Goal: Task Accomplishment & Management: Manage account settings

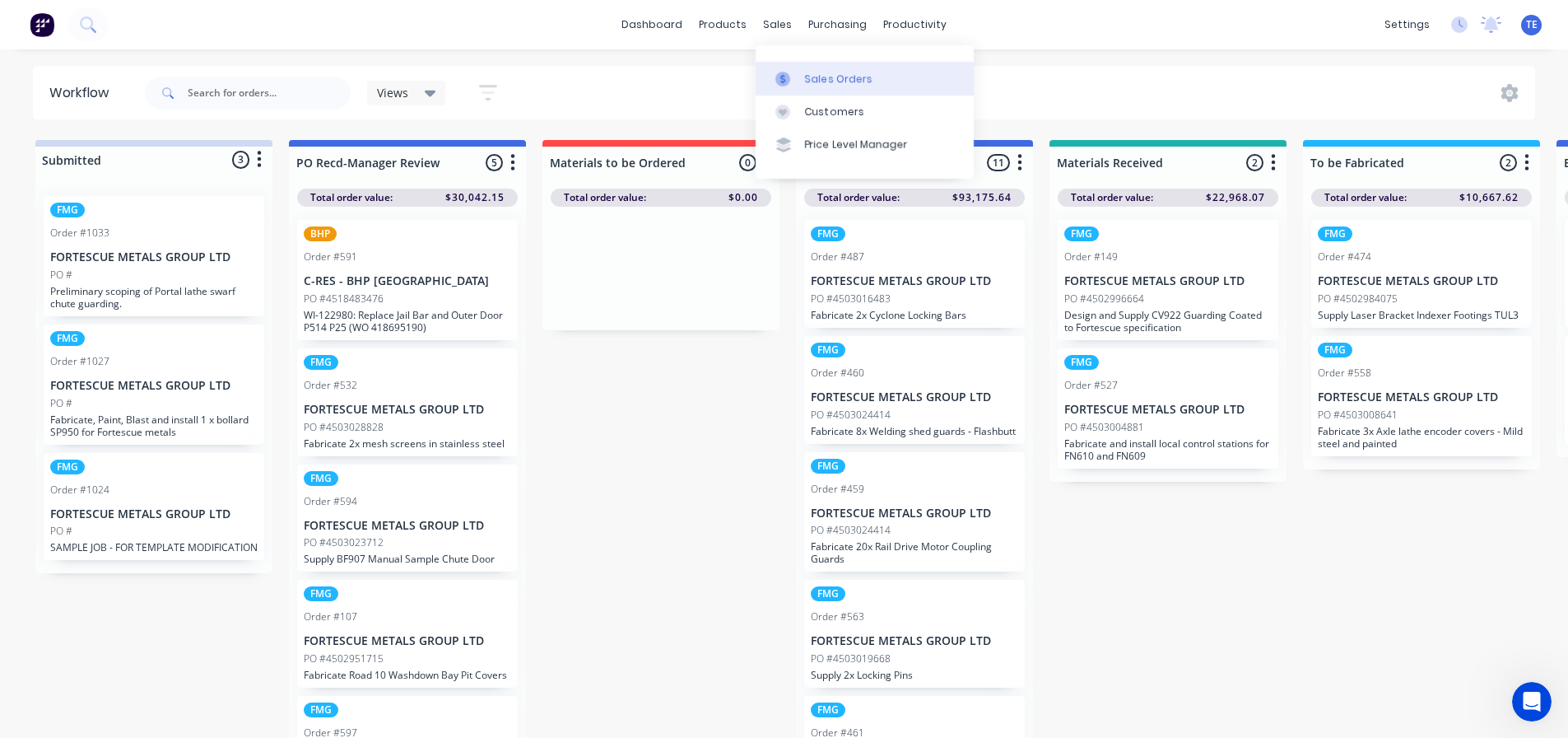
click at [801, 84] on link "Sales Orders" at bounding box center [865, 78] width 218 height 33
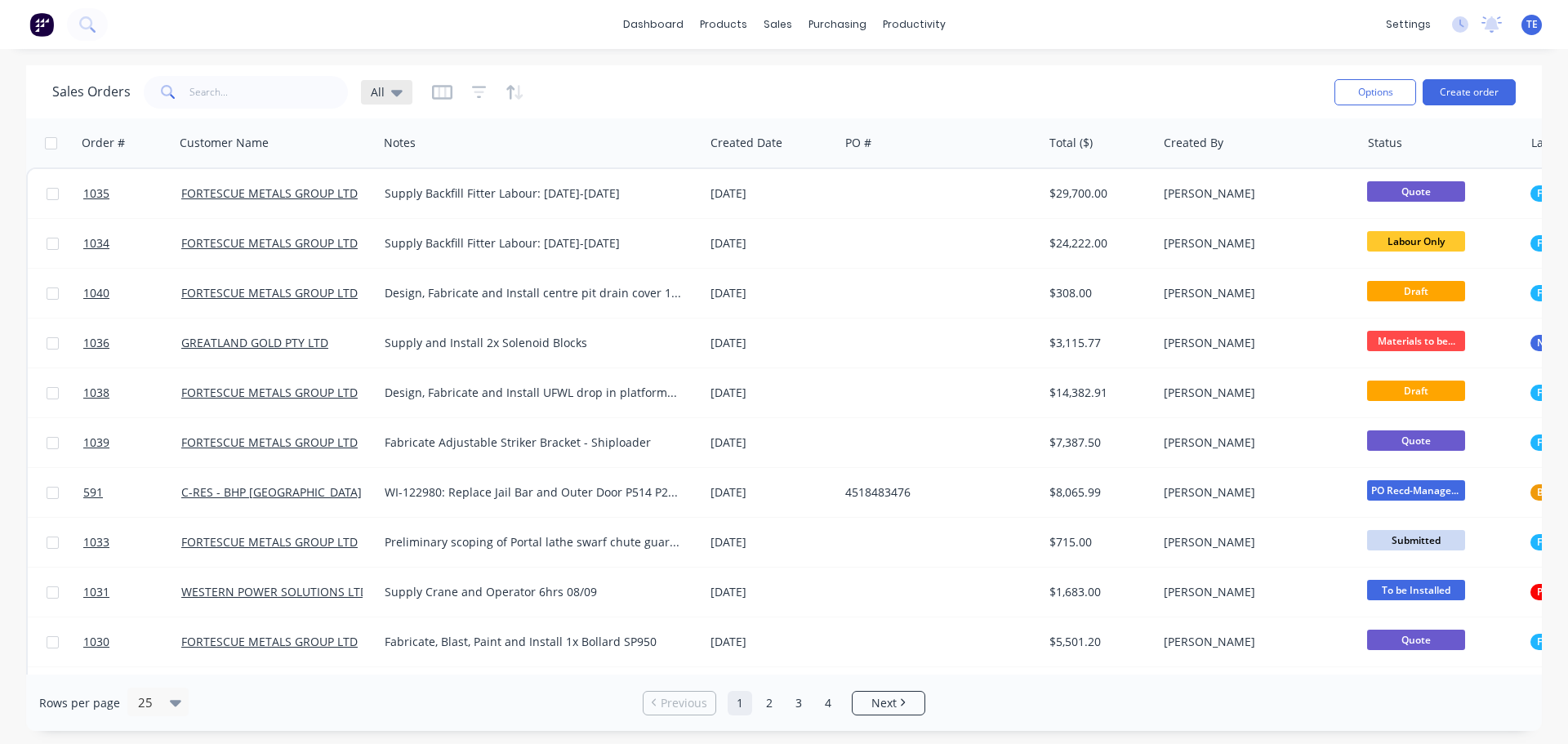
click at [401, 100] on div "All" at bounding box center [386, 92] width 51 height 25
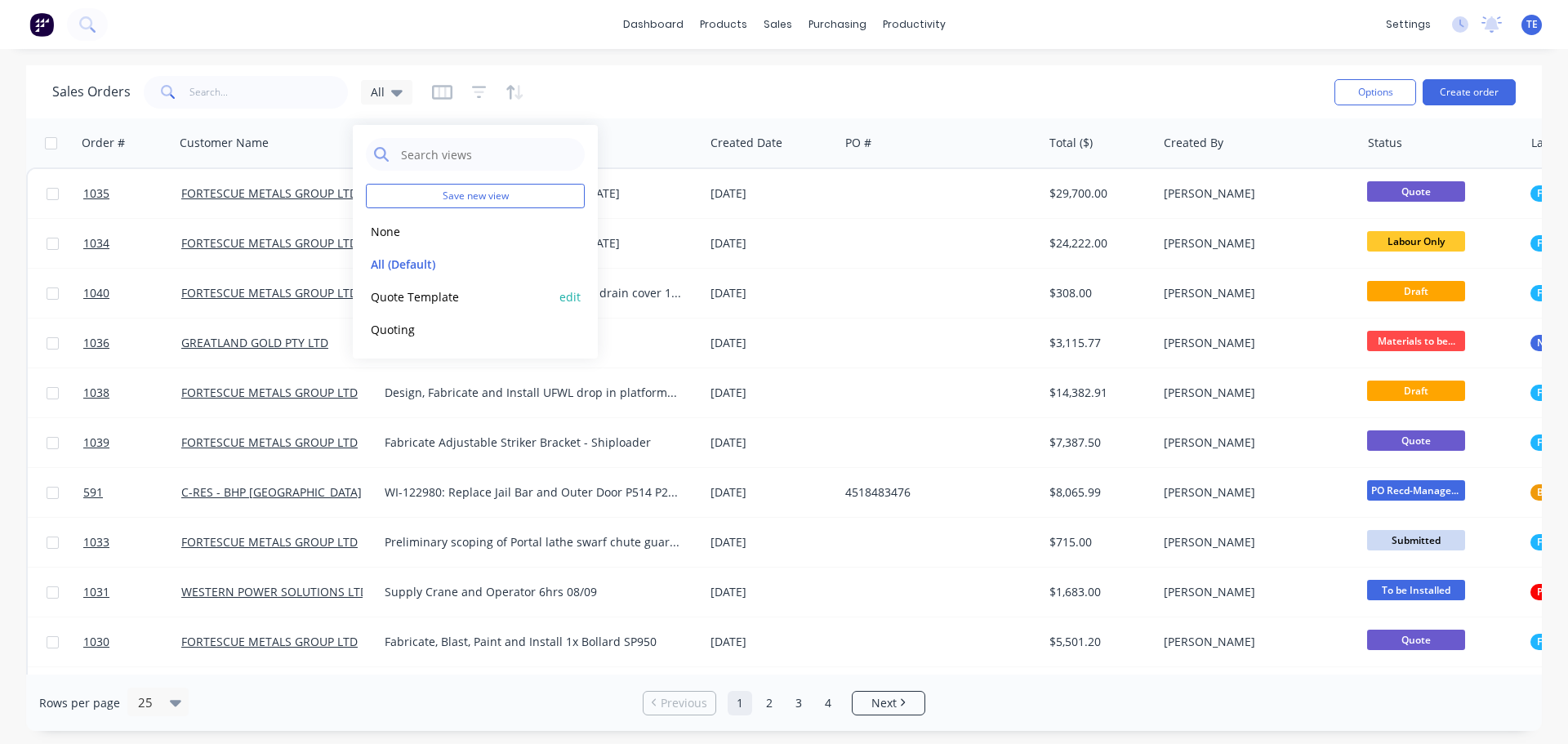
click at [418, 297] on button "Quote Template" at bounding box center [459, 297] width 186 height 19
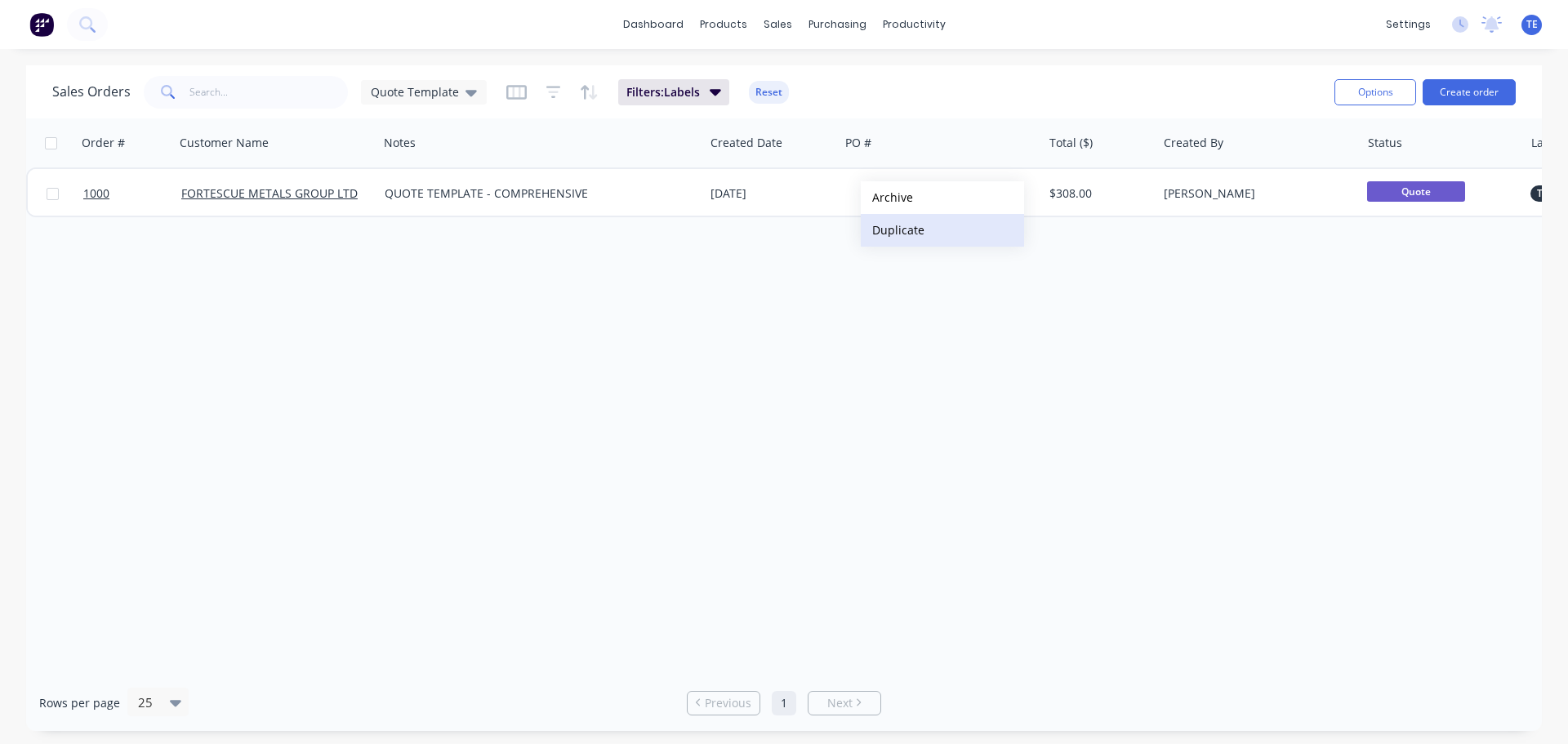
click at [926, 225] on button "Duplicate" at bounding box center [943, 230] width 163 height 32
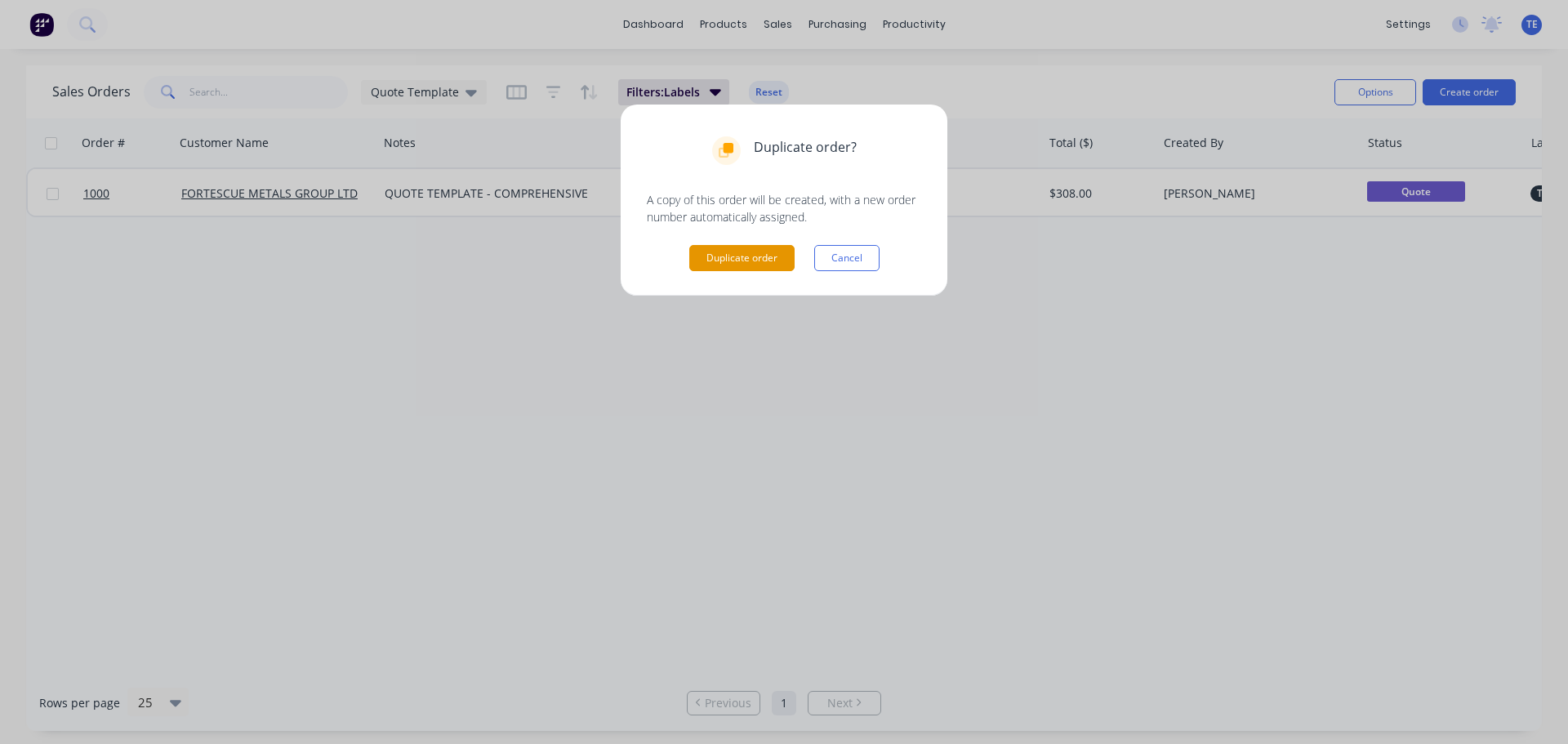
click at [731, 255] on button "Duplicate order" at bounding box center [741, 258] width 105 height 27
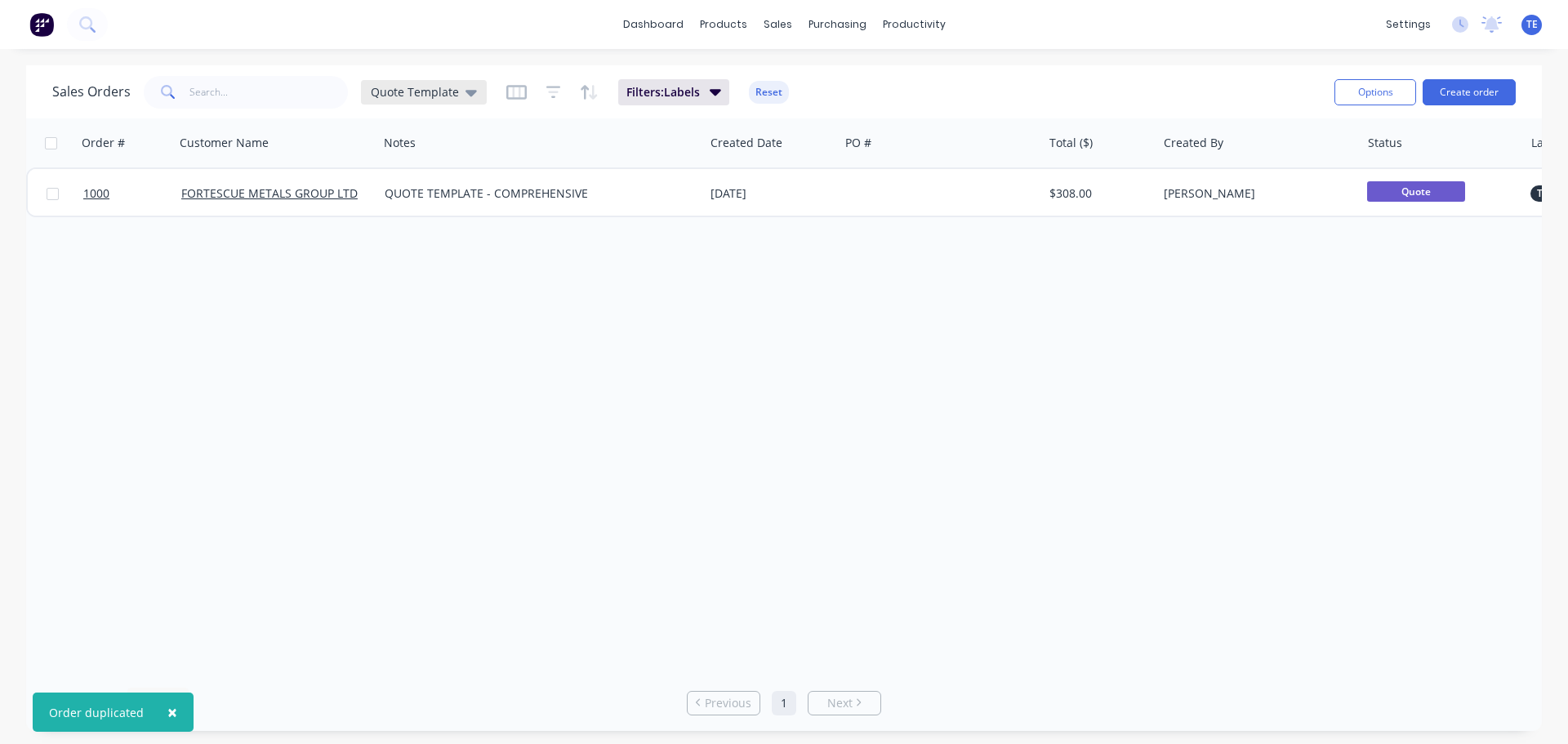
click at [390, 93] on span "Quote Template" at bounding box center [415, 92] width 88 height 17
click at [423, 263] on button "All (Default)" at bounding box center [459, 265] width 186 height 19
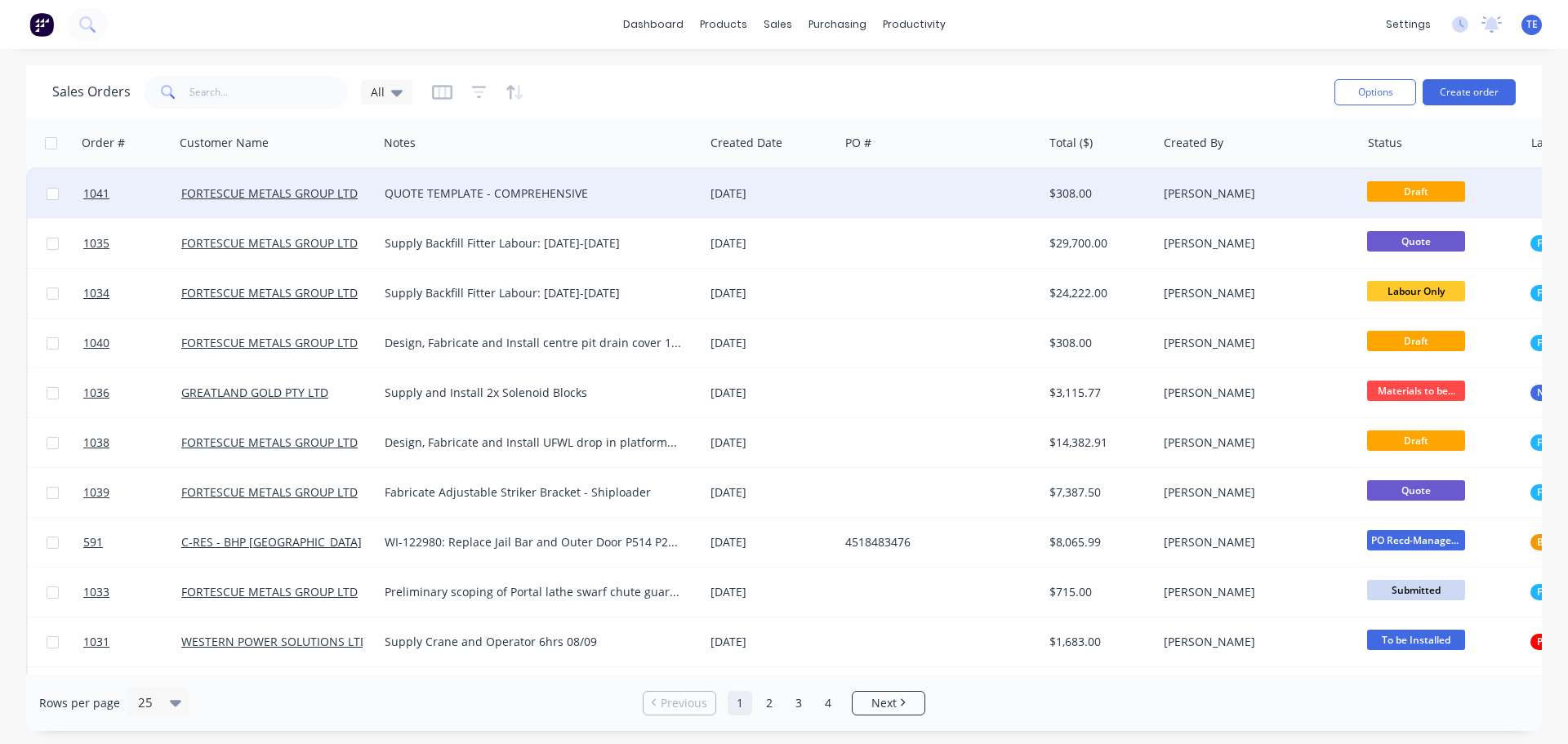
click at [515, 198] on div "QUOTE TEMPLATE - COMPREHENSIVE" at bounding box center [532, 193] width 297 height 16
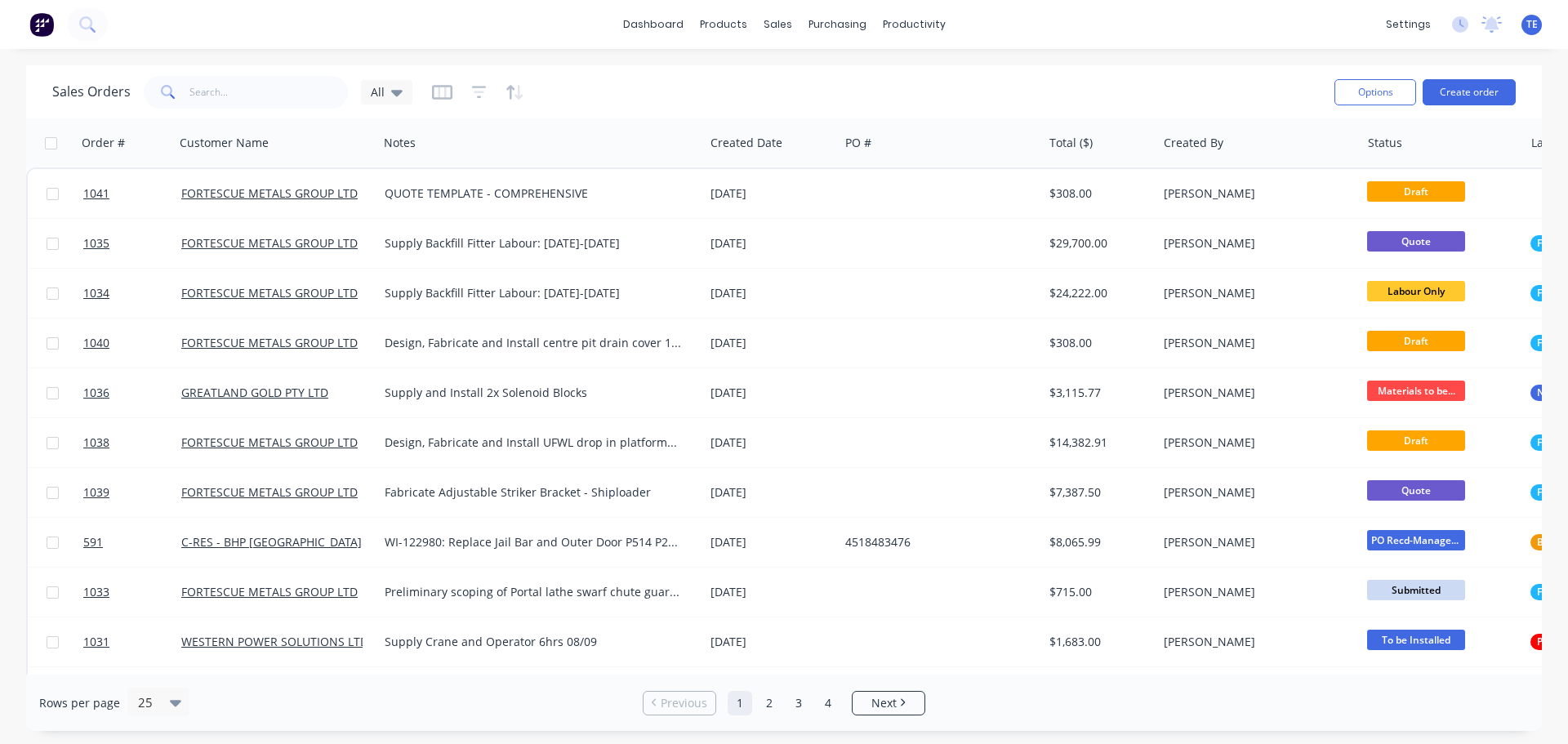
click at [648, 187] on div "QUOTE TEMPLATE - COMPREHENSIVE" at bounding box center [532, 193] width 297 height 16
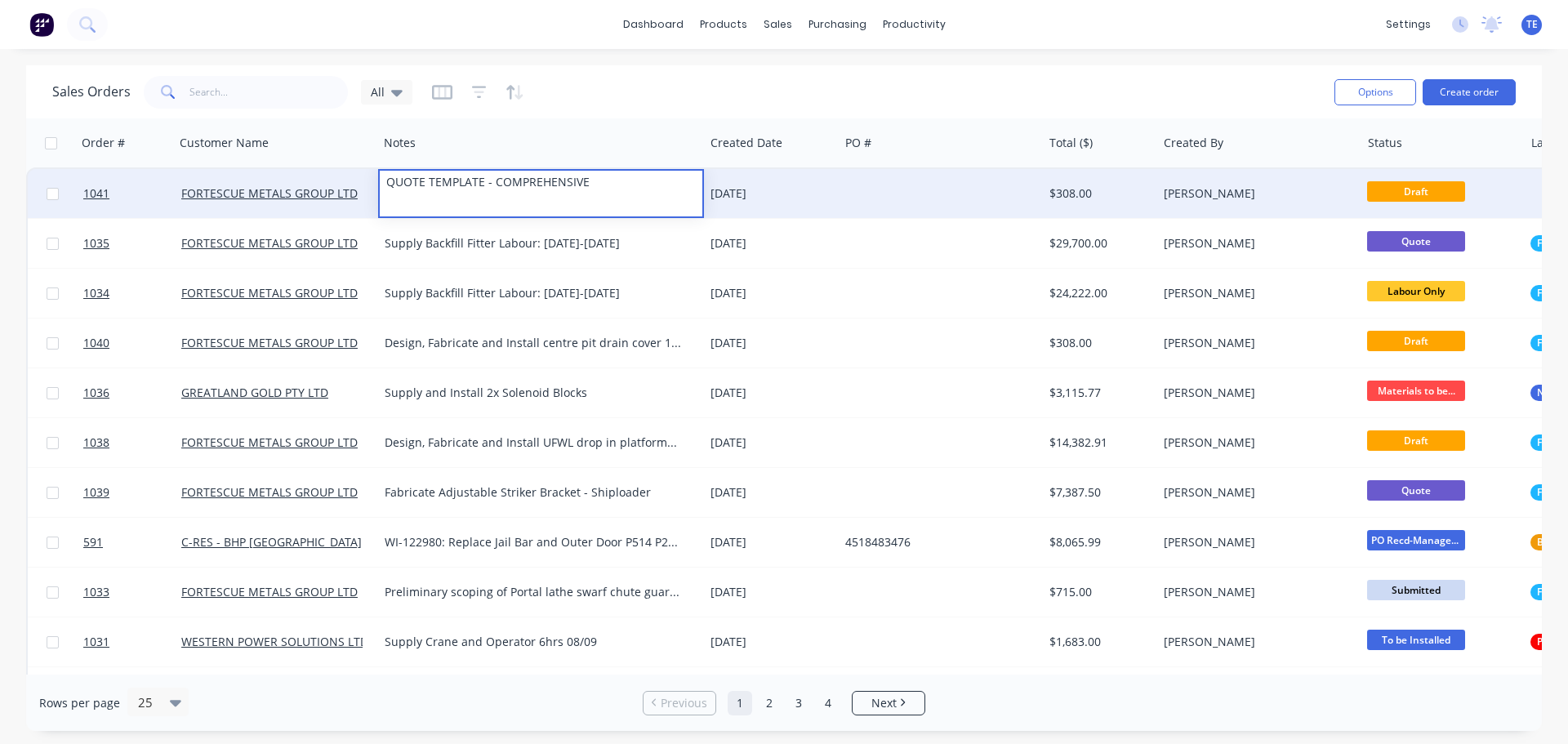
click at [814, 196] on div "04 Sep 2025" at bounding box center [772, 193] width 121 height 16
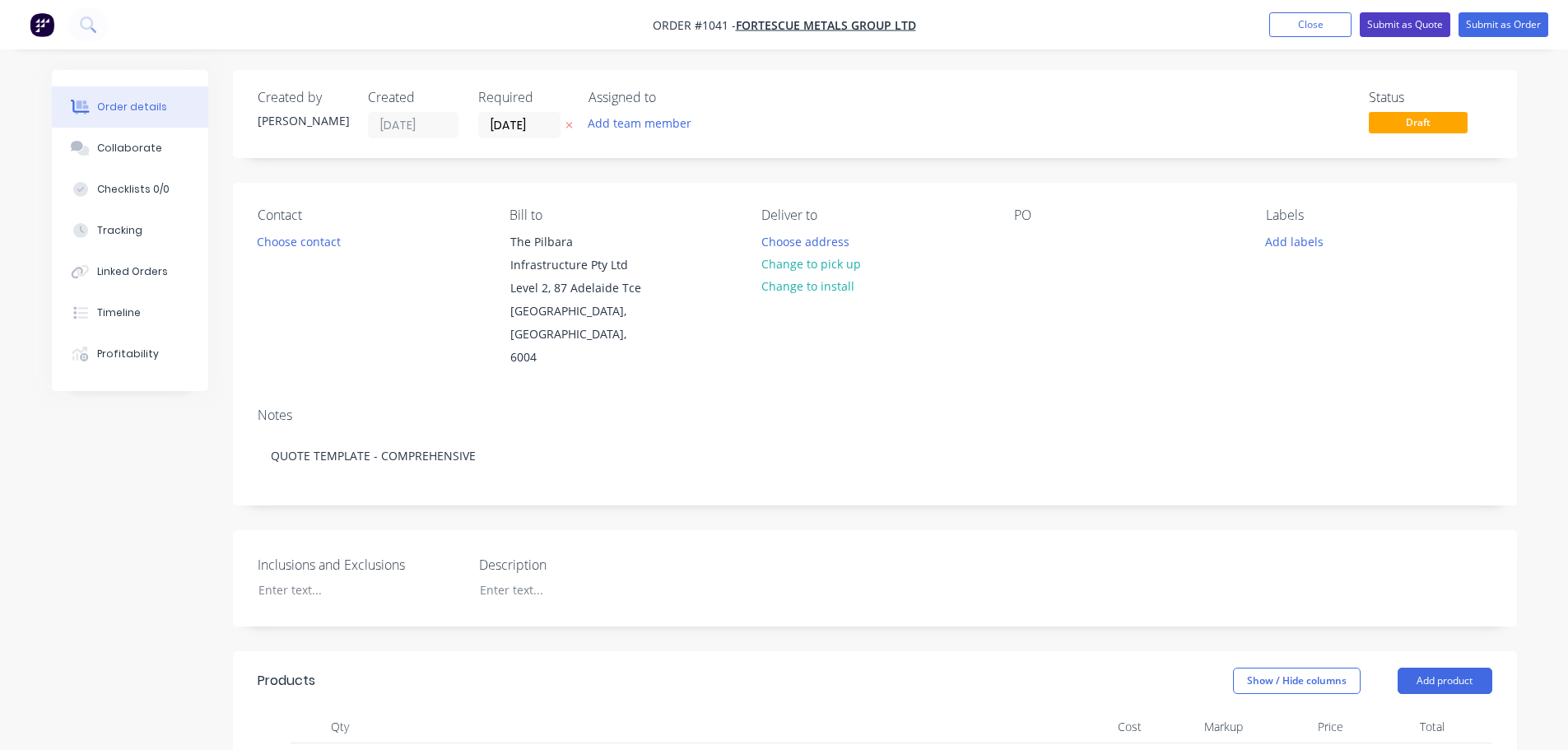
click at [1391, 29] on button "Submit as Quote" at bounding box center [1405, 25] width 91 height 25
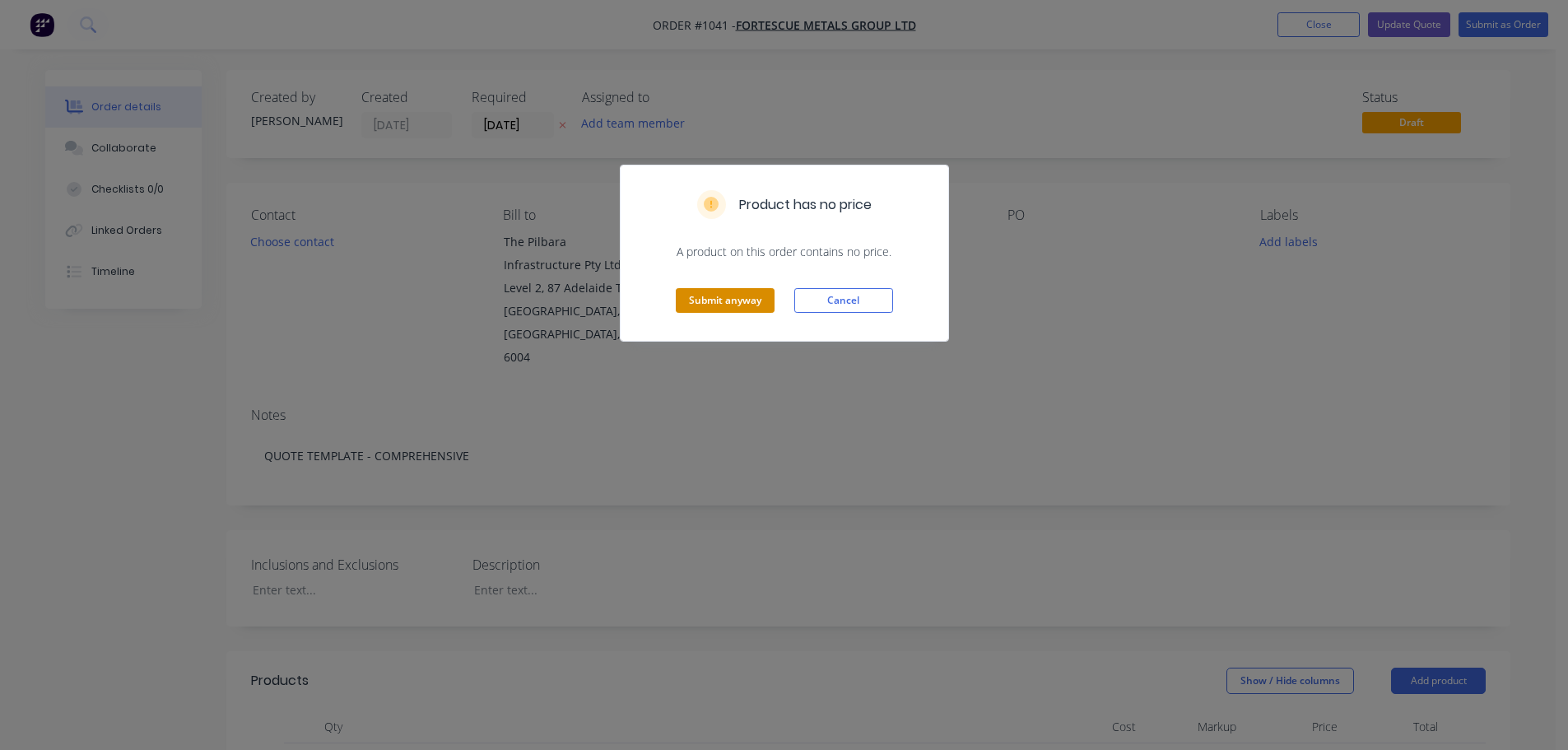
click at [752, 294] on button "Submit anyway" at bounding box center [725, 300] width 99 height 25
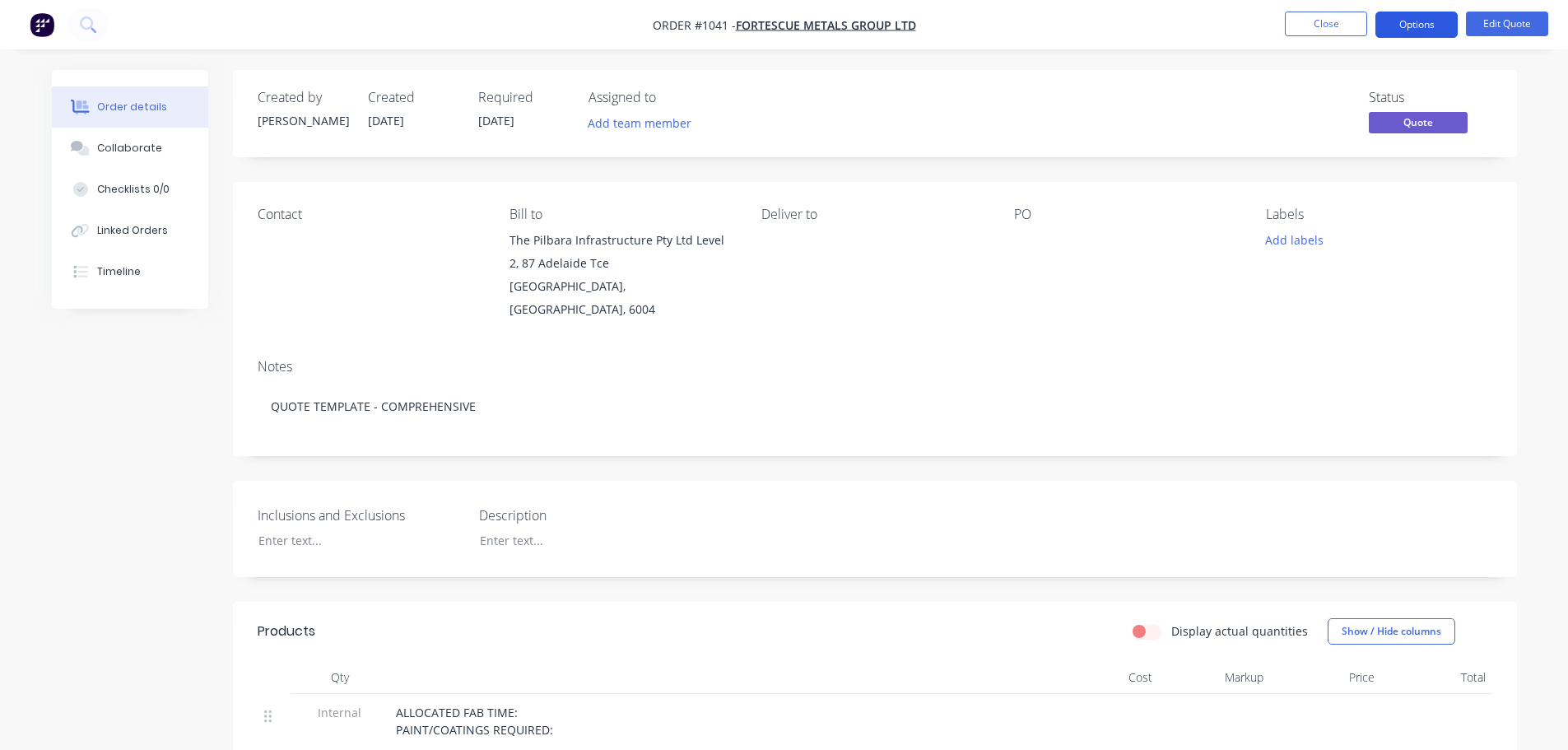
click at [1414, 24] on button "Options" at bounding box center [1417, 25] width 82 height 27
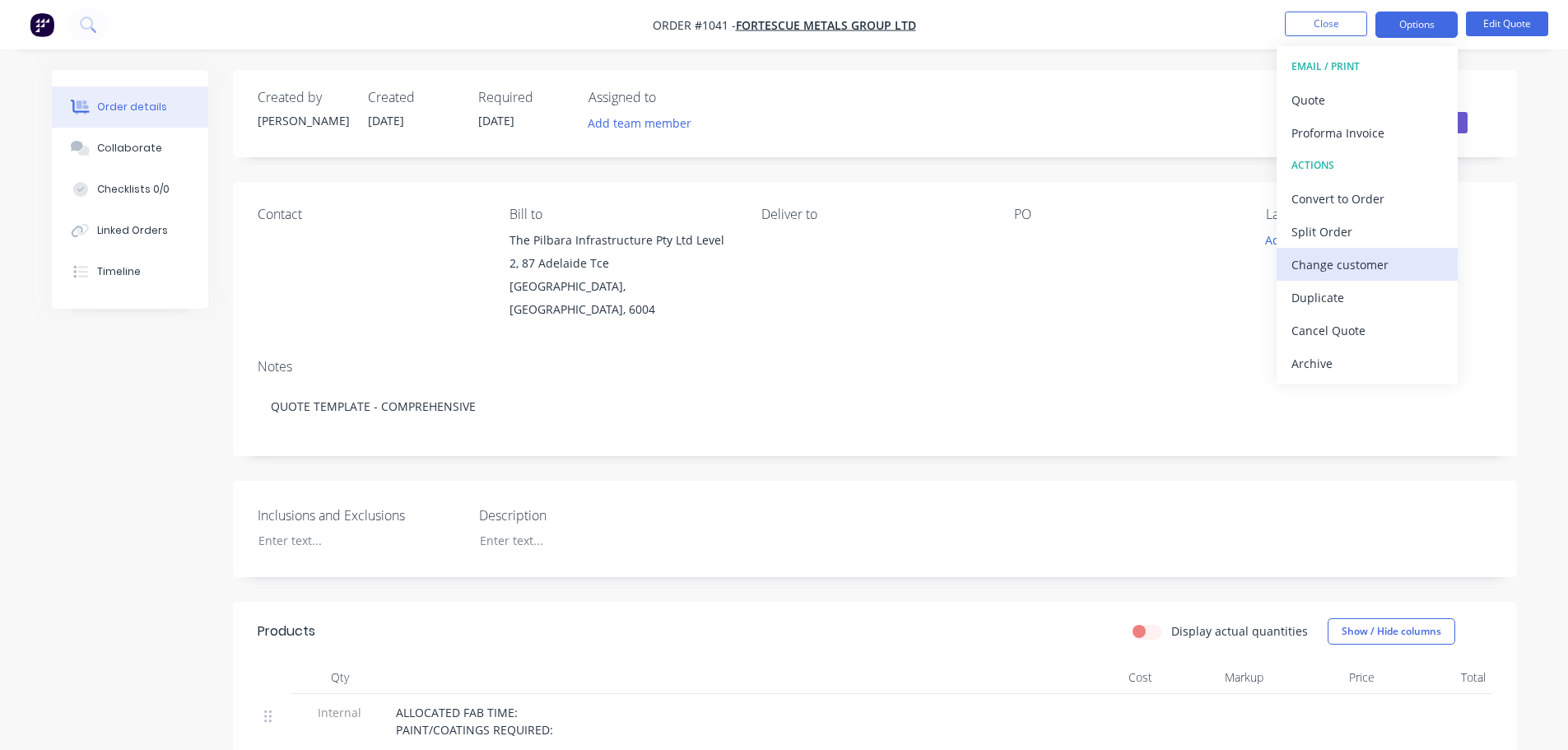
click at [1345, 271] on div "Change customer" at bounding box center [1367, 264] width 151 height 24
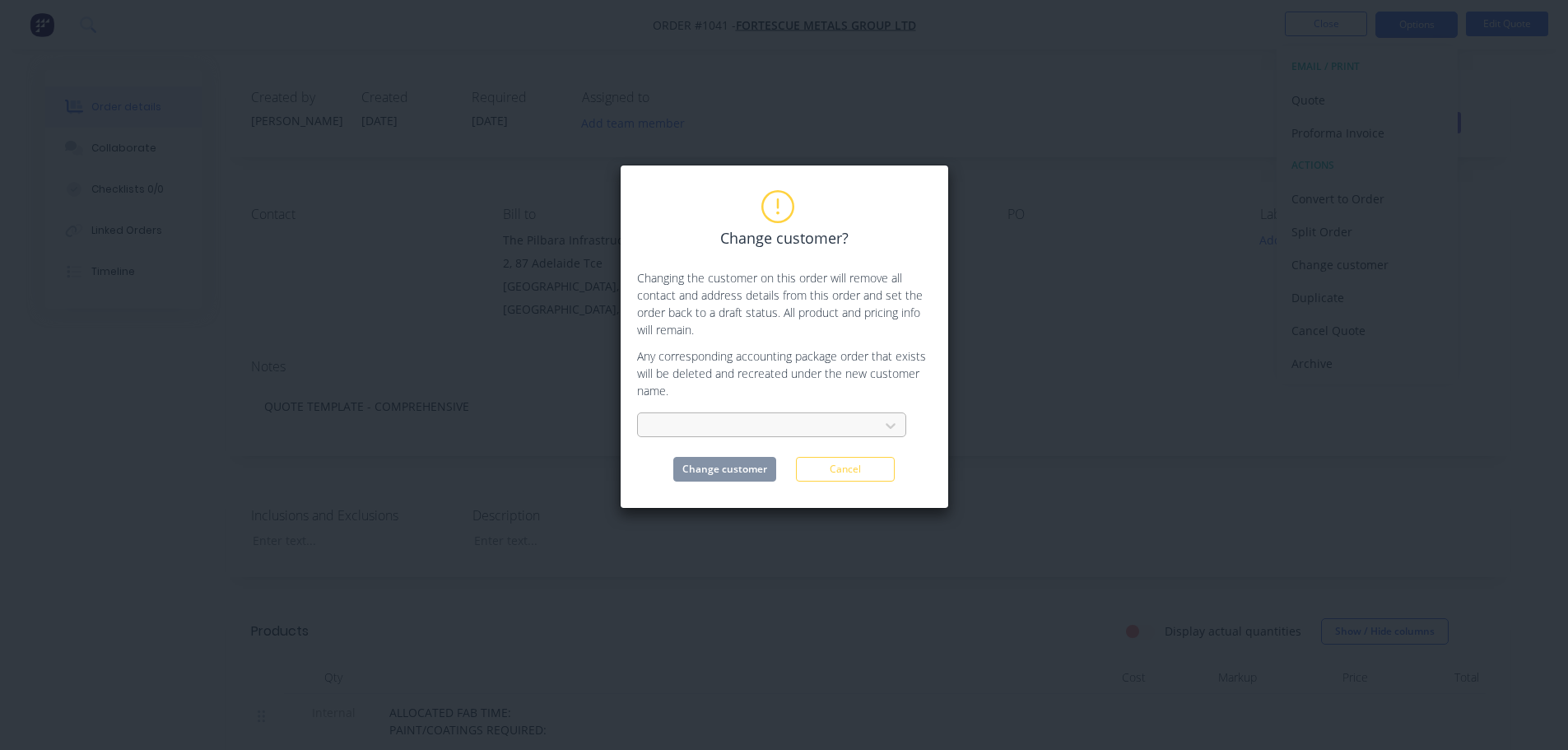
click at [727, 432] on div at bounding box center [762, 427] width 220 height 21
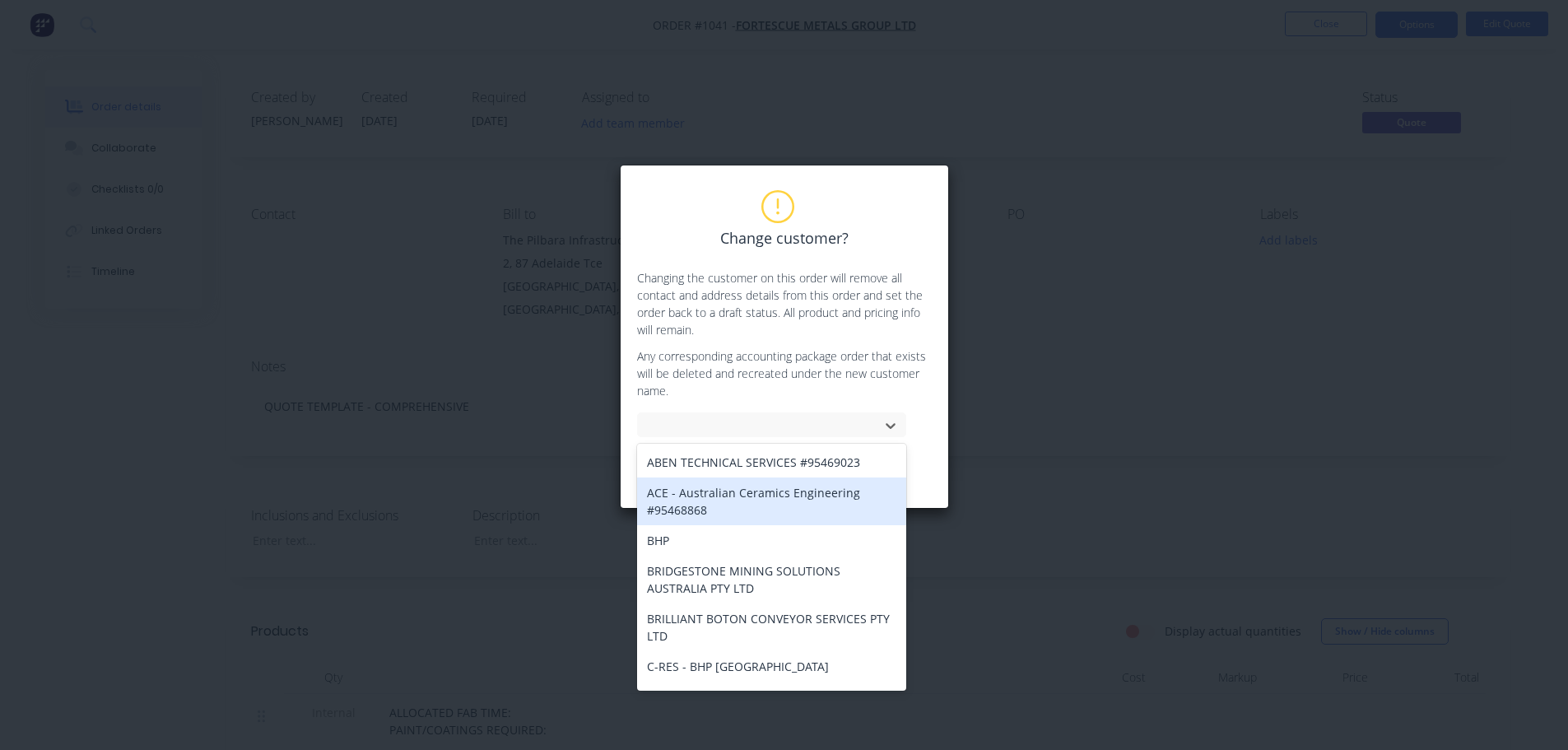
click at [745, 504] on div "ACE - Australian Ceramics Engineering #95468868" at bounding box center [771, 501] width 269 height 48
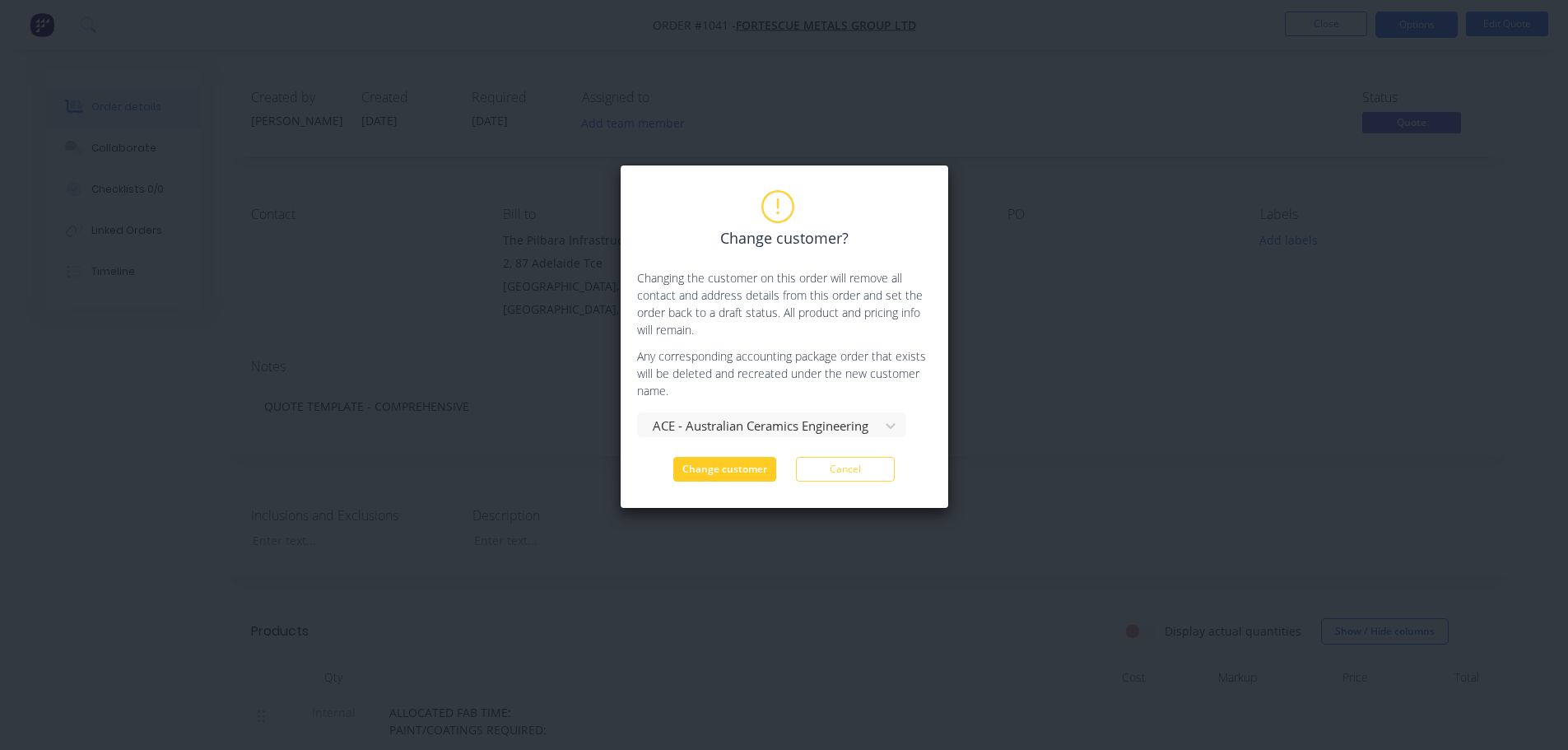
click at [740, 471] on button "Change customer" at bounding box center [725, 470] width 103 height 25
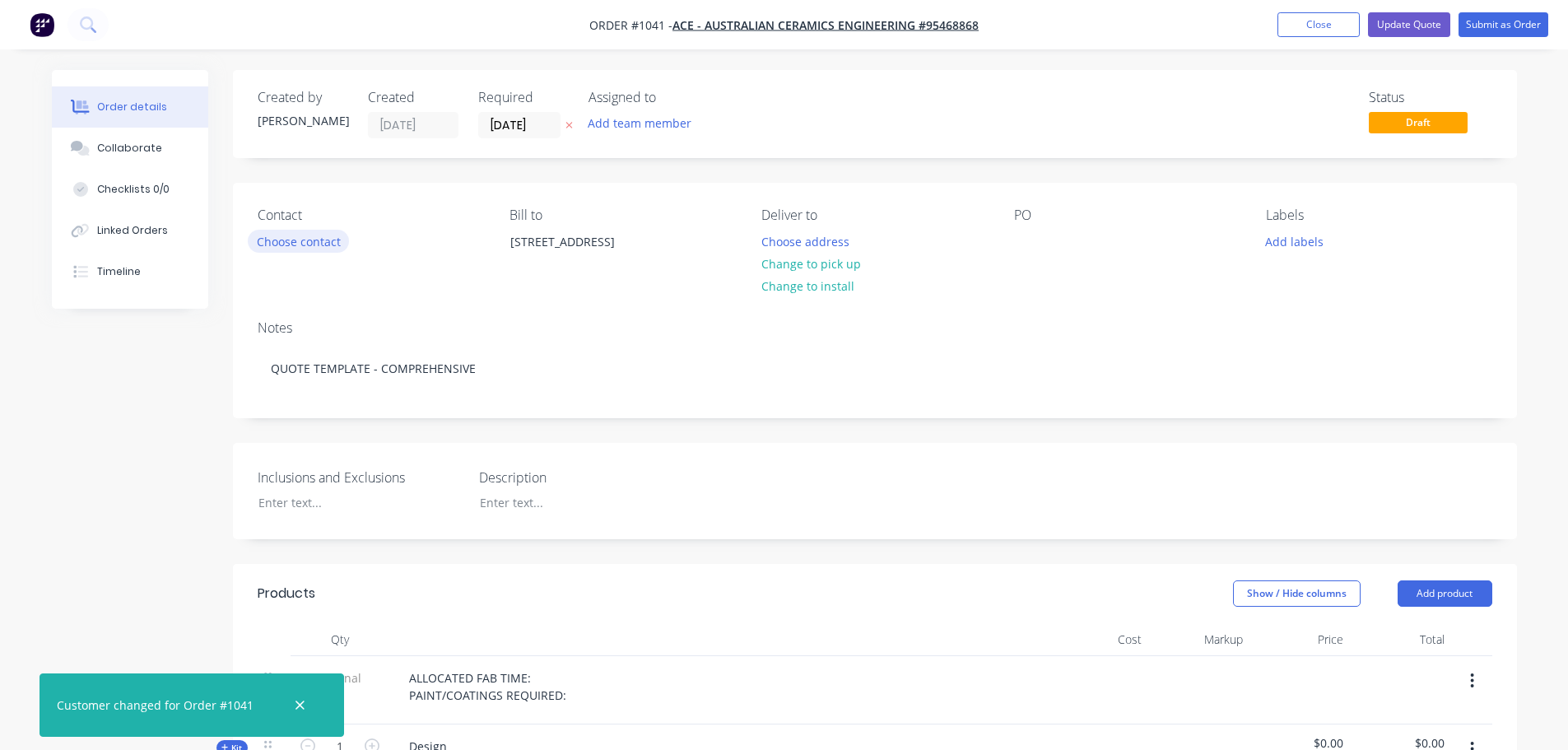
click at [309, 241] on button "Choose contact" at bounding box center [298, 240] width 101 height 22
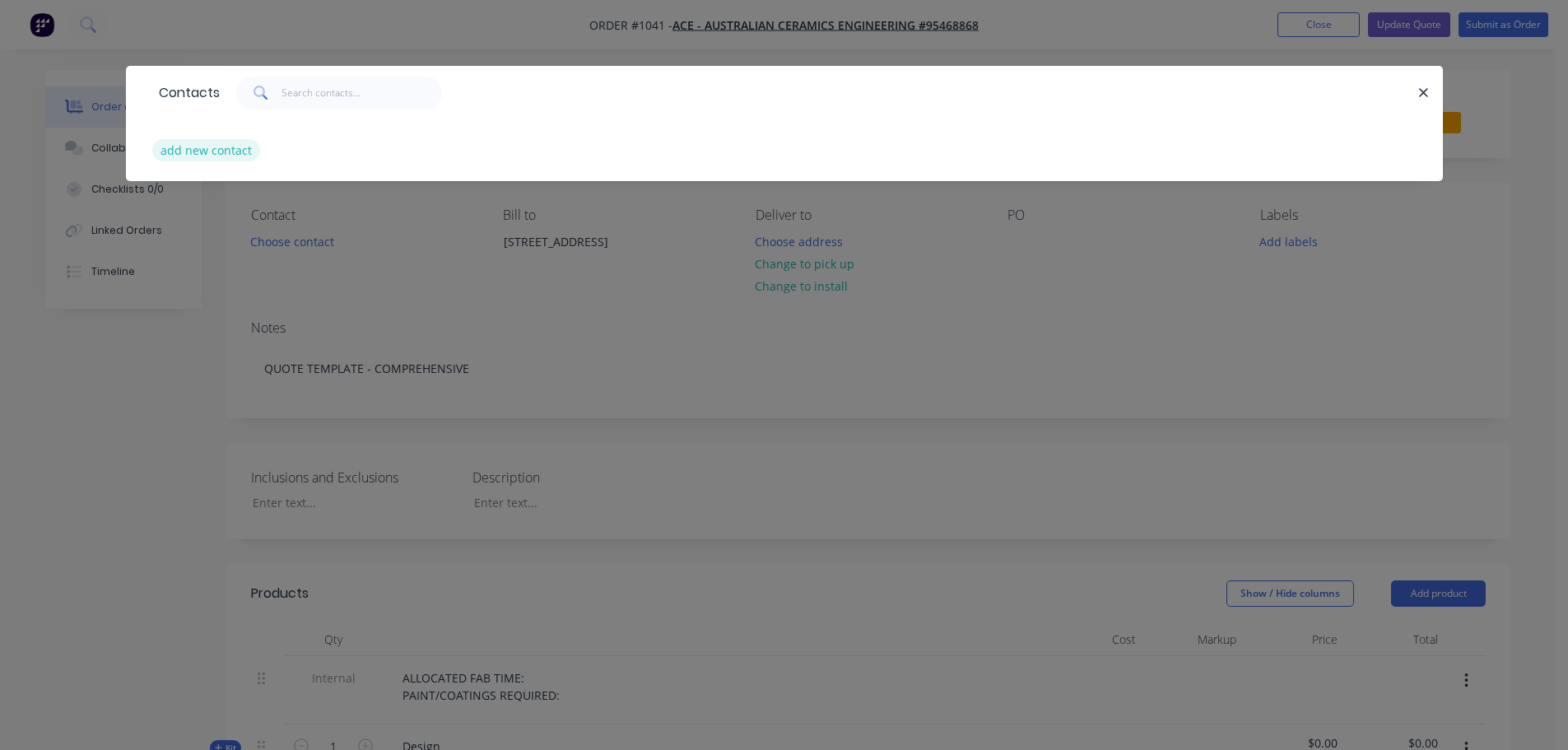
click at [225, 146] on button "add new contact" at bounding box center [207, 149] width 109 height 22
select select "AU"
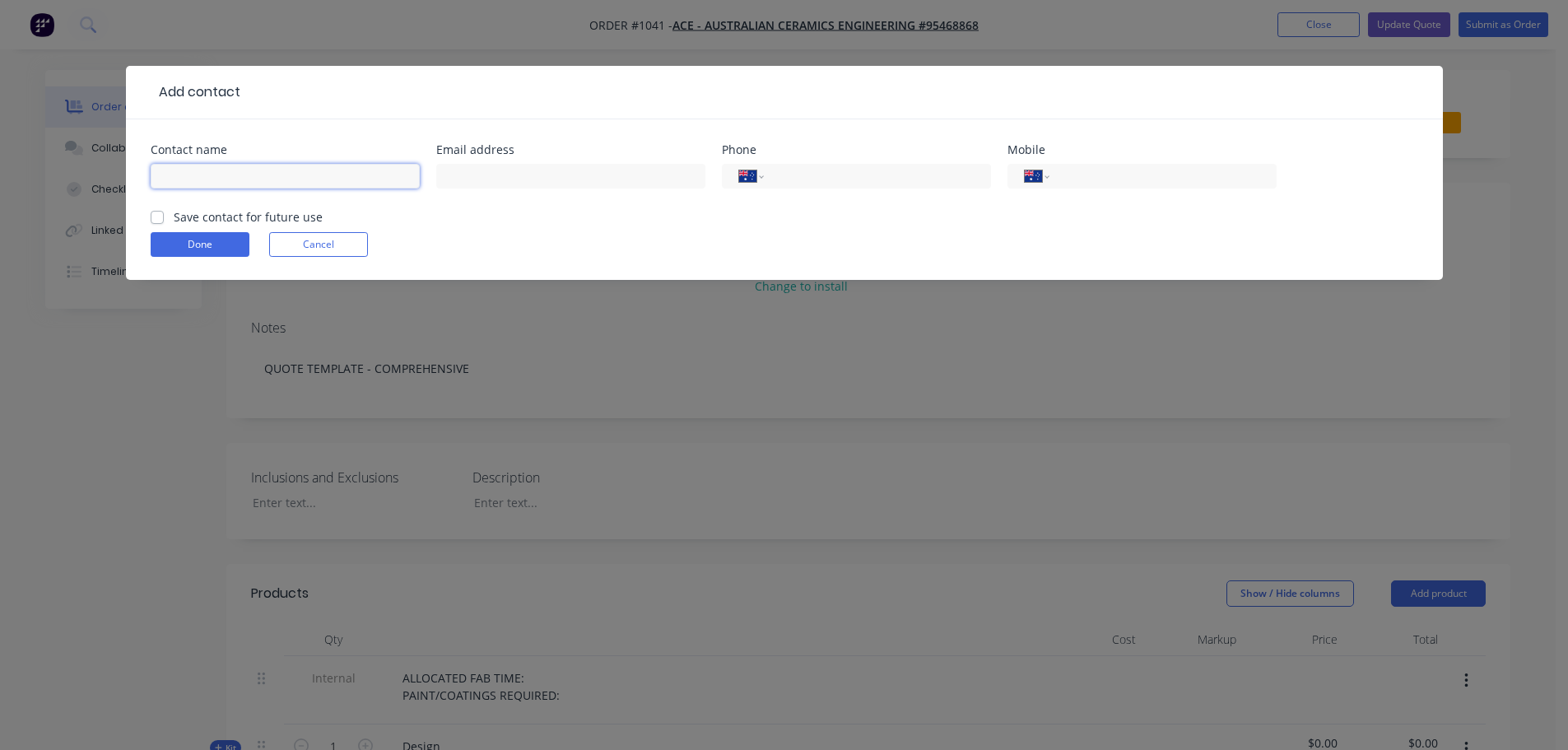
click at [295, 178] on input "text" at bounding box center [284, 176] width 269 height 25
type input "Ray Glasson"
click at [470, 181] on input "text" at bounding box center [570, 176] width 269 height 25
paste input "Ray.Glasson@australce.com>"
click at [451, 176] on input "Ray.Glasson@australce.com" at bounding box center [570, 176] width 269 height 25
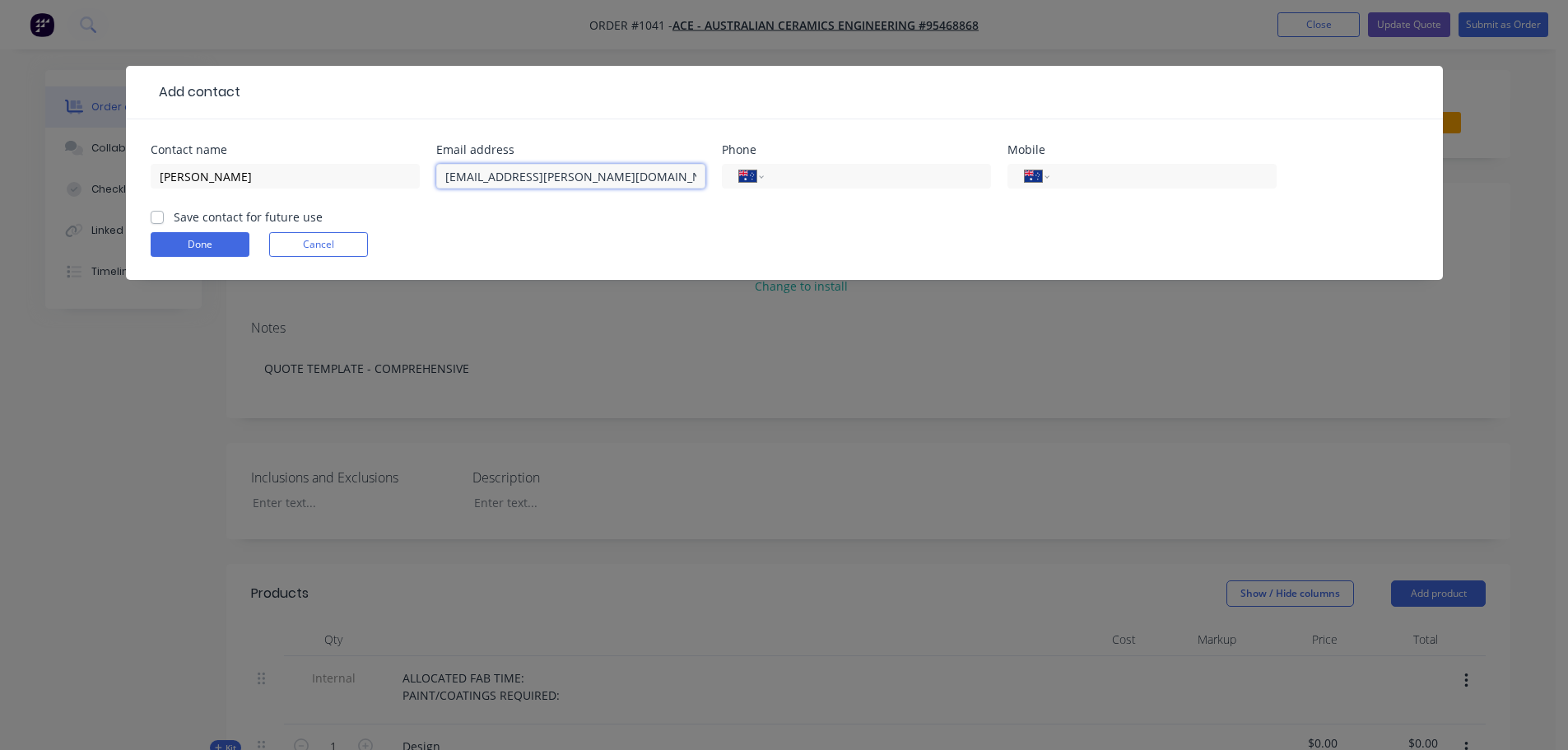
click at [472, 178] on input "ray.Glasson@australce.com" at bounding box center [570, 176] width 269 height 25
type input "ray.glasson@australce.com"
click at [1074, 180] on input "tel" at bounding box center [1159, 177] width 198 height 19
type input "0417 931 489"
click at [246, 215] on label "Save contact for future use" at bounding box center [249, 217] width 149 height 17
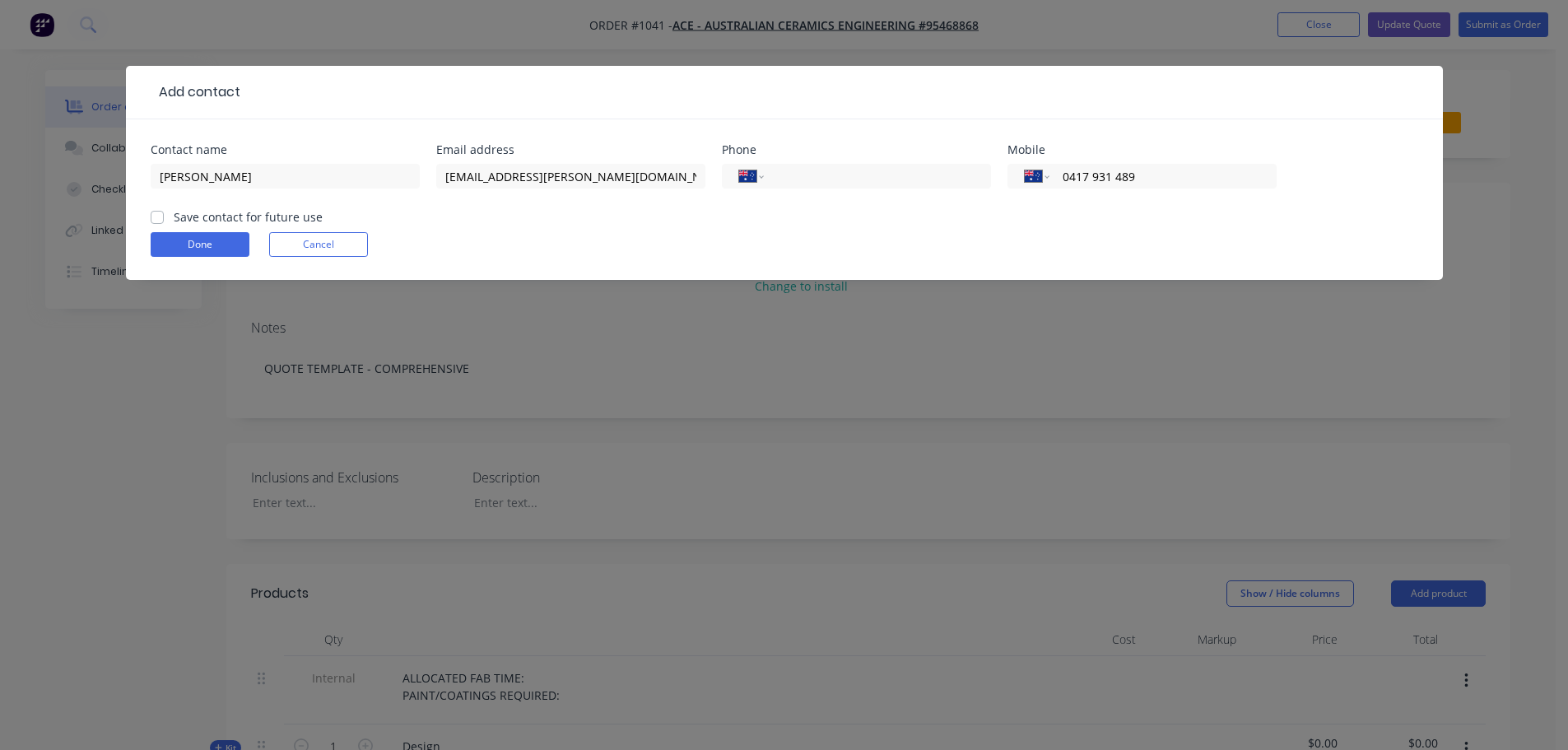
click at [164, 215] on input "Save contact for future use" at bounding box center [157, 216] width 13 height 15
checkbox input "true"
click at [204, 242] on button "Done" at bounding box center [199, 245] width 99 height 25
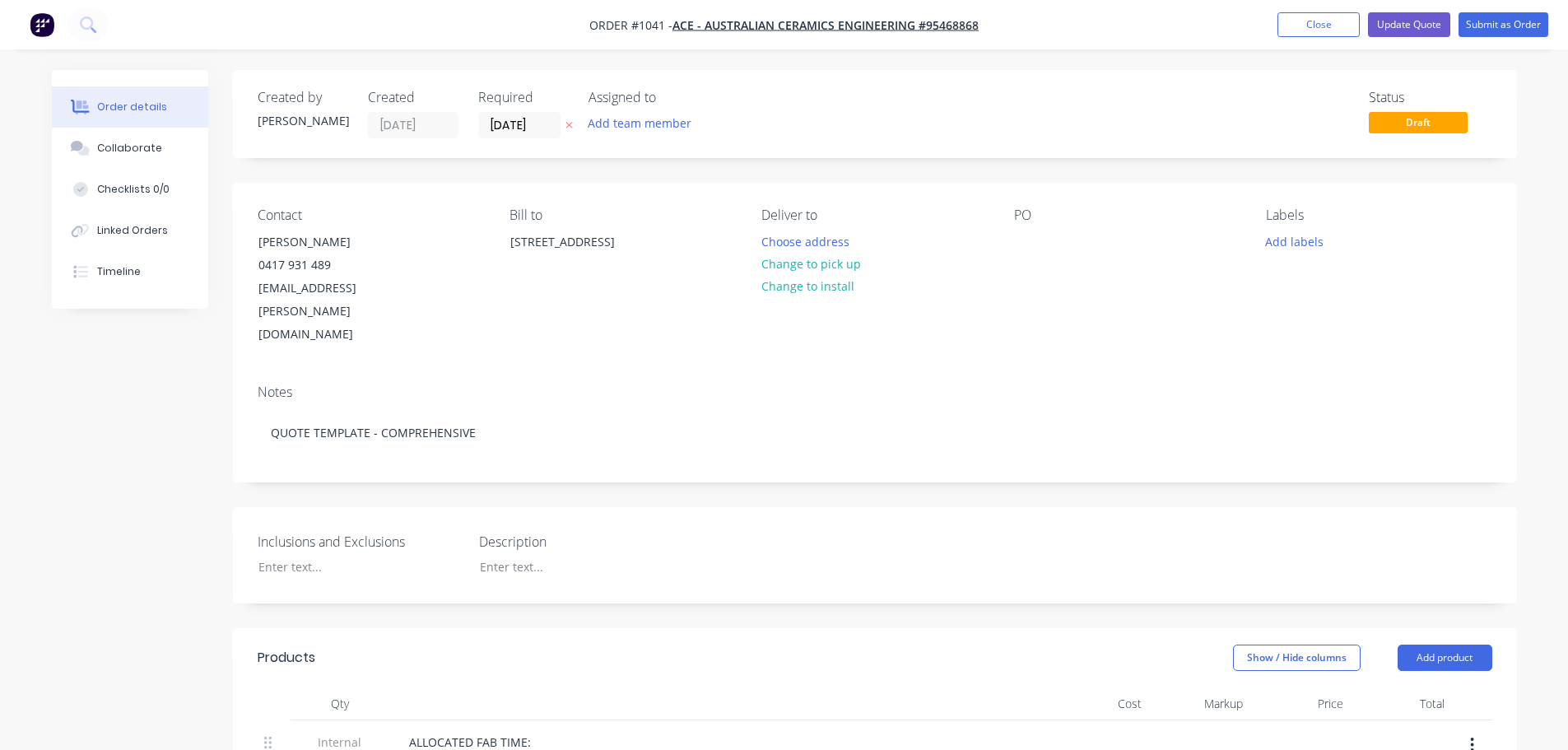
click at [570, 121] on icon at bounding box center [569, 125] width 8 height 10
click at [812, 290] on button "Change to install" at bounding box center [807, 285] width 110 height 22
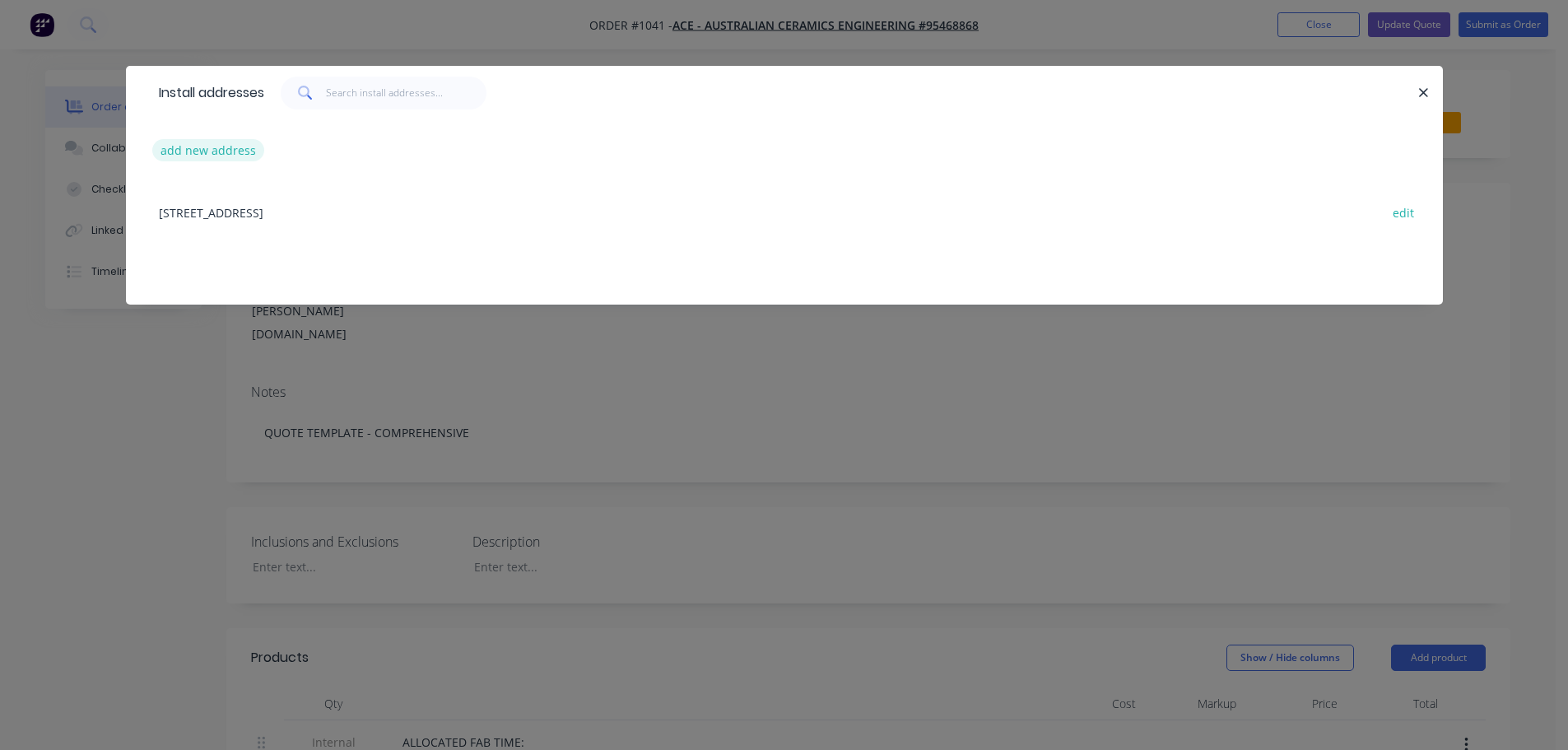
click at [210, 148] on button "add new address" at bounding box center [209, 149] width 113 height 22
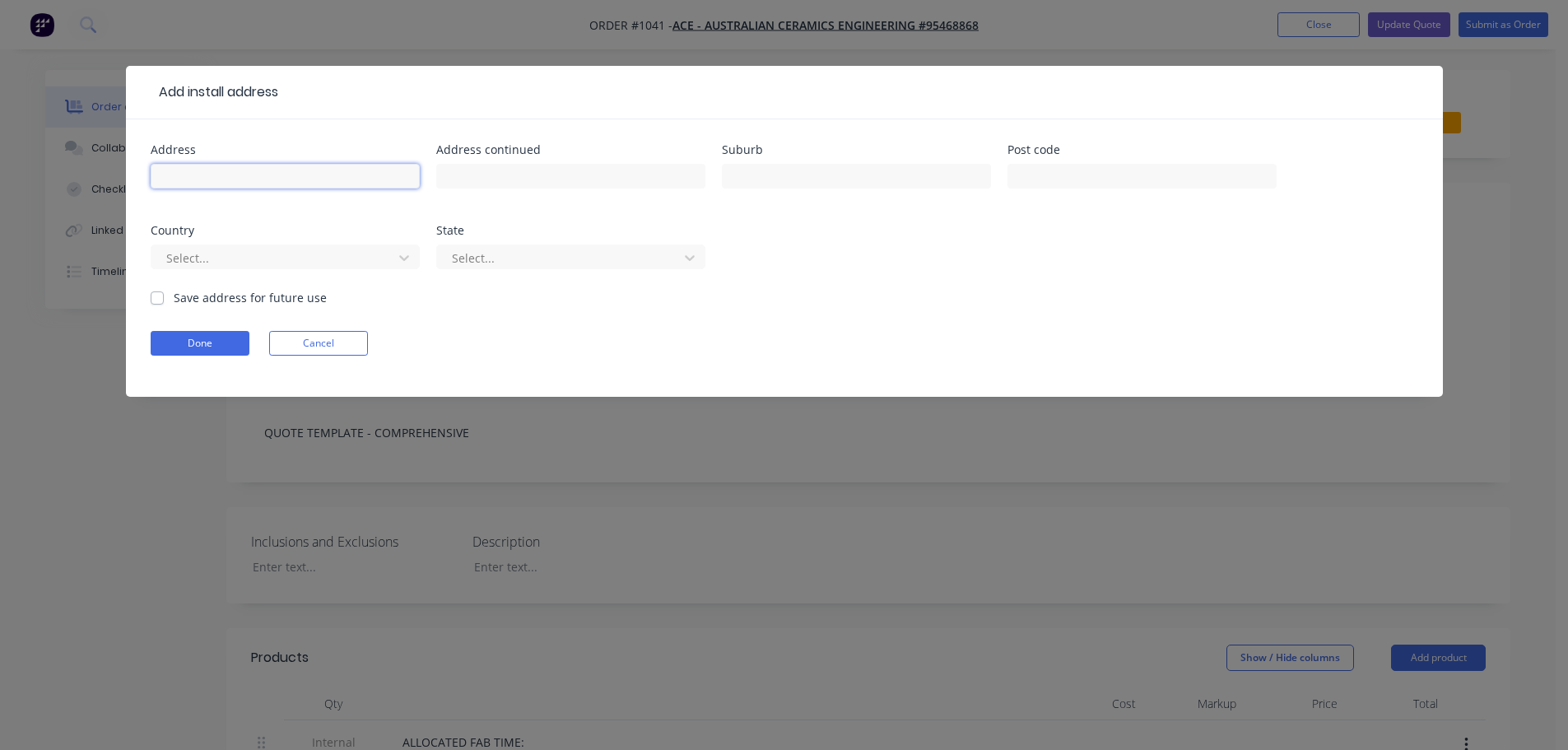
click at [250, 178] on input "text" at bounding box center [284, 176] width 269 height 25
click at [343, 177] on input "text" at bounding box center [284, 176] width 269 height 25
type input "Kangan W"
click at [306, 340] on button "Cancel" at bounding box center [318, 343] width 99 height 25
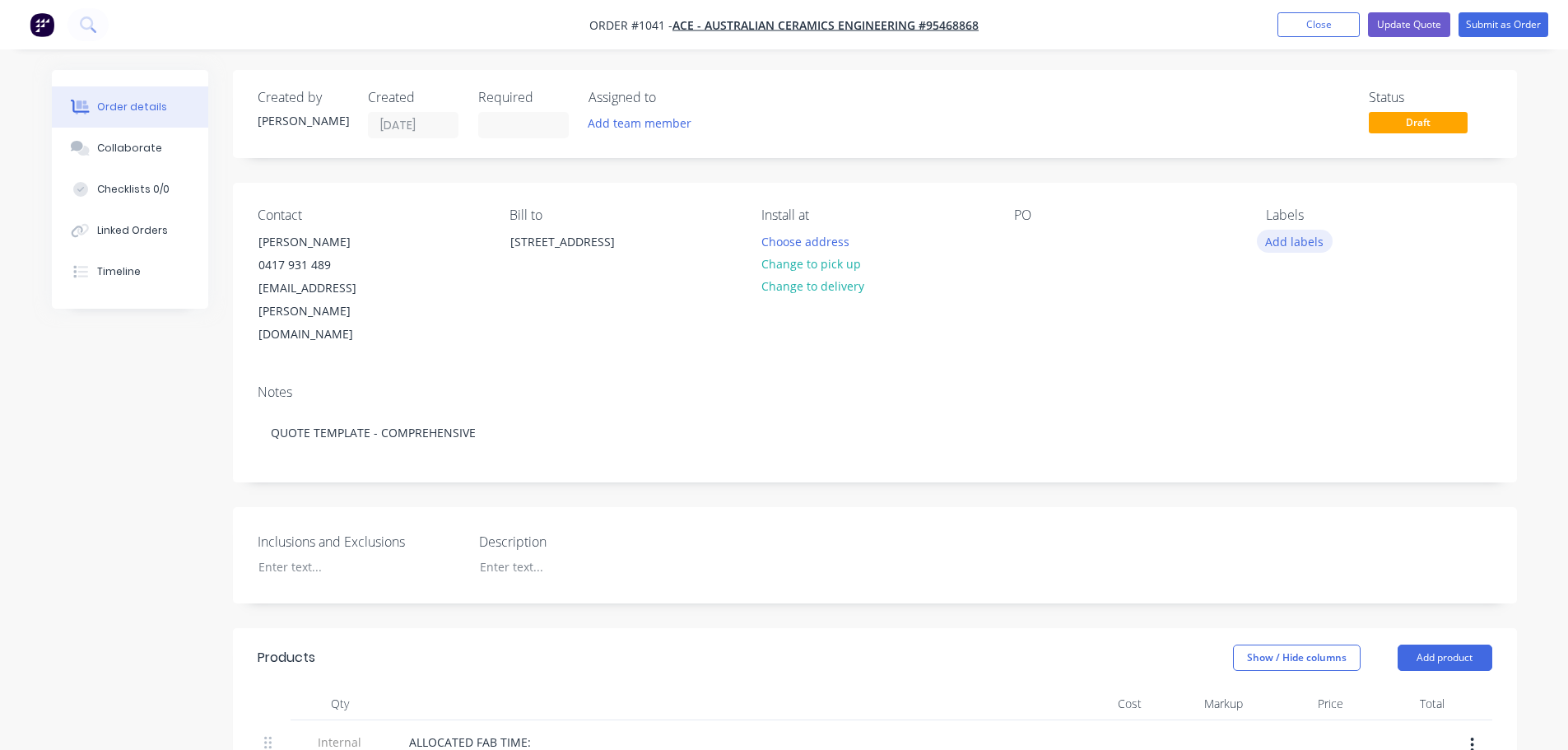
click at [1288, 233] on button "Add labels" at bounding box center [1294, 240] width 76 height 22
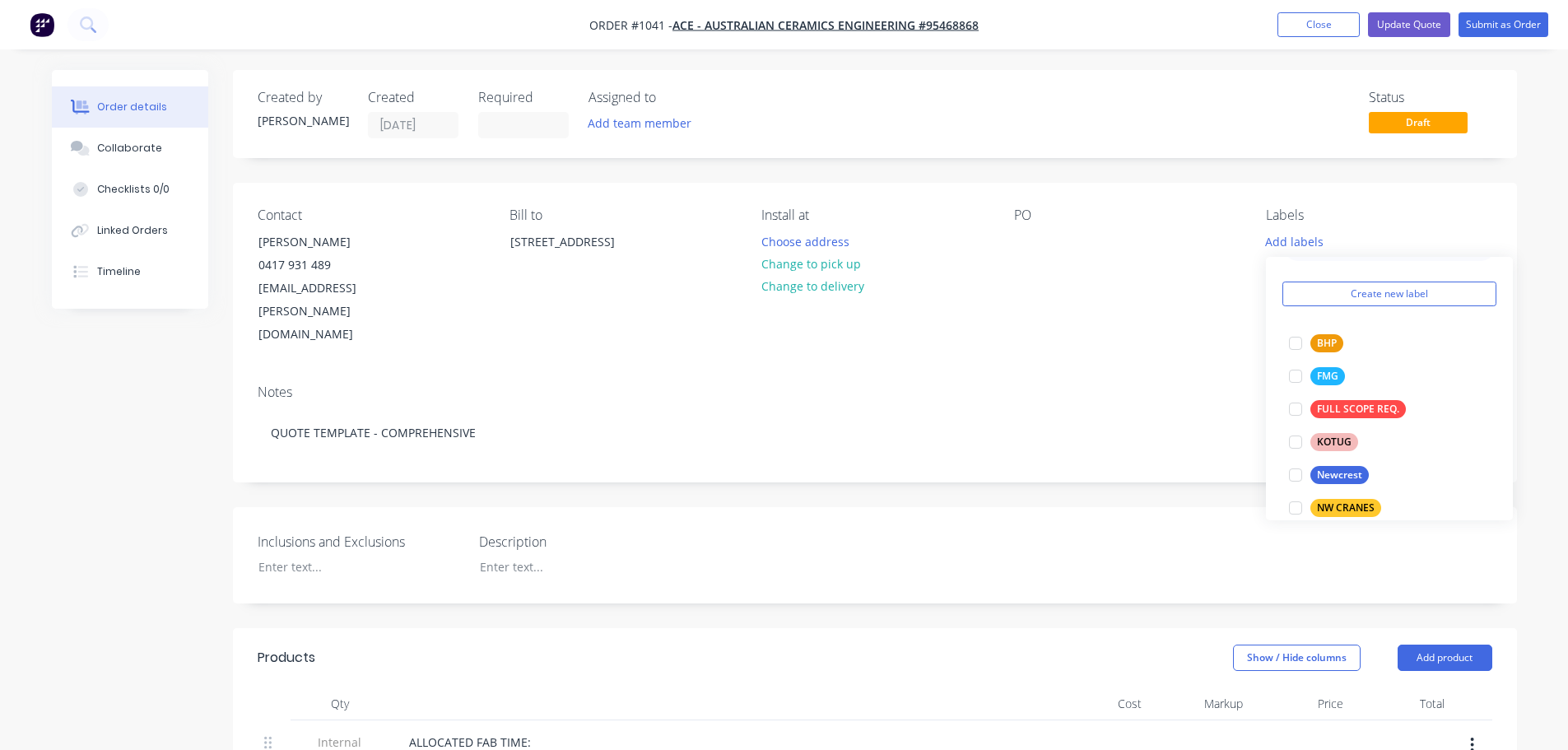
scroll to position [44, 0]
click at [978, 371] on div "Notes QUOTE TEMPLATE - COMPREHENSIVE" at bounding box center [875, 426] width 1285 height 110
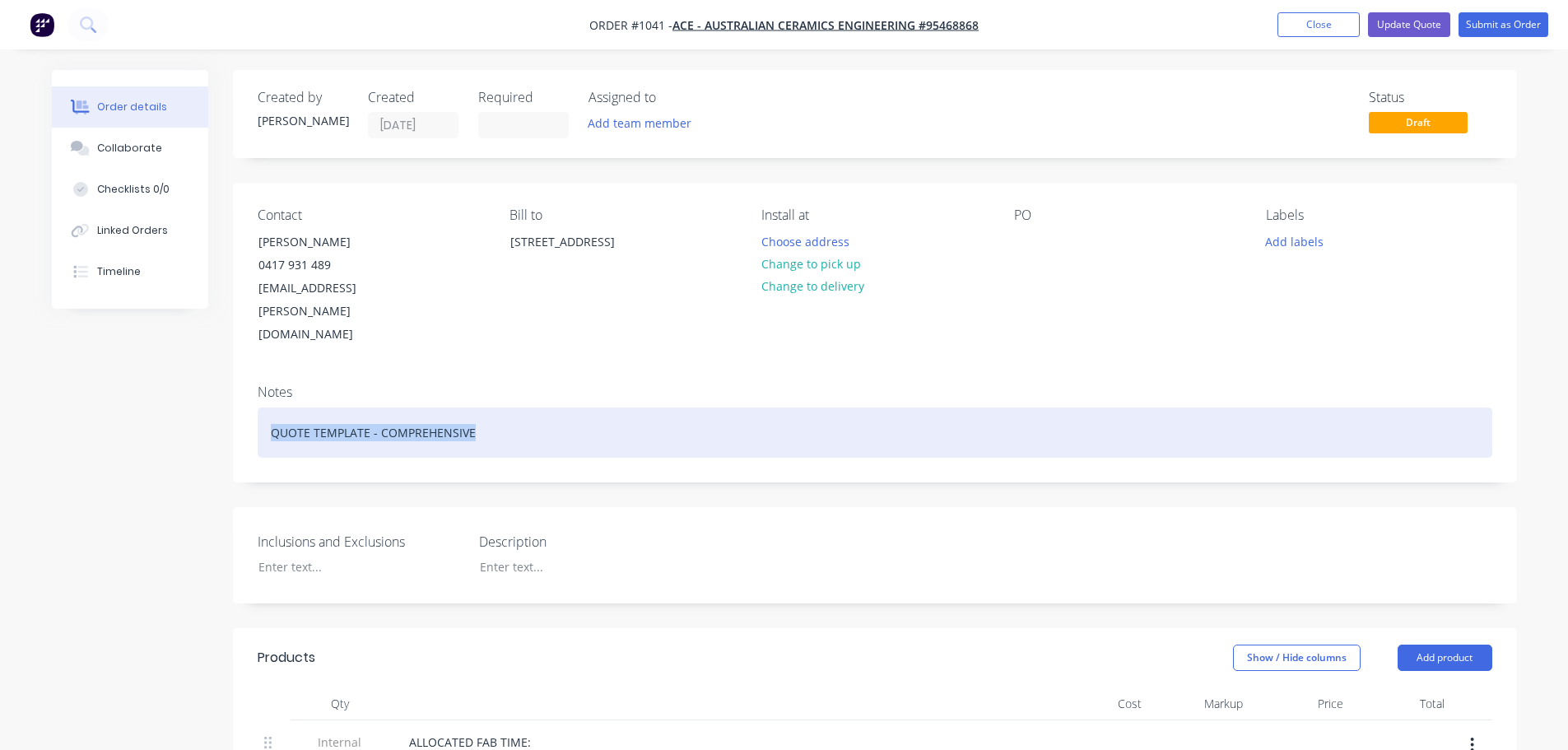
drag, startPoint x: 541, startPoint y: 386, endPoint x: 192, endPoint y: 377, distance: 349.1
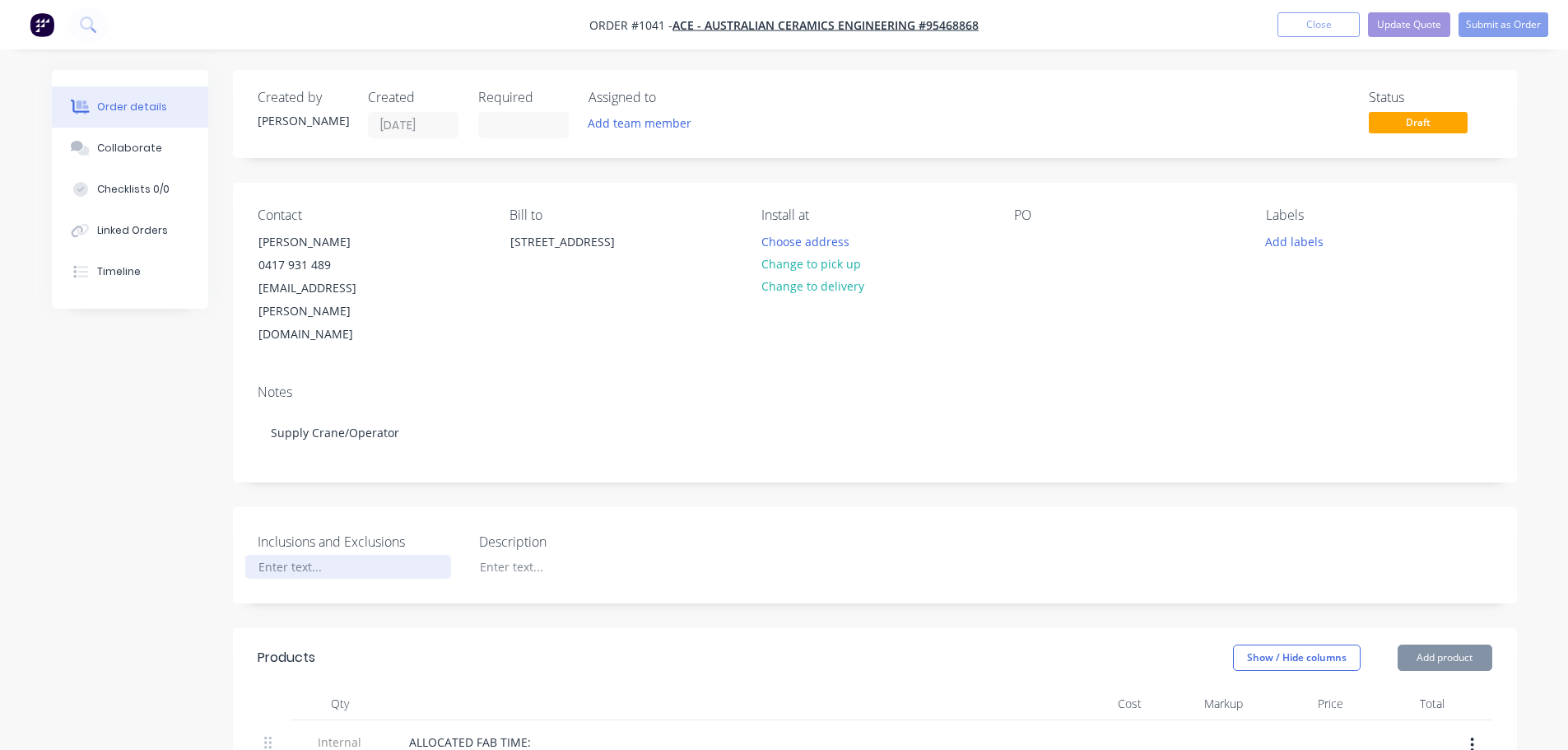
click at [340, 555] on div at bounding box center [347, 566] width 206 height 24
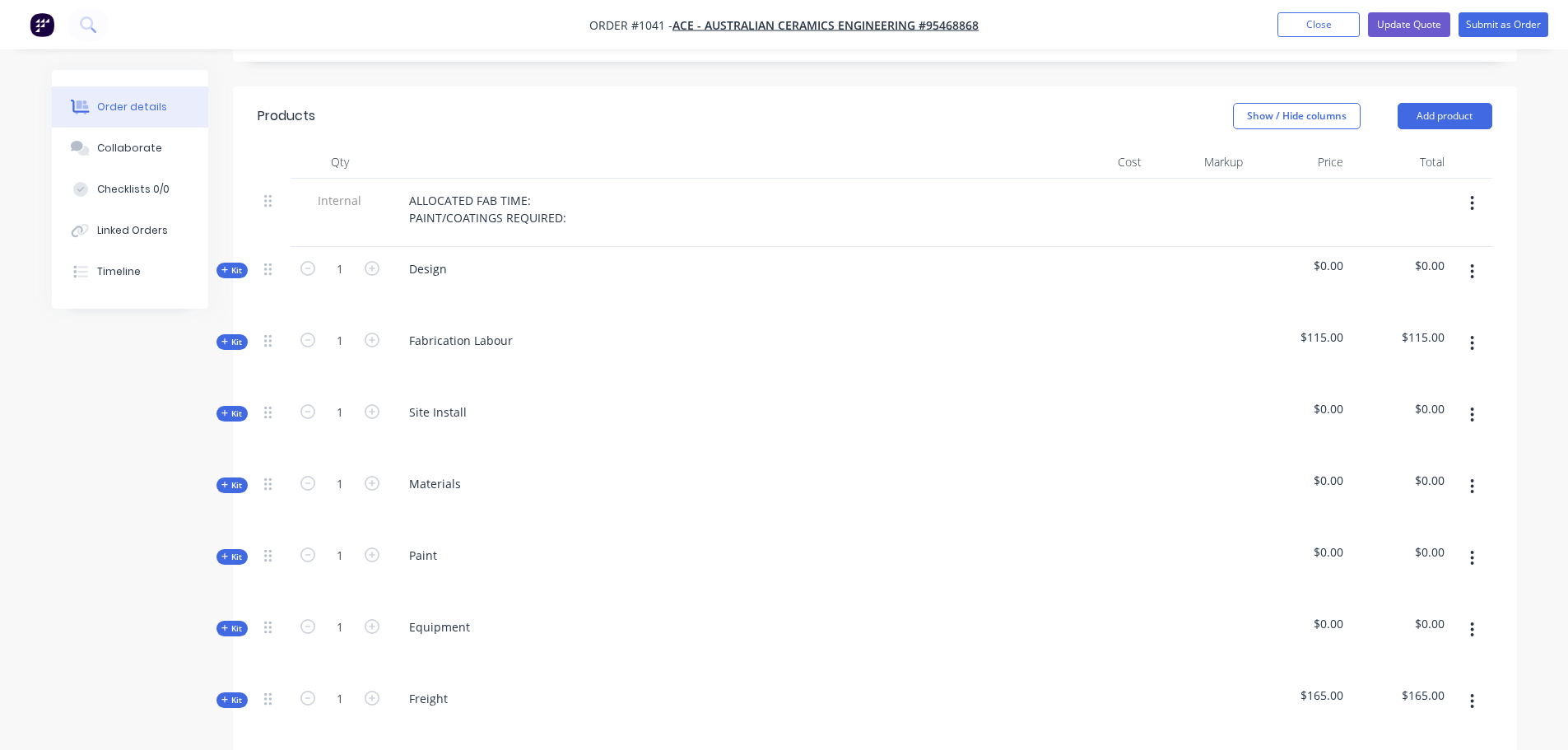
scroll to position [549, 0]
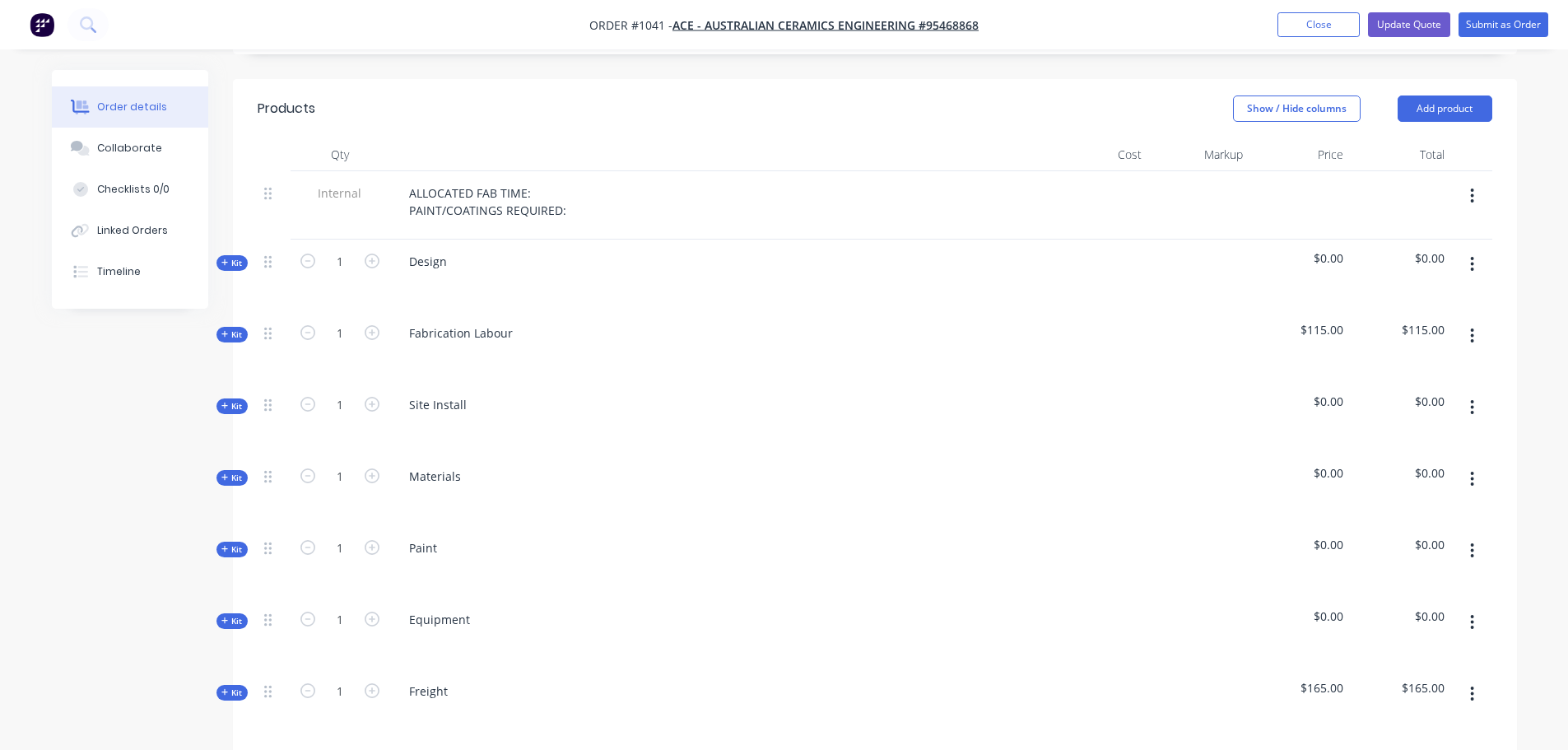
click at [1469, 250] on button "button" at bounding box center [1472, 264] width 38 height 30
click at [1392, 394] on div "Delete" at bounding box center [1414, 406] width 127 height 24
click at [1469, 250] on button "button" at bounding box center [1472, 264] width 38 height 30
click at [1412, 394] on div "Delete" at bounding box center [1414, 406] width 127 height 24
click at [1474, 327] on icon "button" at bounding box center [1472, 336] width 4 height 18
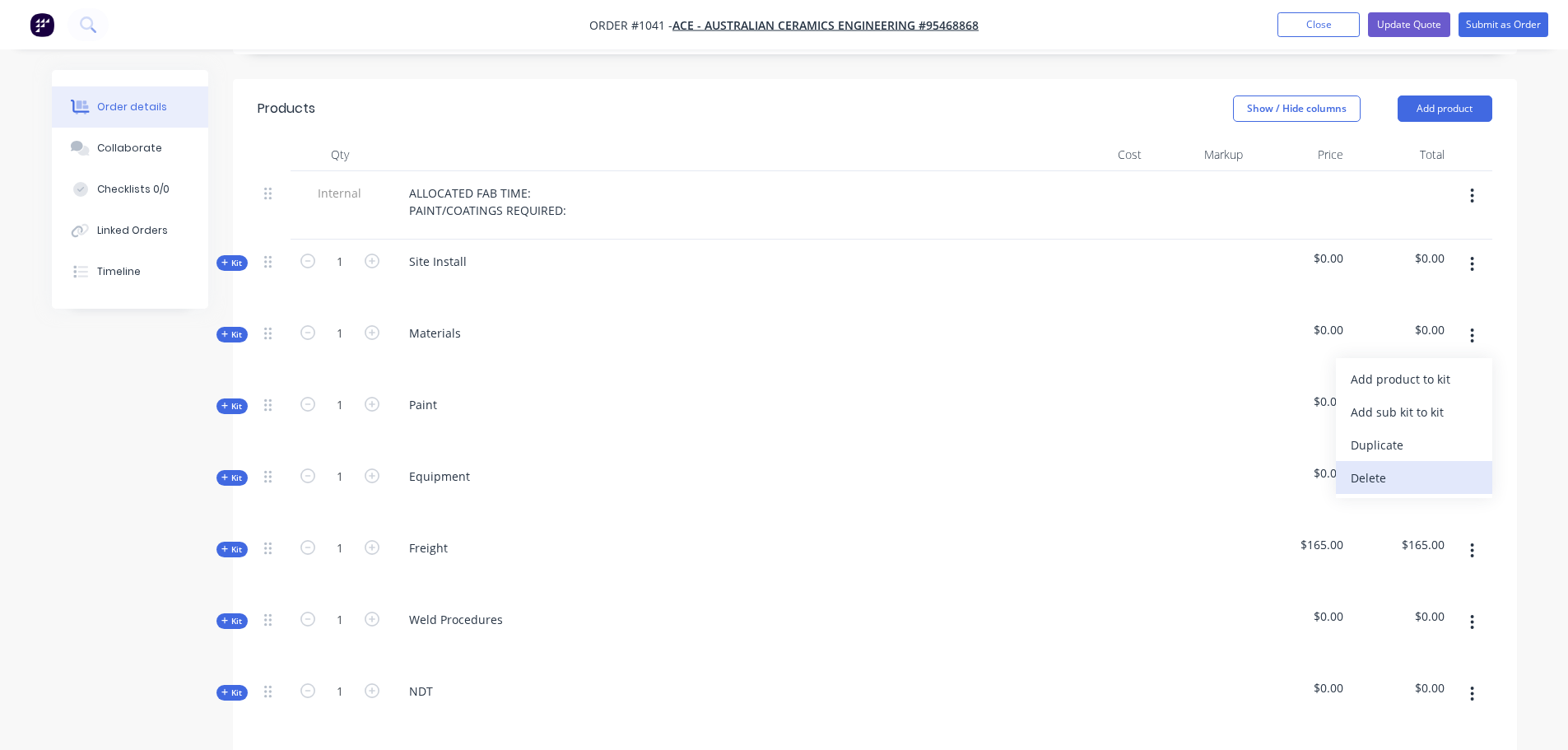
click at [1390, 466] on div "Delete" at bounding box center [1414, 477] width 127 height 24
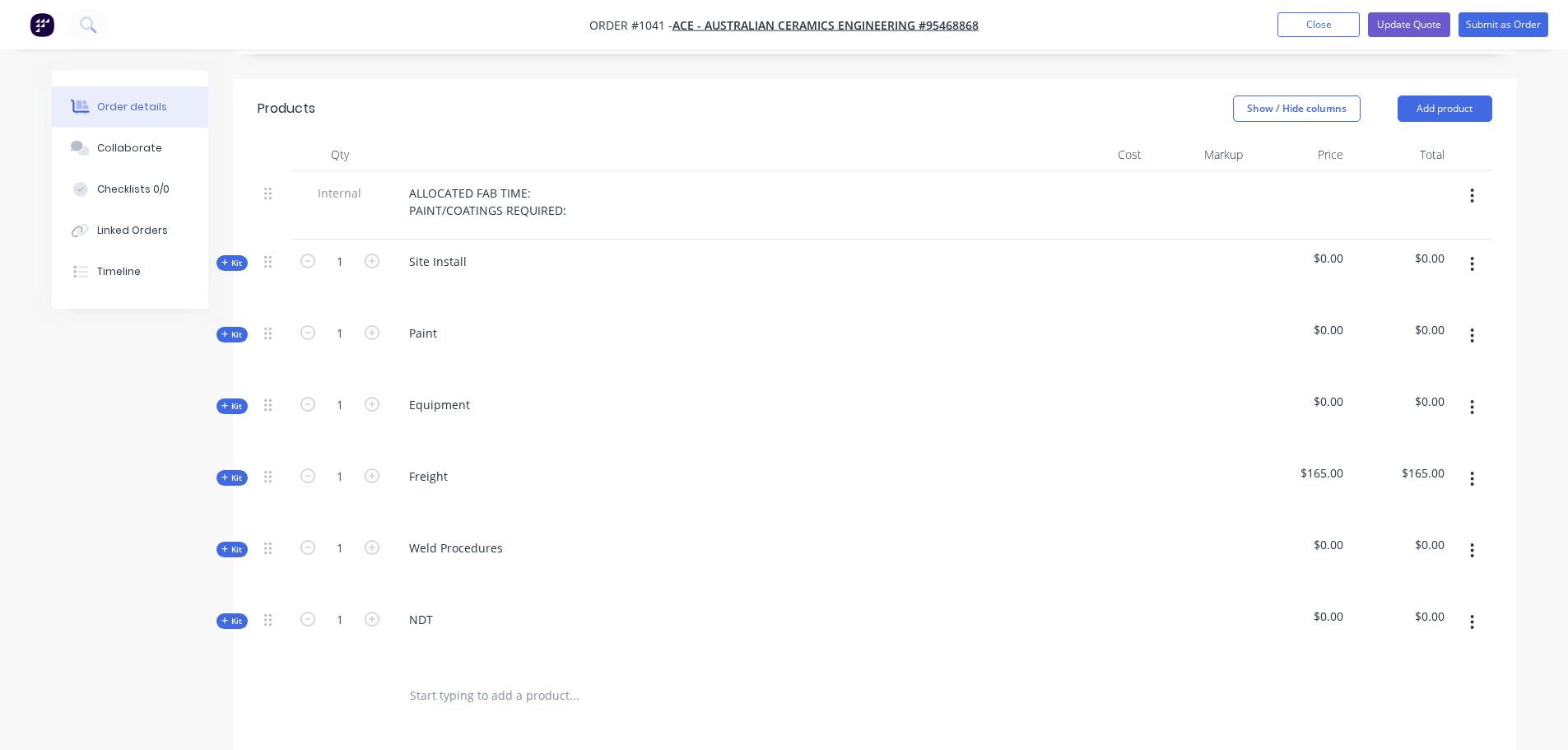
click at [1469, 321] on button "button" at bounding box center [1472, 336] width 38 height 30
click at [1412, 466] on div "Delete" at bounding box center [1414, 477] width 127 height 24
click at [1479, 393] on button "button" at bounding box center [1472, 408] width 38 height 30
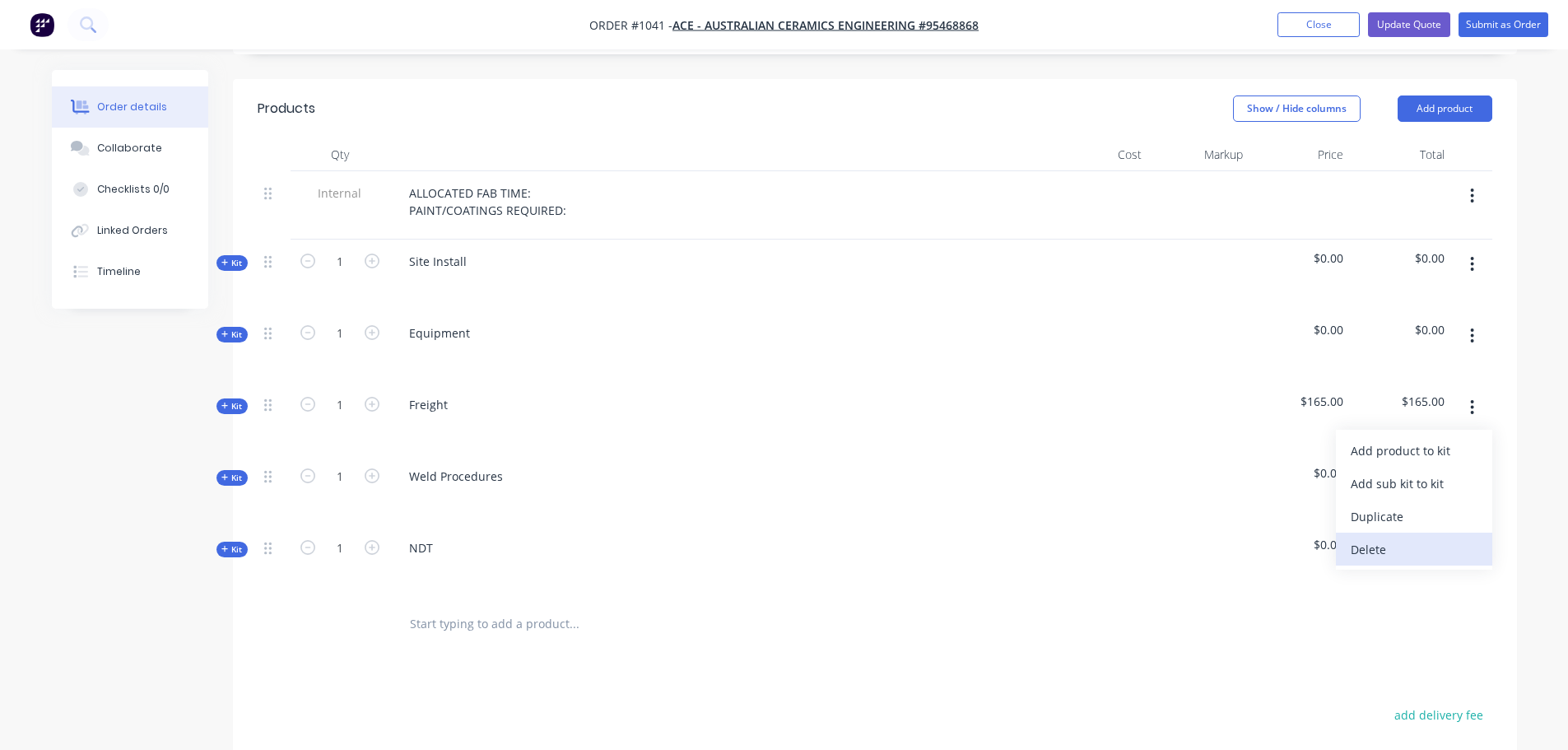
click at [1415, 538] on div "Delete" at bounding box center [1414, 549] width 127 height 24
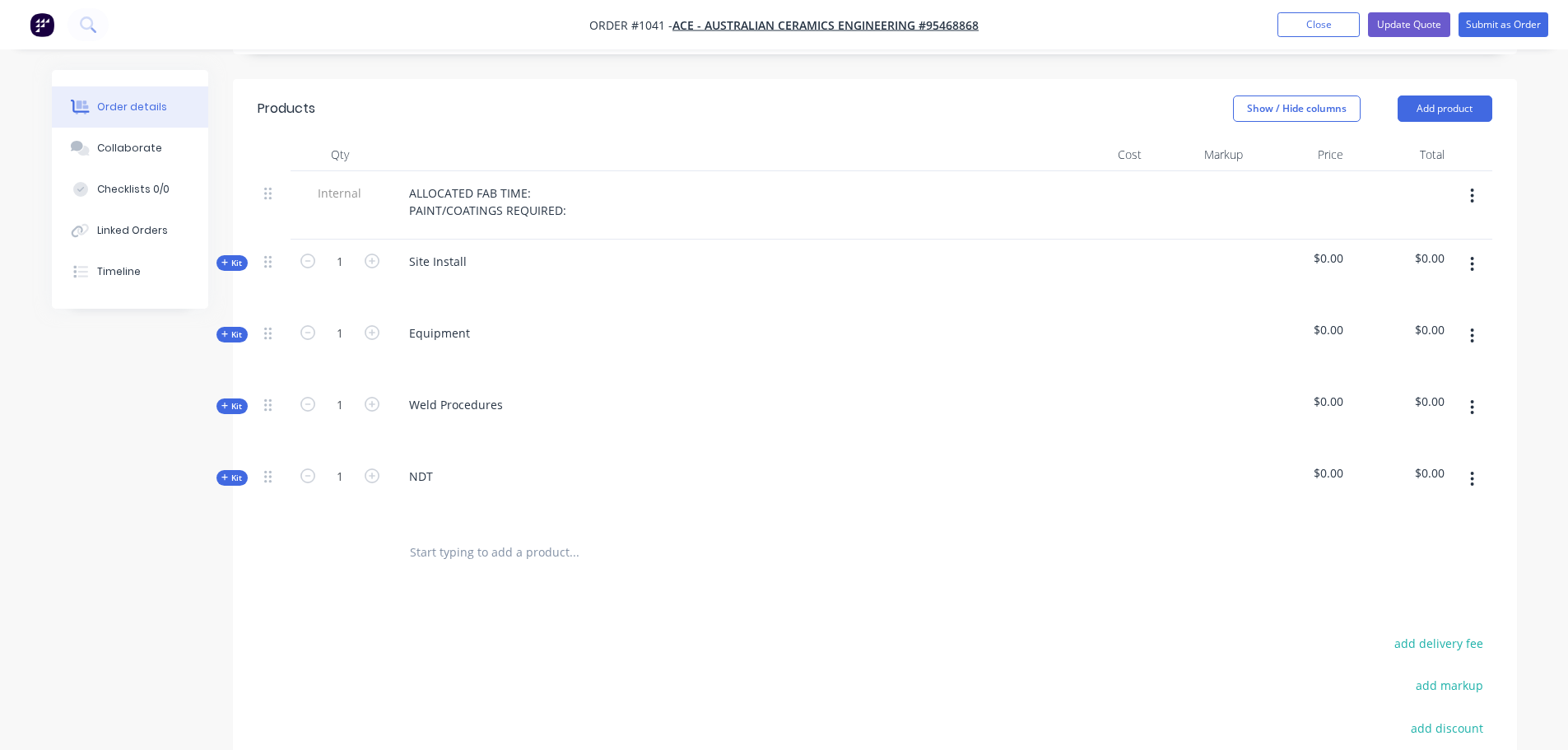
click at [1472, 400] on icon "button" at bounding box center [1472, 407] width 3 height 14
click at [1399, 538] on div "Delete" at bounding box center [1414, 549] width 127 height 24
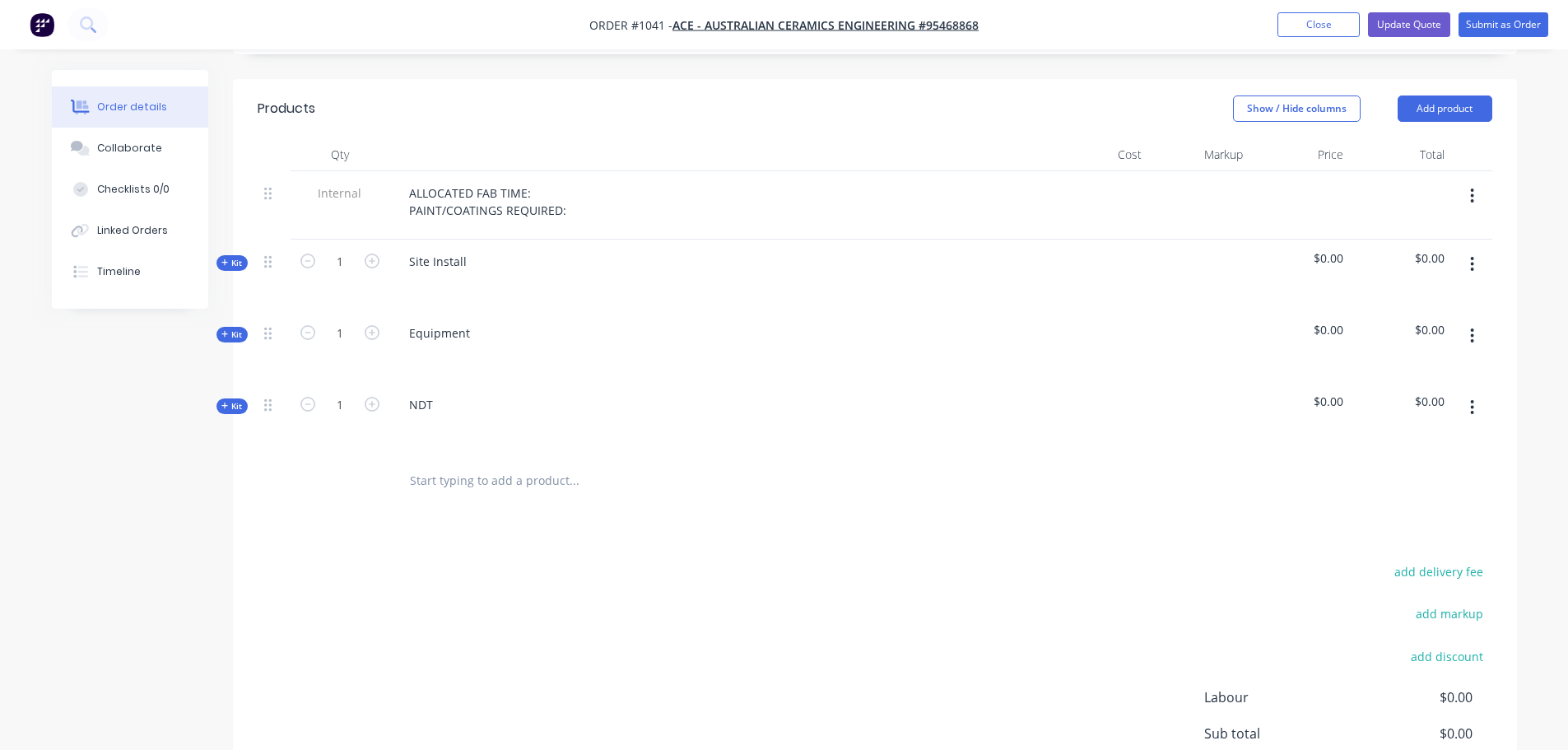
click at [1472, 399] on icon "button" at bounding box center [1472, 408] width 4 height 18
click at [1385, 538] on div "Delete" at bounding box center [1414, 549] width 127 height 24
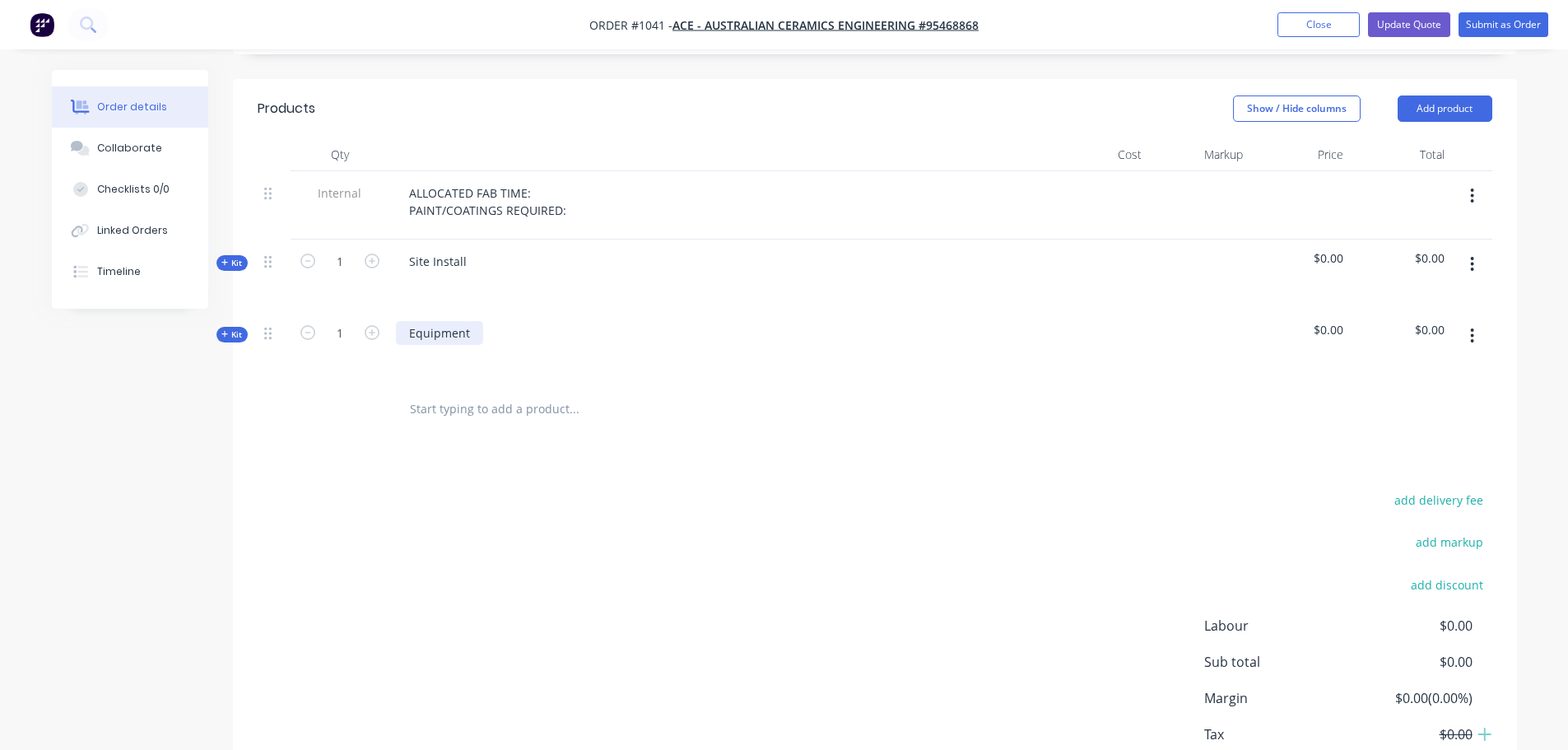
click at [434, 321] on div "Equipment" at bounding box center [439, 333] width 87 height 24
drag, startPoint x: 468, startPoint y: 287, endPoint x: 399, endPoint y: 288, distance: 69.0
click at [399, 321] on div "Equipment" at bounding box center [439, 333] width 87 height 24
click at [226, 330] on icon at bounding box center [226, 334] width 8 height 9
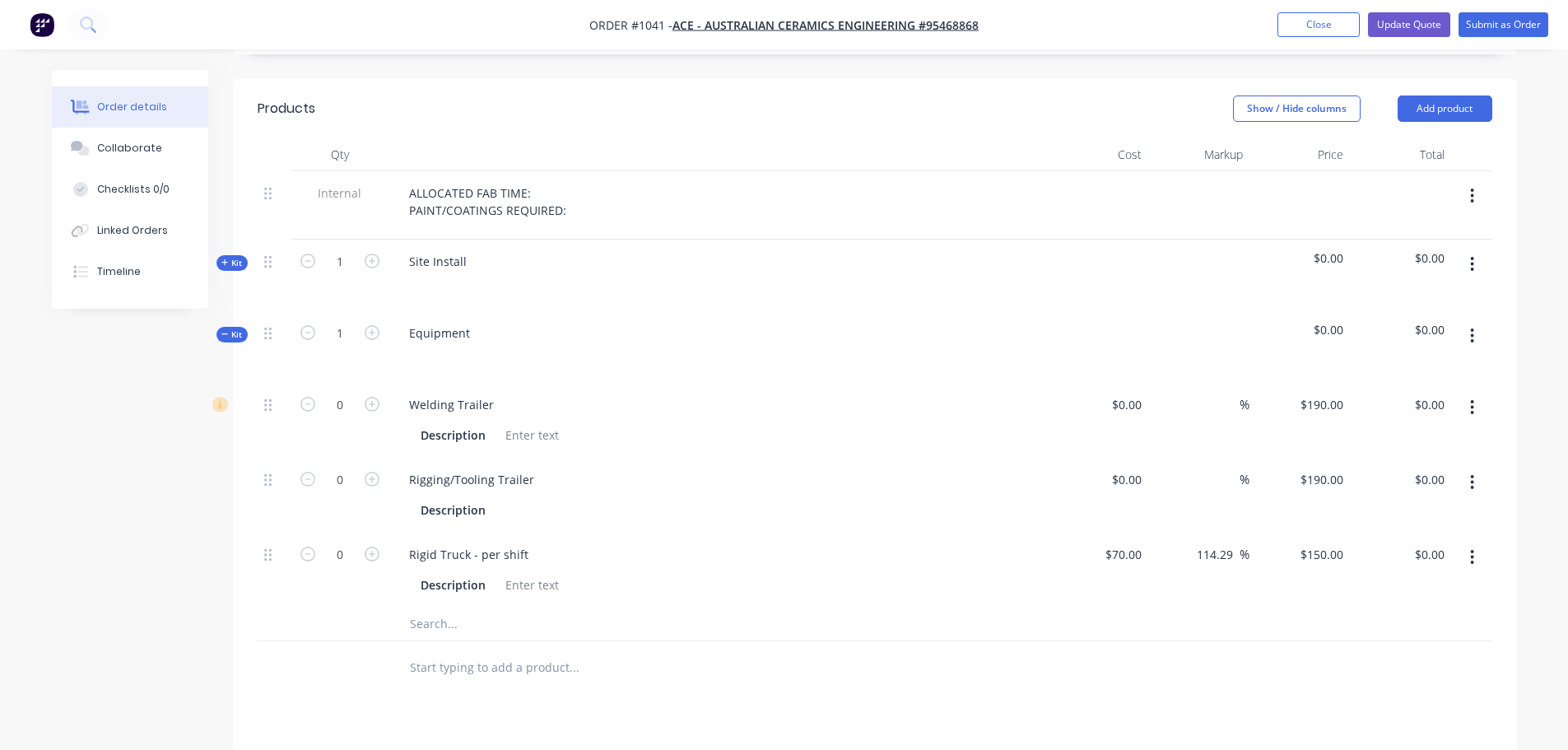
click at [1469, 393] on button "button" at bounding box center [1472, 408] width 38 height 30
click at [1405, 439] on div "Duplicate" at bounding box center [1414, 451] width 127 height 24
click at [1473, 400] on icon "button" at bounding box center [1472, 407] width 3 height 14
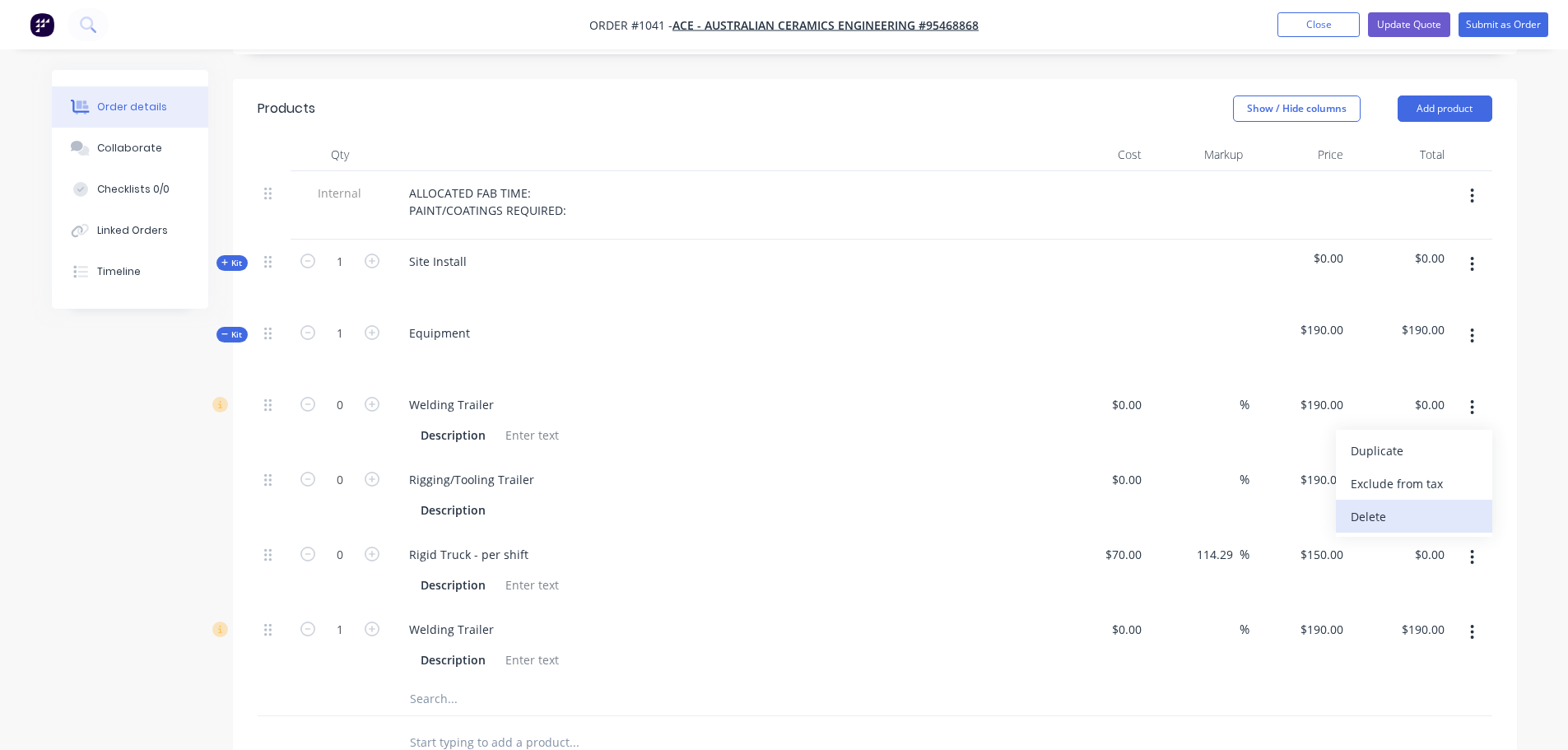
click at [1394, 505] on div "Delete" at bounding box center [1414, 517] width 127 height 24
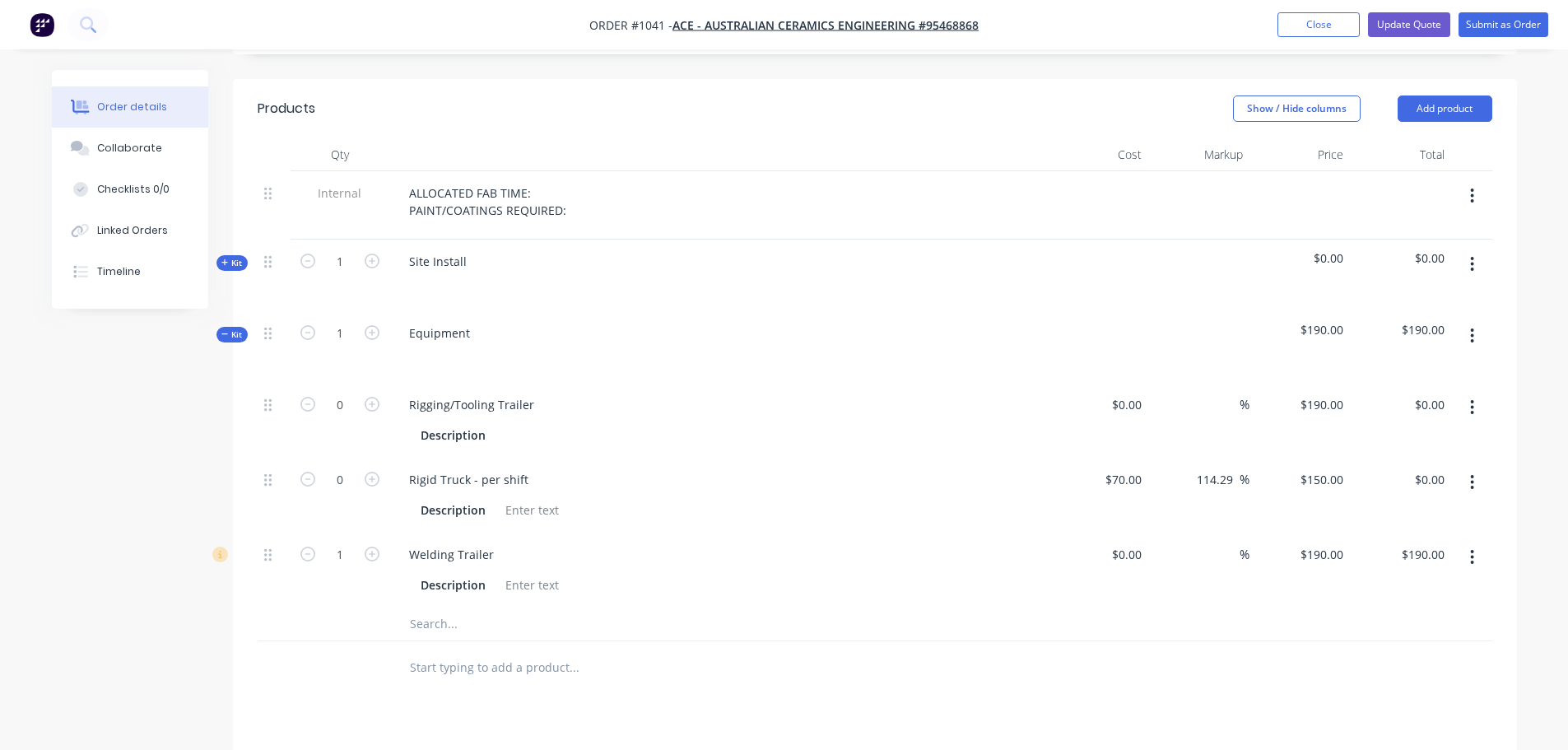
click at [1472, 400] on icon "button" at bounding box center [1472, 407] width 3 height 14
click at [1381, 505] on div "Delete" at bounding box center [1414, 517] width 127 height 24
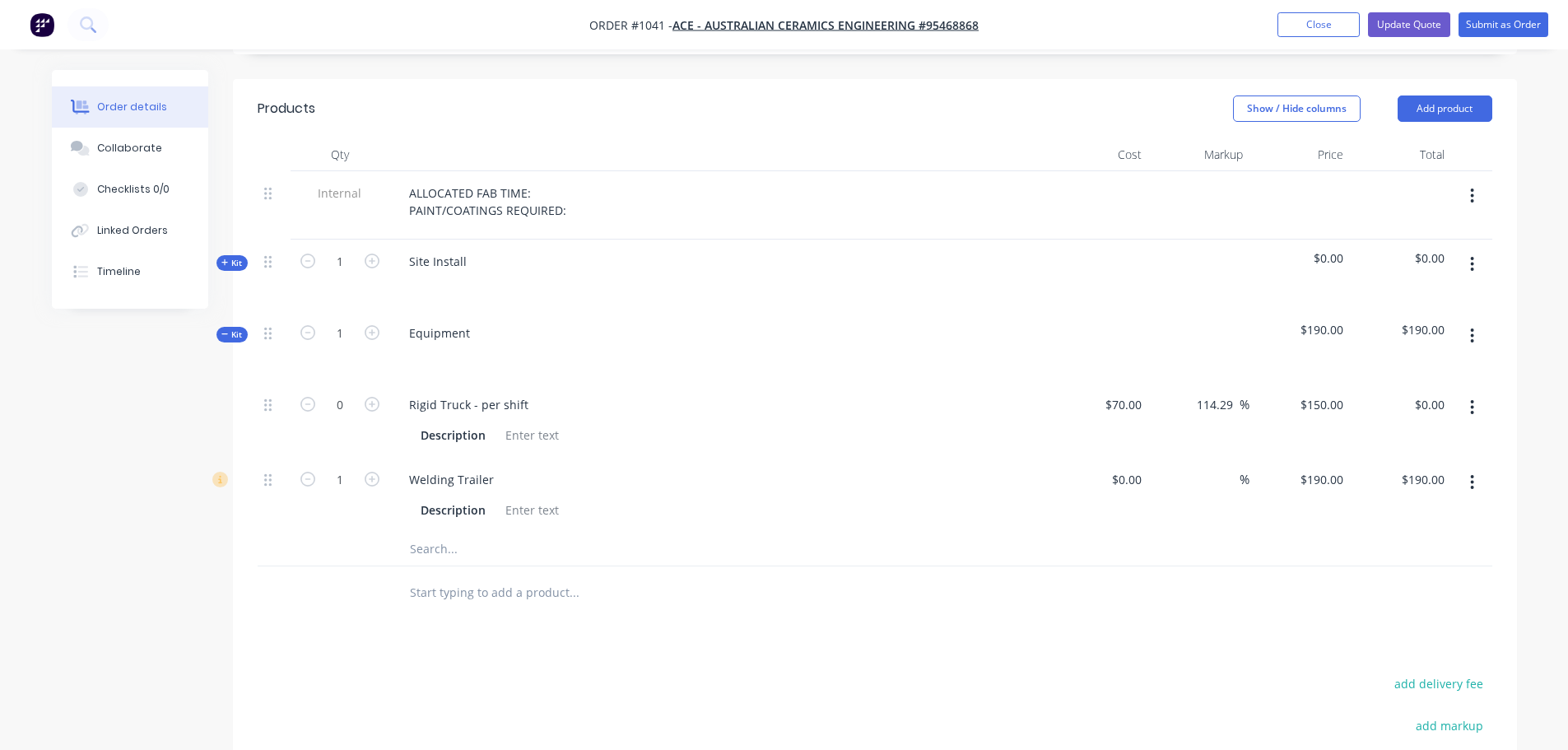
click at [1475, 393] on button "button" at bounding box center [1472, 408] width 38 height 30
click at [1387, 505] on div "Delete" at bounding box center [1414, 517] width 127 height 24
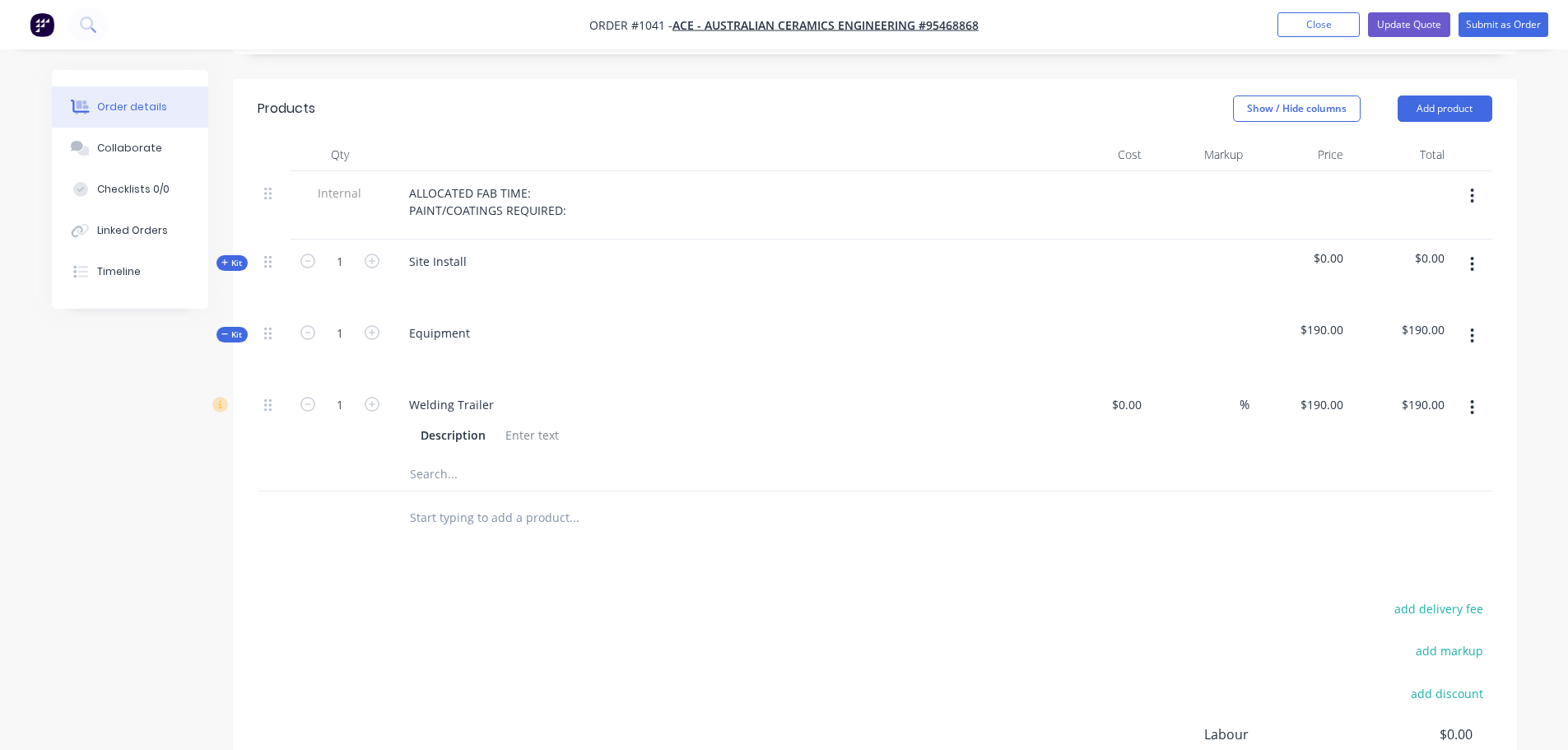
click at [1472, 400] on icon "button" at bounding box center [1472, 407] width 3 height 14
click at [1391, 505] on div "Delete" at bounding box center [1414, 517] width 127 height 24
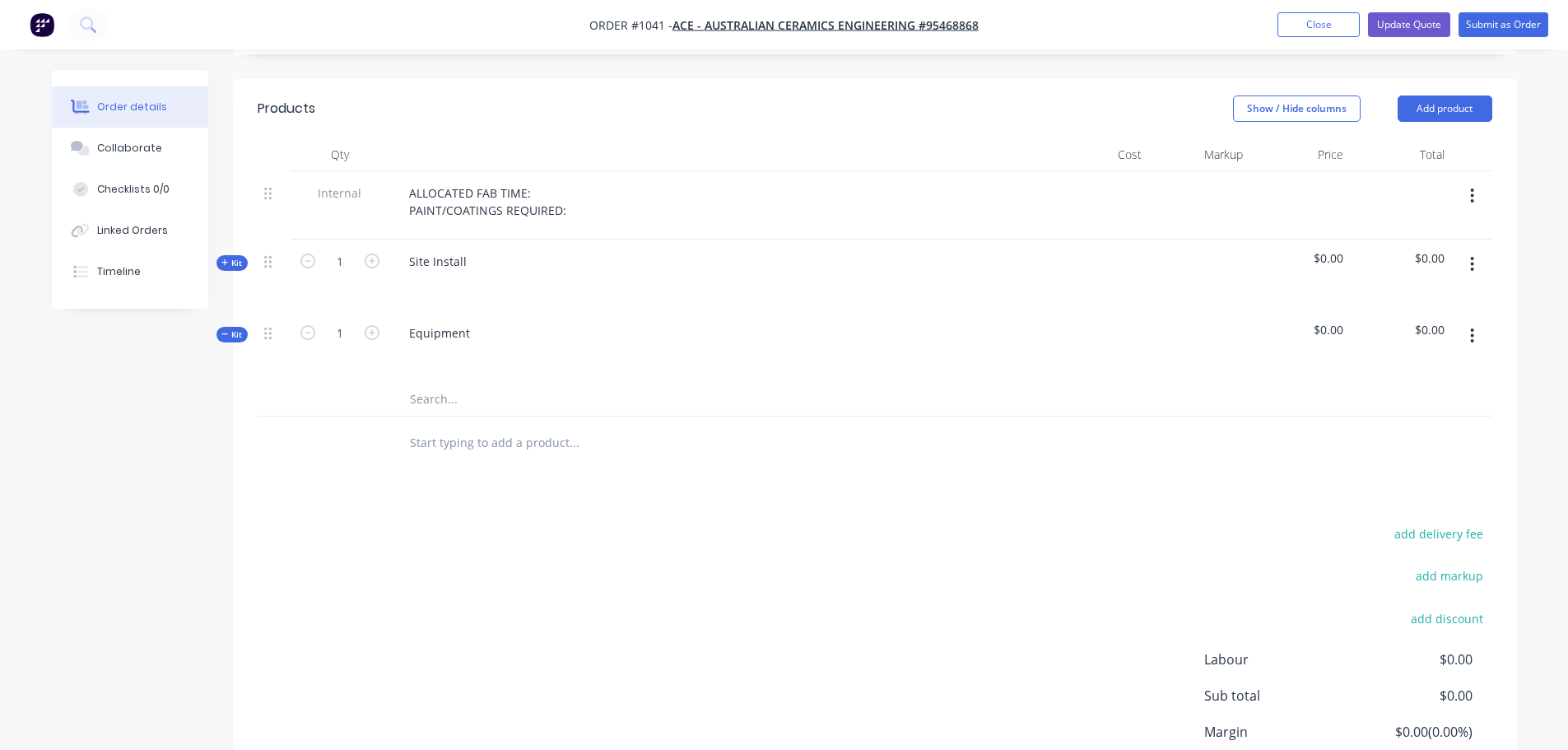
click at [445, 383] on input "text" at bounding box center [574, 399] width 329 height 33
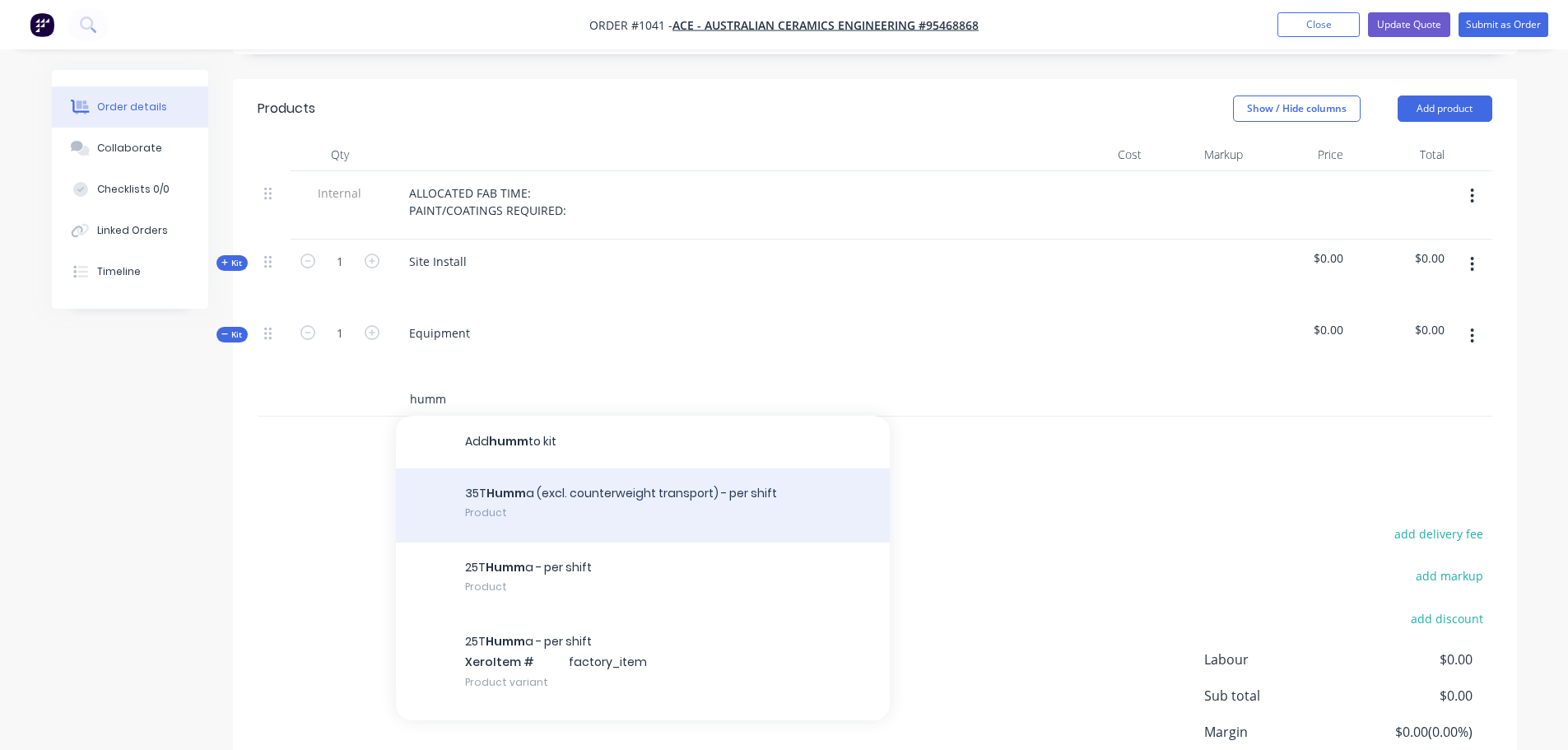
type input "humm"
click at [530, 469] on div "35T Humm a (excl. counterweight transport) - per shift Product" at bounding box center [643, 505] width 494 height 74
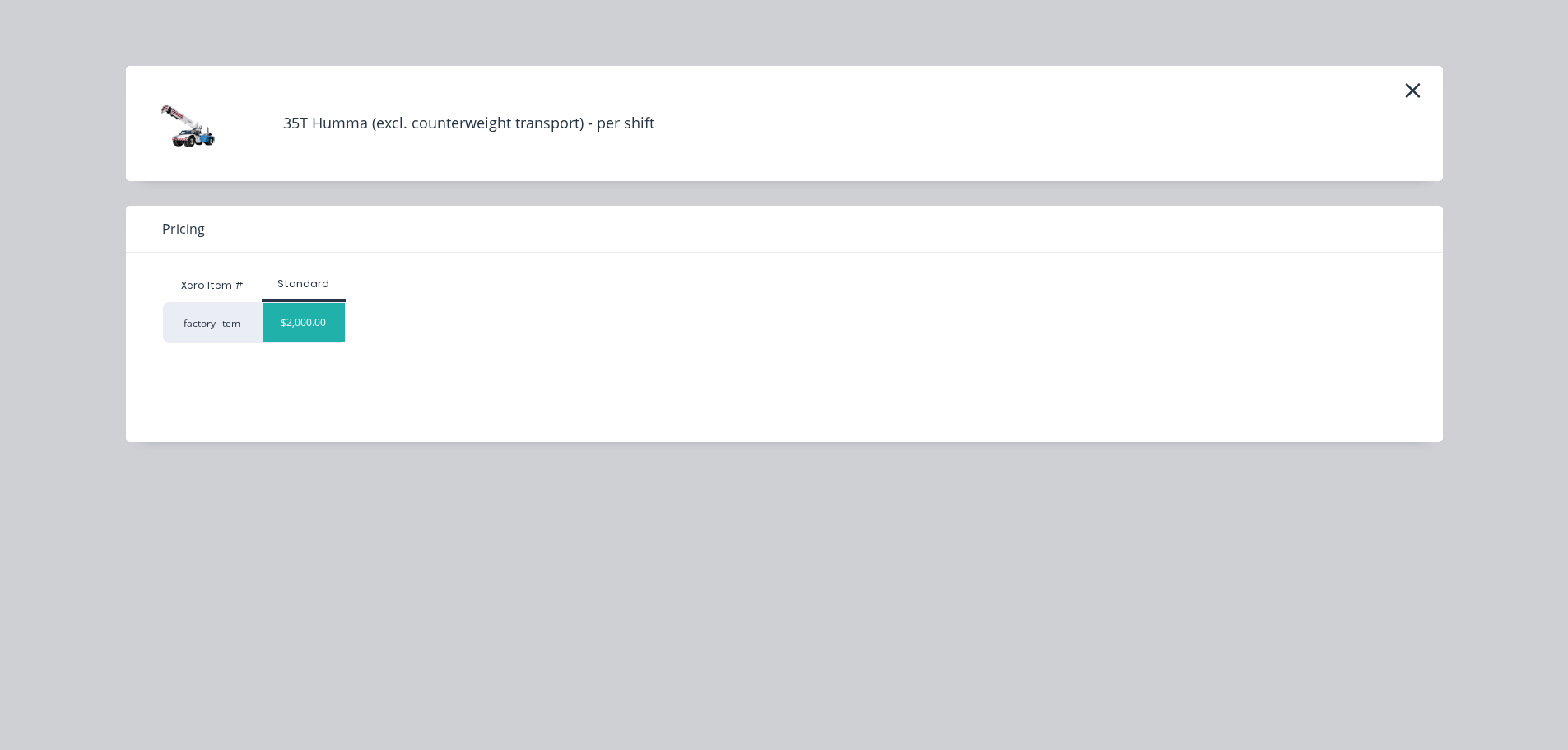
click at [296, 331] on div "$2,000.00" at bounding box center [304, 322] width 82 height 39
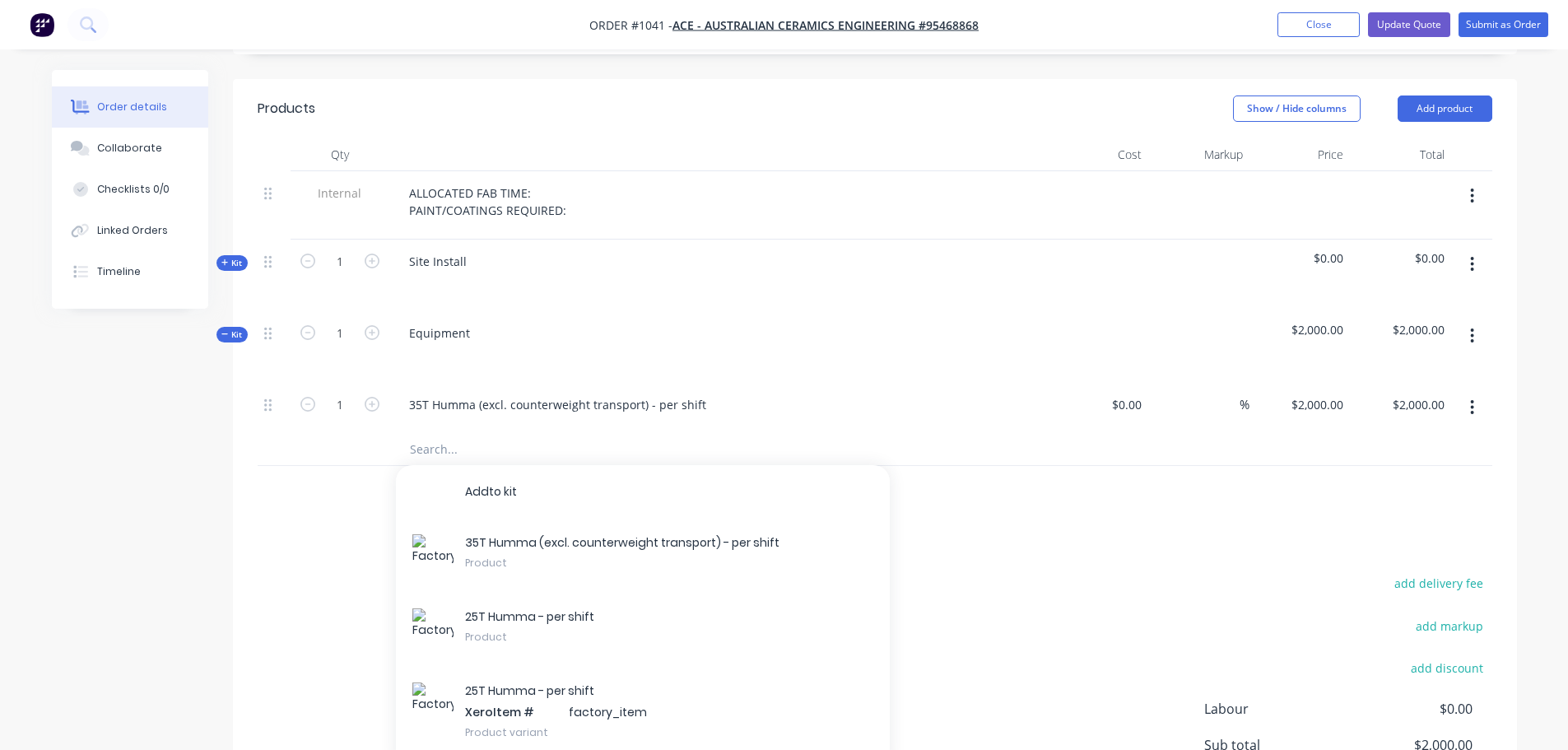
click at [1061, 513] on div "Products Show / Hide columns Add product Qty Cost Markup Price Total Internal A…" at bounding box center [875, 497] width 1285 height 836
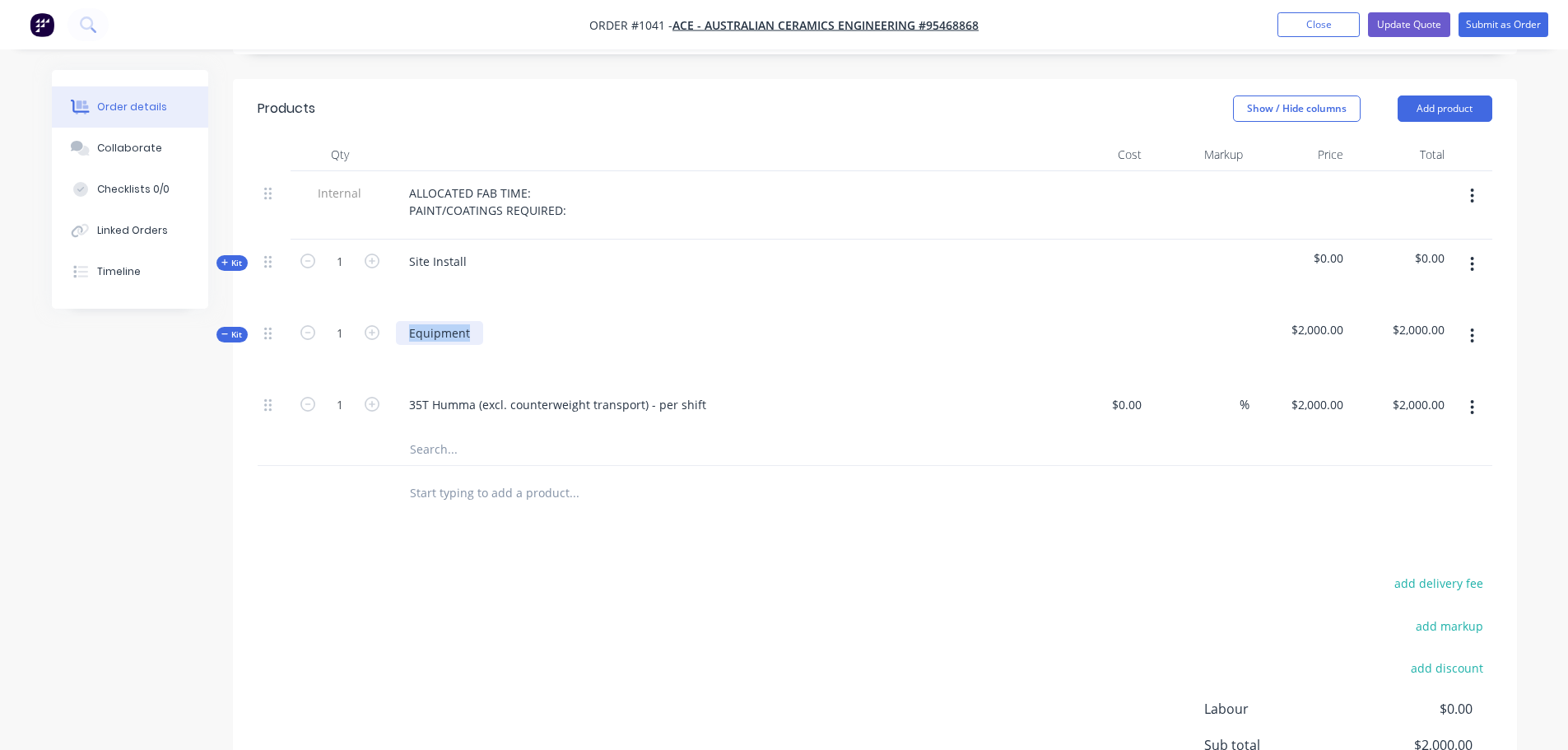
drag, startPoint x: 470, startPoint y: 286, endPoint x: 397, endPoint y: 281, distance: 73.2
click at [397, 321] on div "Equipment" at bounding box center [439, 333] width 87 height 24
click at [1472, 255] on icon "button" at bounding box center [1472, 264] width 4 height 18
click at [1380, 394] on div "Delete" at bounding box center [1414, 406] width 127 height 24
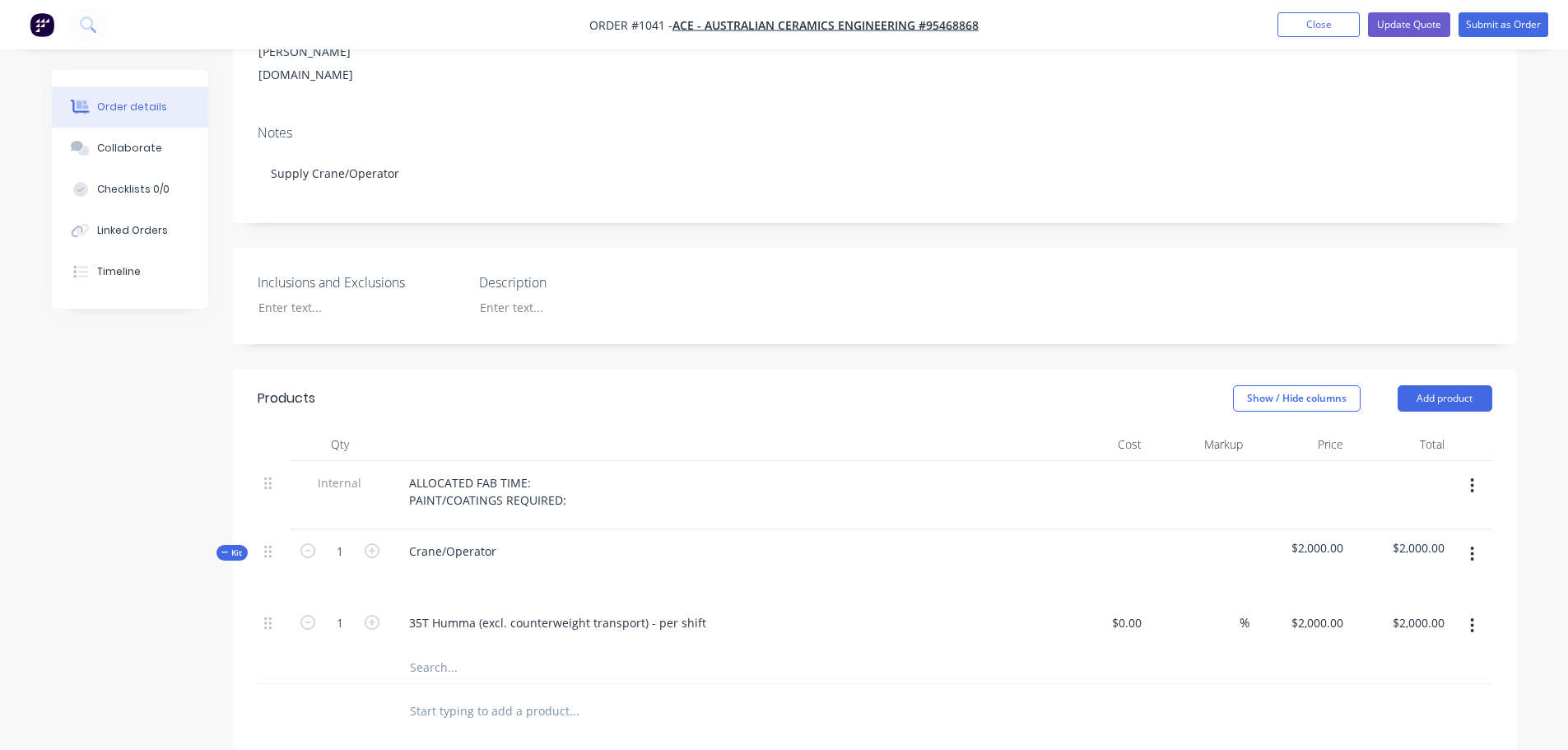
scroll to position [275, 0]
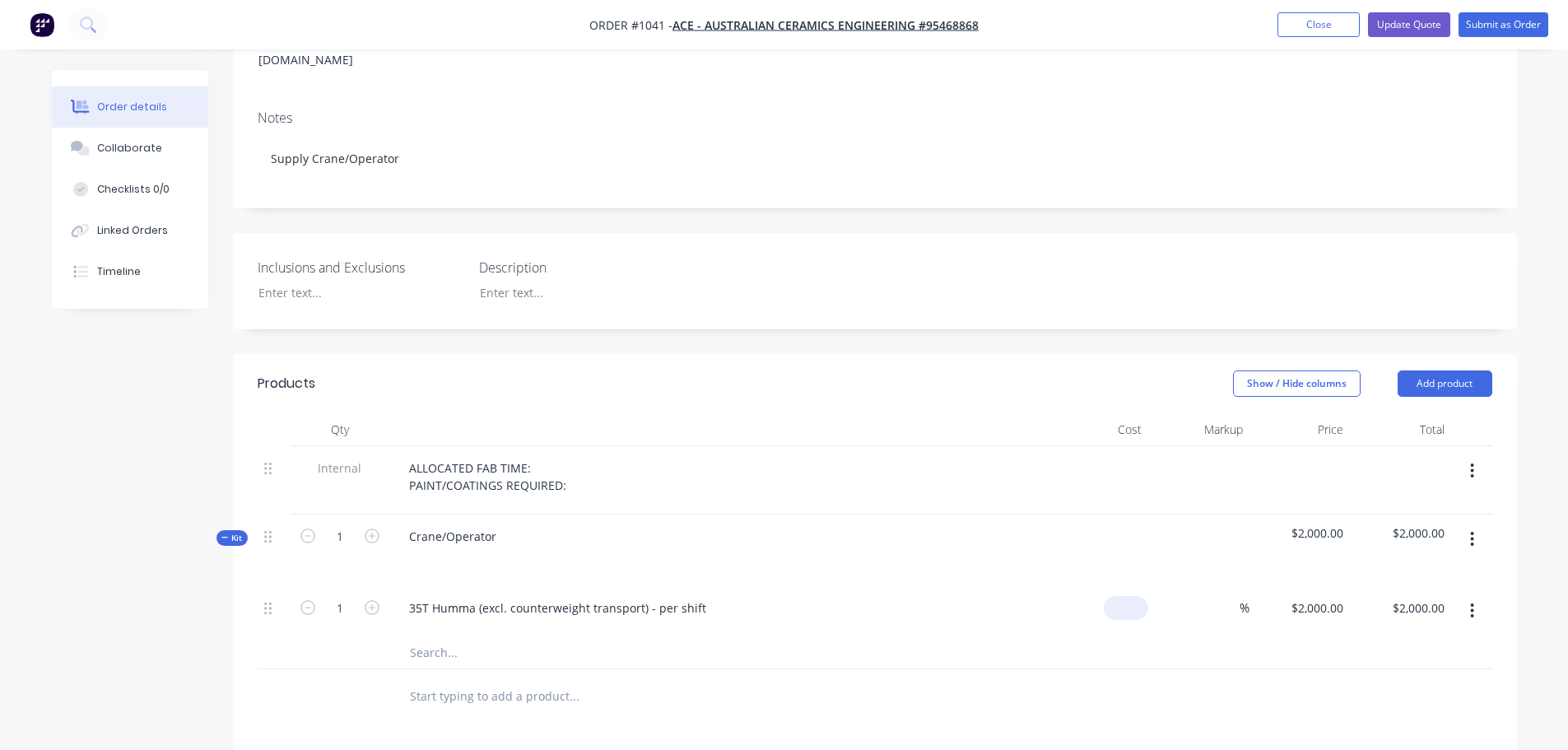
click at [1128, 596] on div "$0.00" at bounding box center [1126, 607] width 44 height 24
type input "$0.00"
click at [1006, 296] on div "Created by Trent Created 04/09/25 Required Assigned to Add team member Status D…" at bounding box center [875, 457] width 1285 height 1322
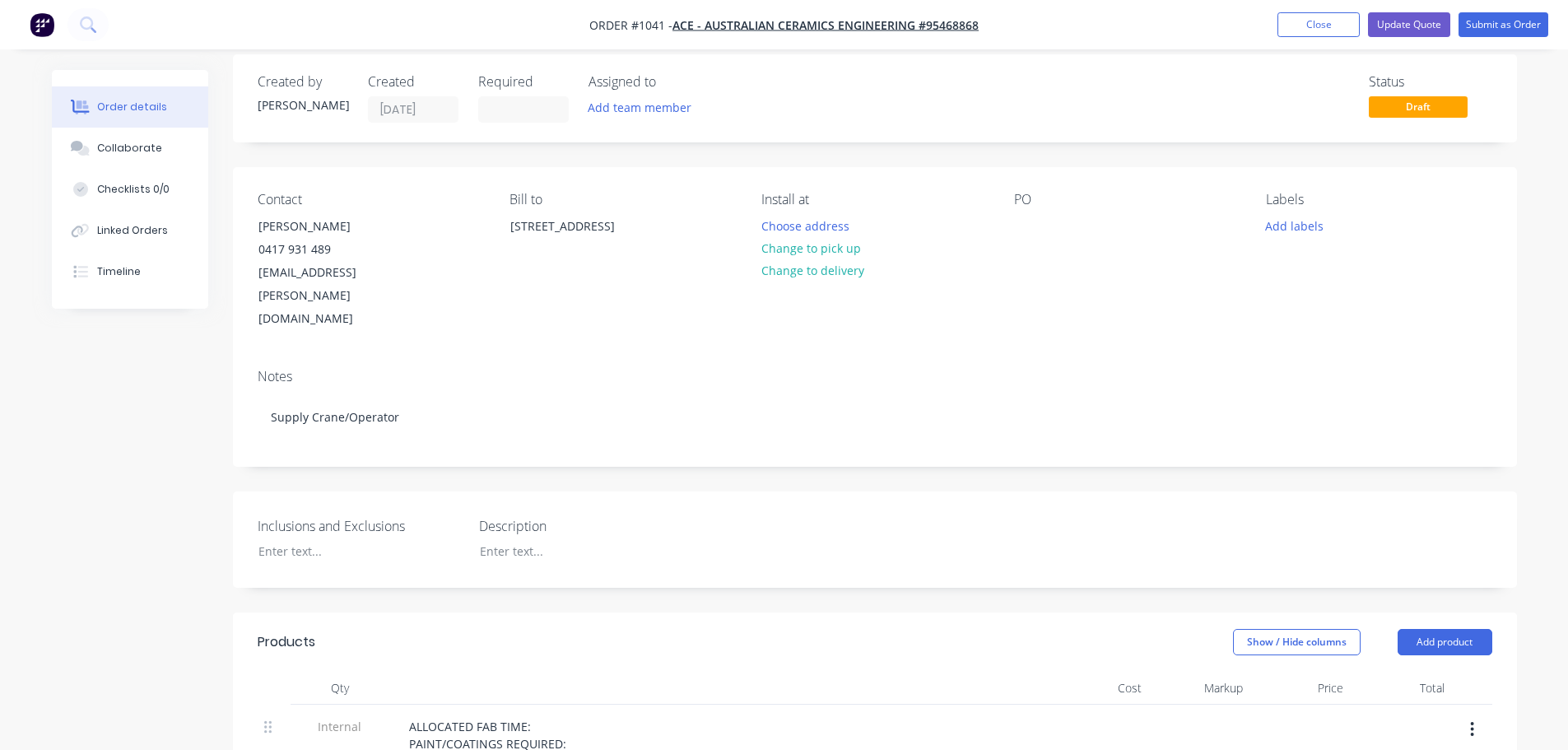
scroll to position [0, 0]
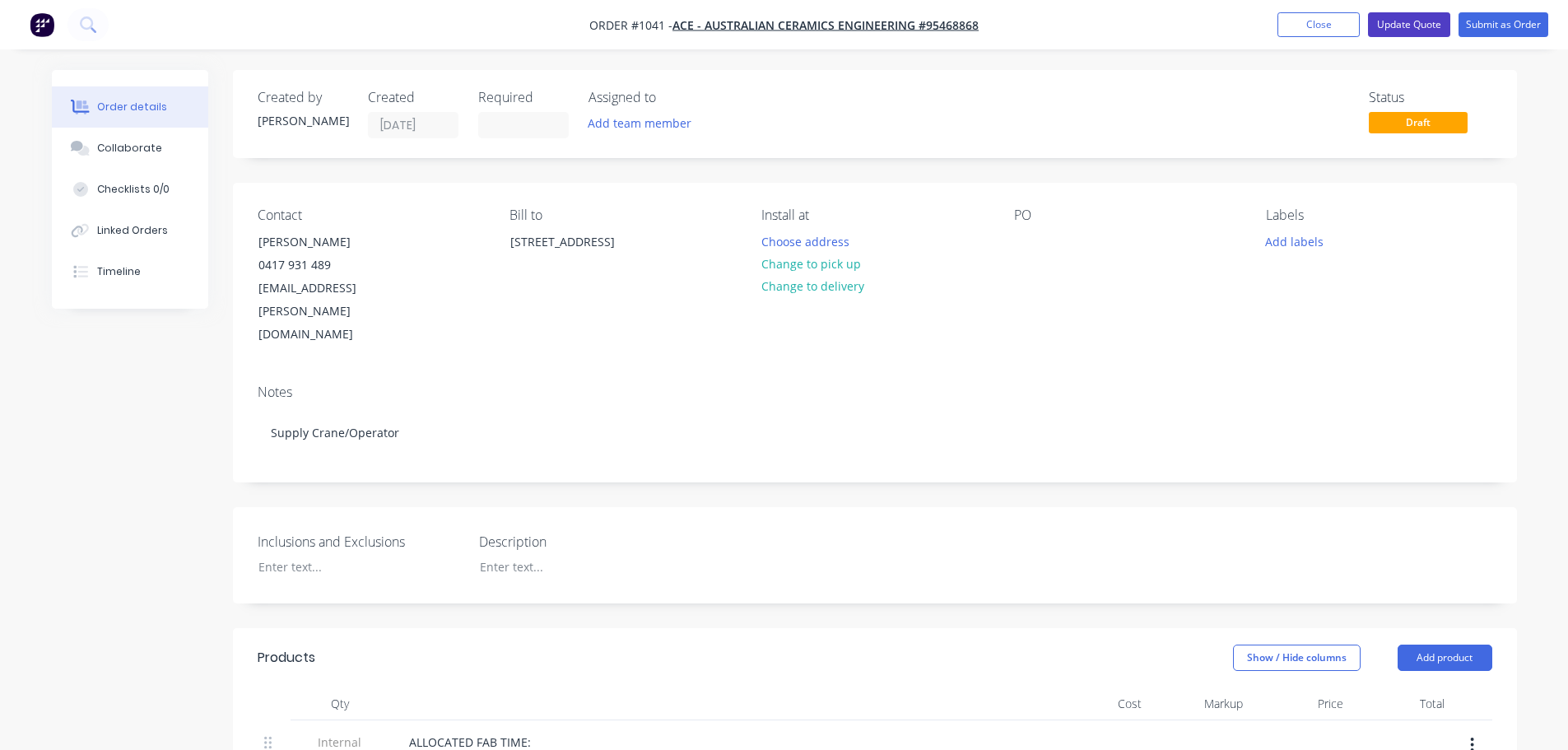
click at [1397, 21] on button "Update Quote" at bounding box center [1409, 25] width 82 height 25
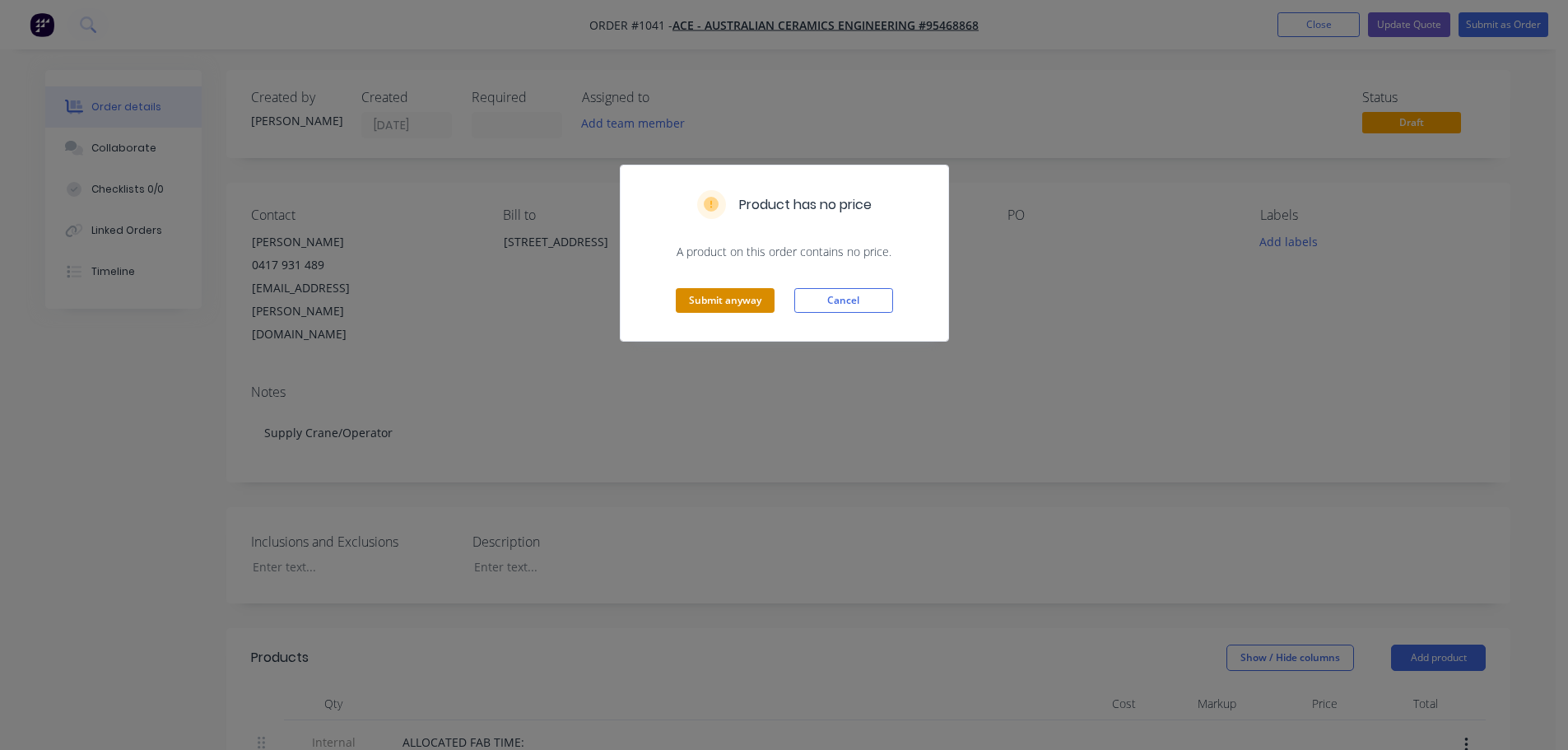
click at [739, 298] on button "Submit anyway" at bounding box center [725, 300] width 99 height 25
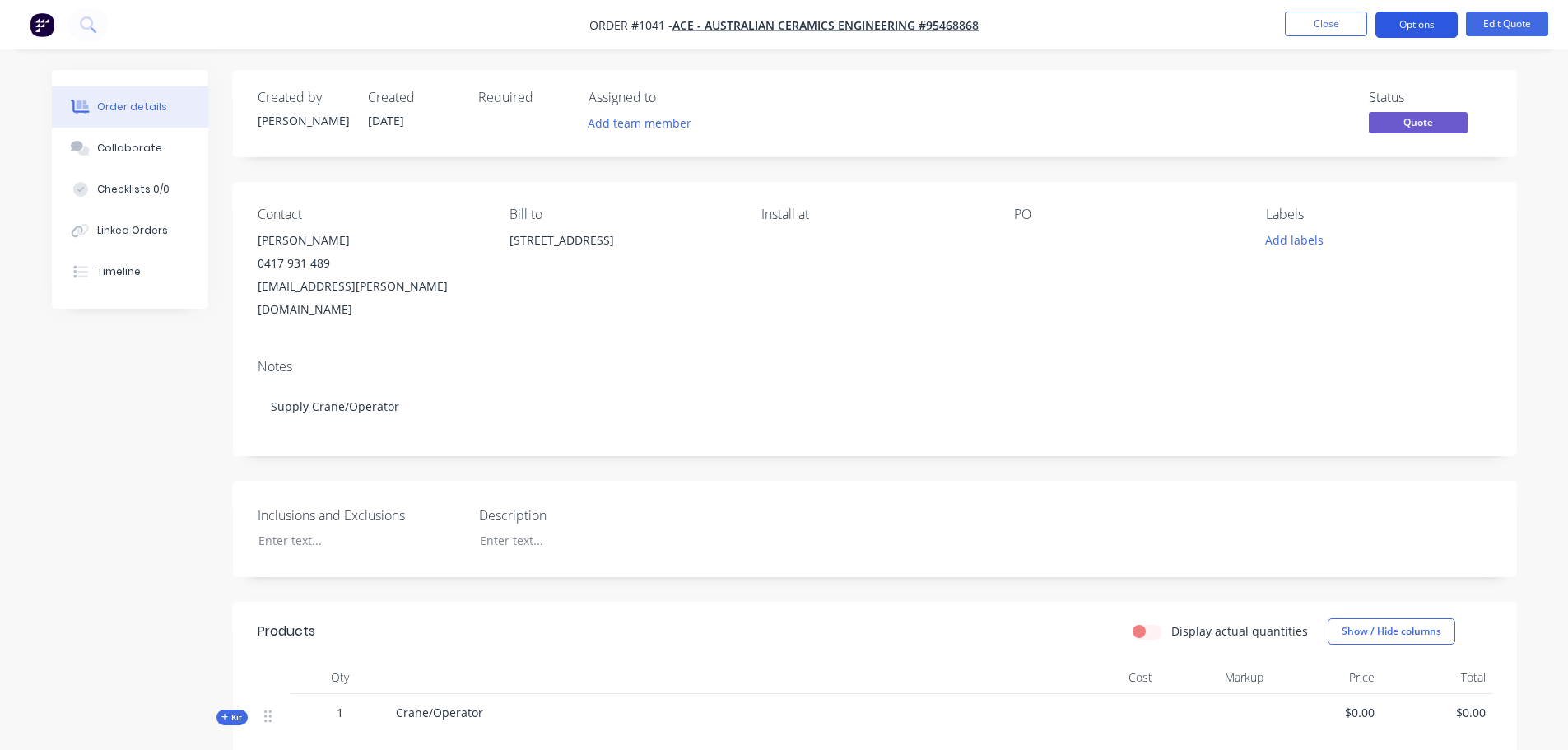
click at [1404, 14] on button "Options" at bounding box center [1417, 25] width 82 height 27
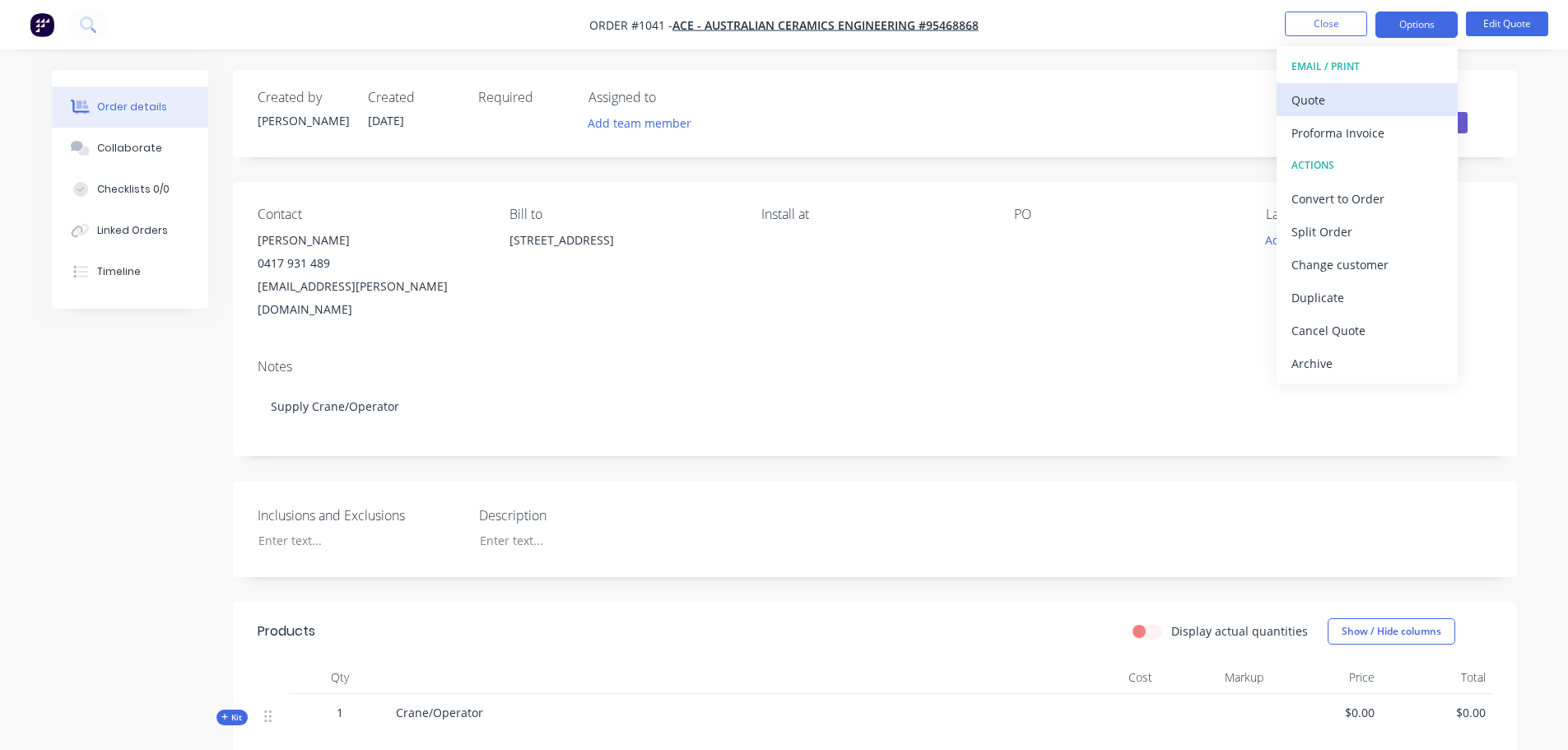
click at [1314, 96] on div "Quote" at bounding box center [1367, 99] width 151 height 24
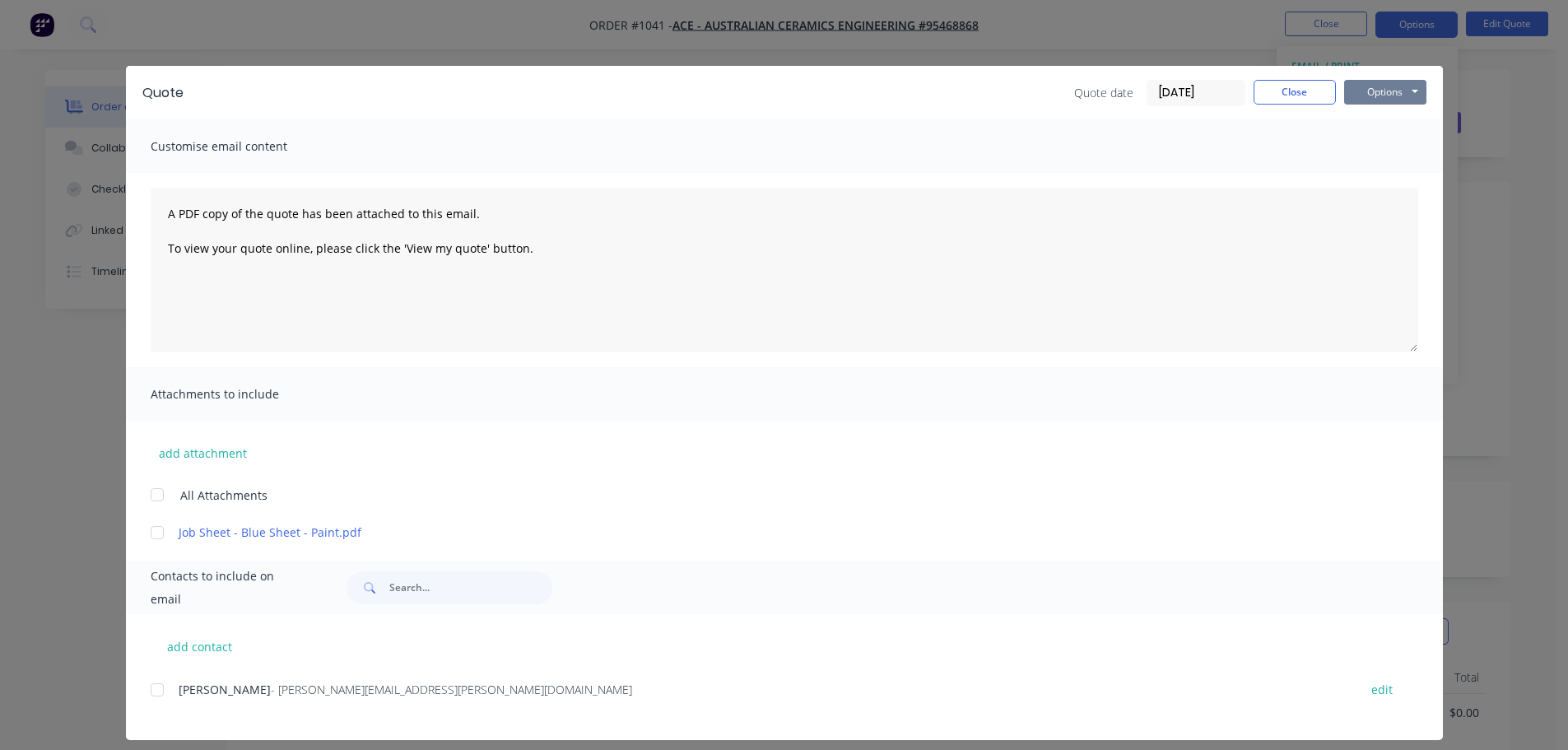
click at [1358, 92] on button "Options" at bounding box center [1385, 92] width 82 height 25
click at [1370, 125] on button "Preview" at bounding box center [1397, 121] width 105 height 27
click at [1284, 86] on button "Close" at bounding box center [1295, 92] width 82 height 25
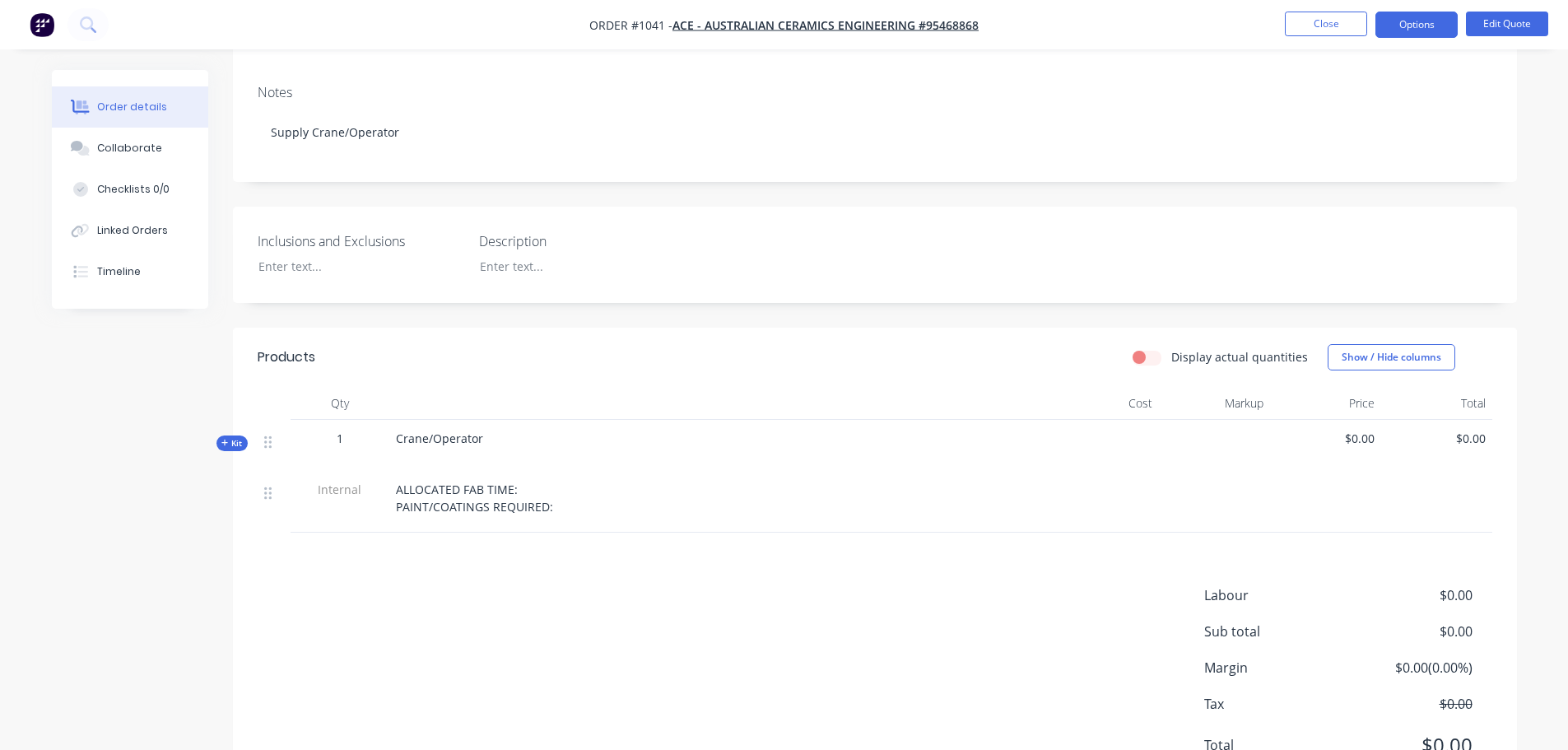
scroll to position [327, 0]
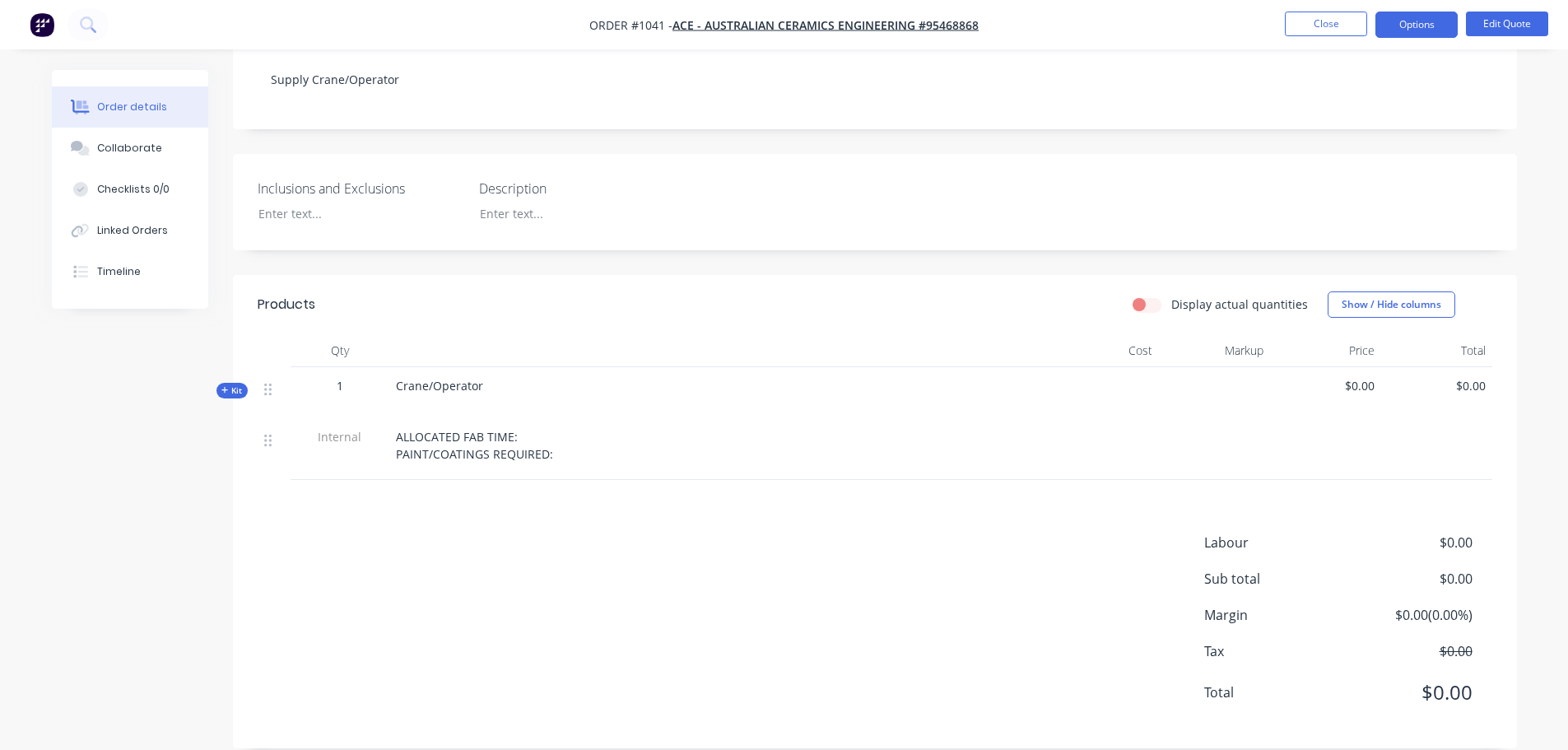
click at [240, 385] on span "Kit" at bounding box center [232, 390] width 21 height 12
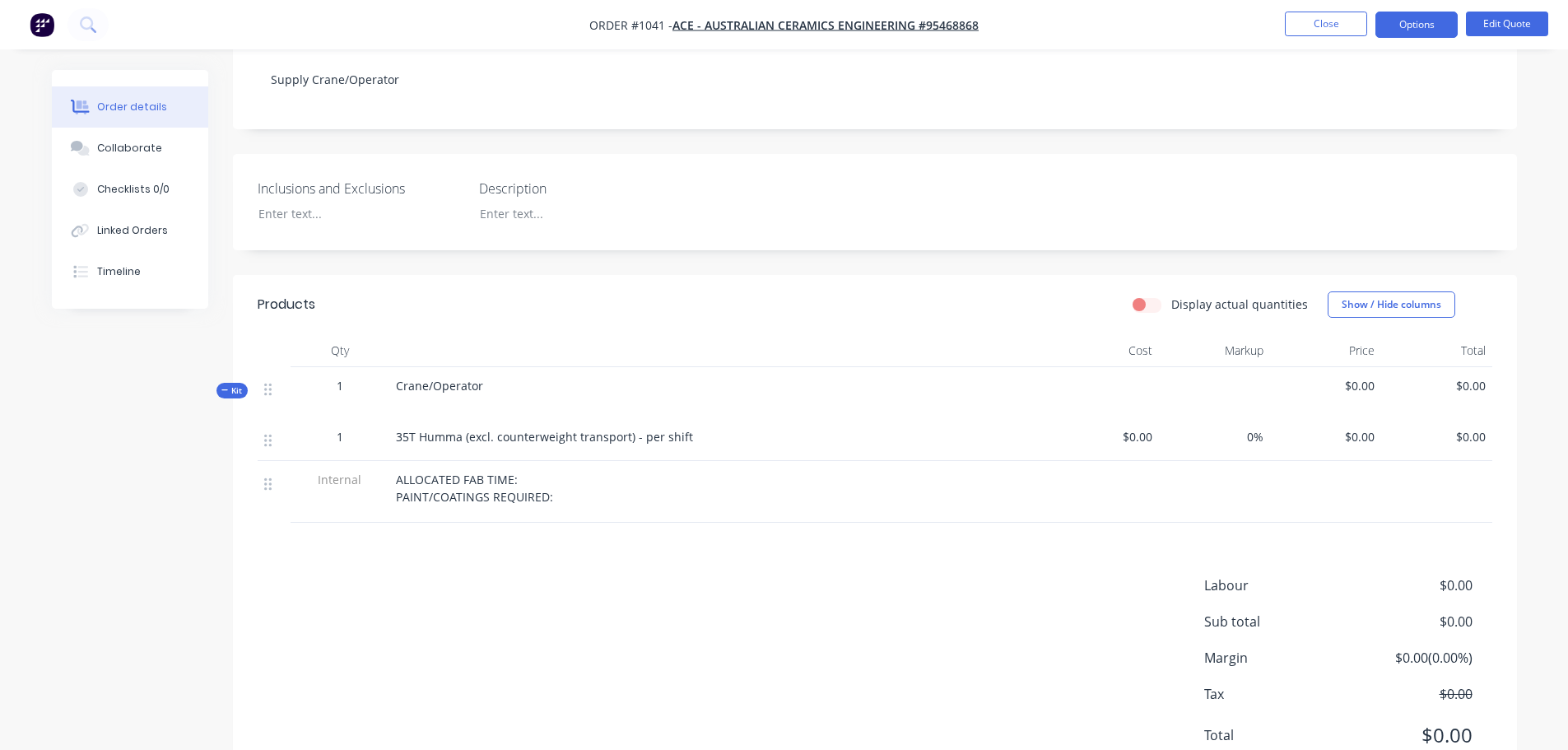
click at [1360, 429] on span "$0.00" at bounding box center [1326, 437] width 98 height 17
click at [1356, 429] on span "$0.00" at bounding box center [1326, 437] width 98 height 17
click at [1402, 15] on button "Options" at bounding box center [1417, 25] width 82 height 27
click at [1502, 9] on nav "Order #1041 - ACE - Australian Ceramics Engineering #95468868 Close Options EMA…" at bounding box center [784, 25] width 1568 height 50
click at [1500, 19] on button "Edit Quote" at bounding box center [1508, 24] width 82 height 25
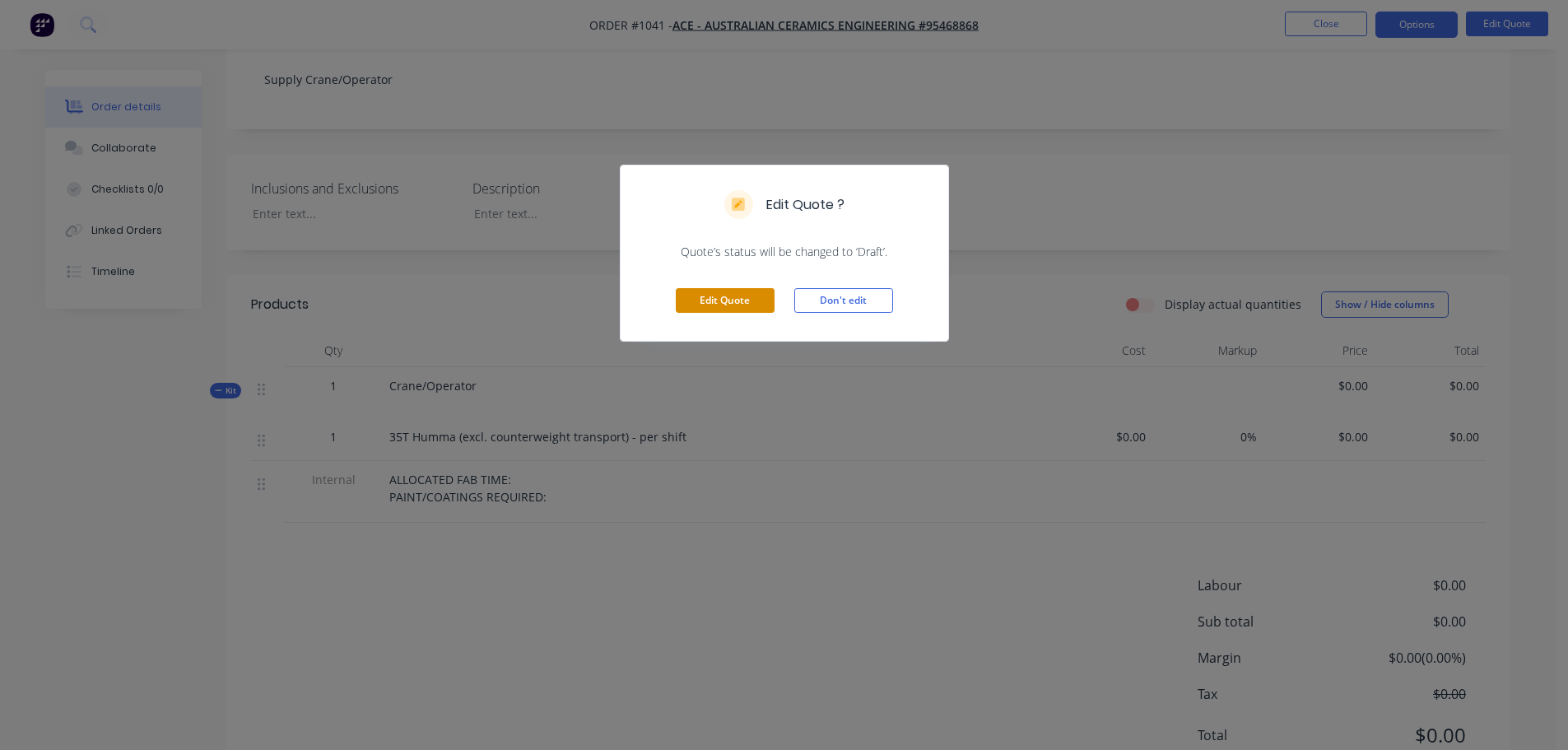
click at [712, 309] on button "Edit Quote" at bounding box center [725, 300] width 99 height 25
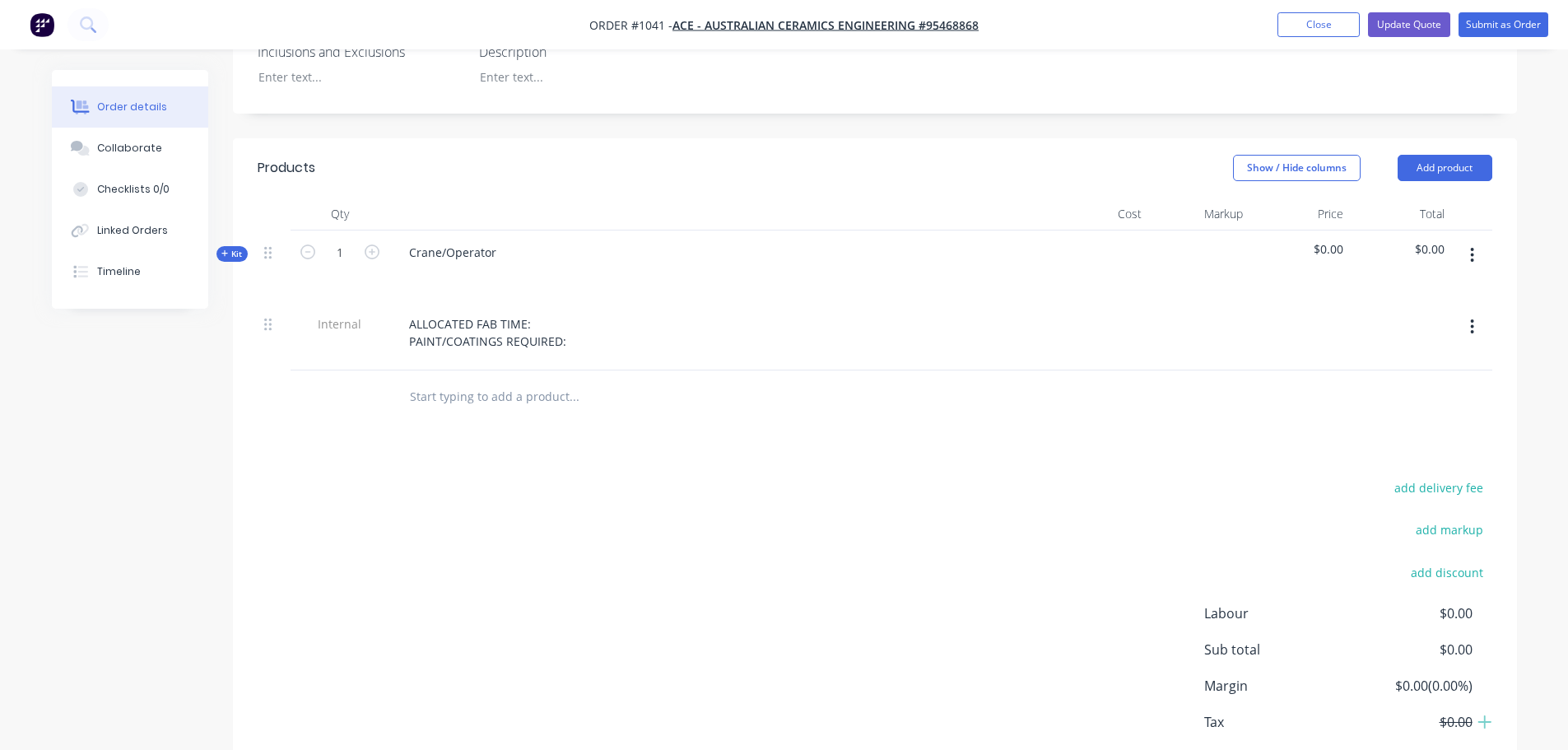
scroll to position [538, 0]
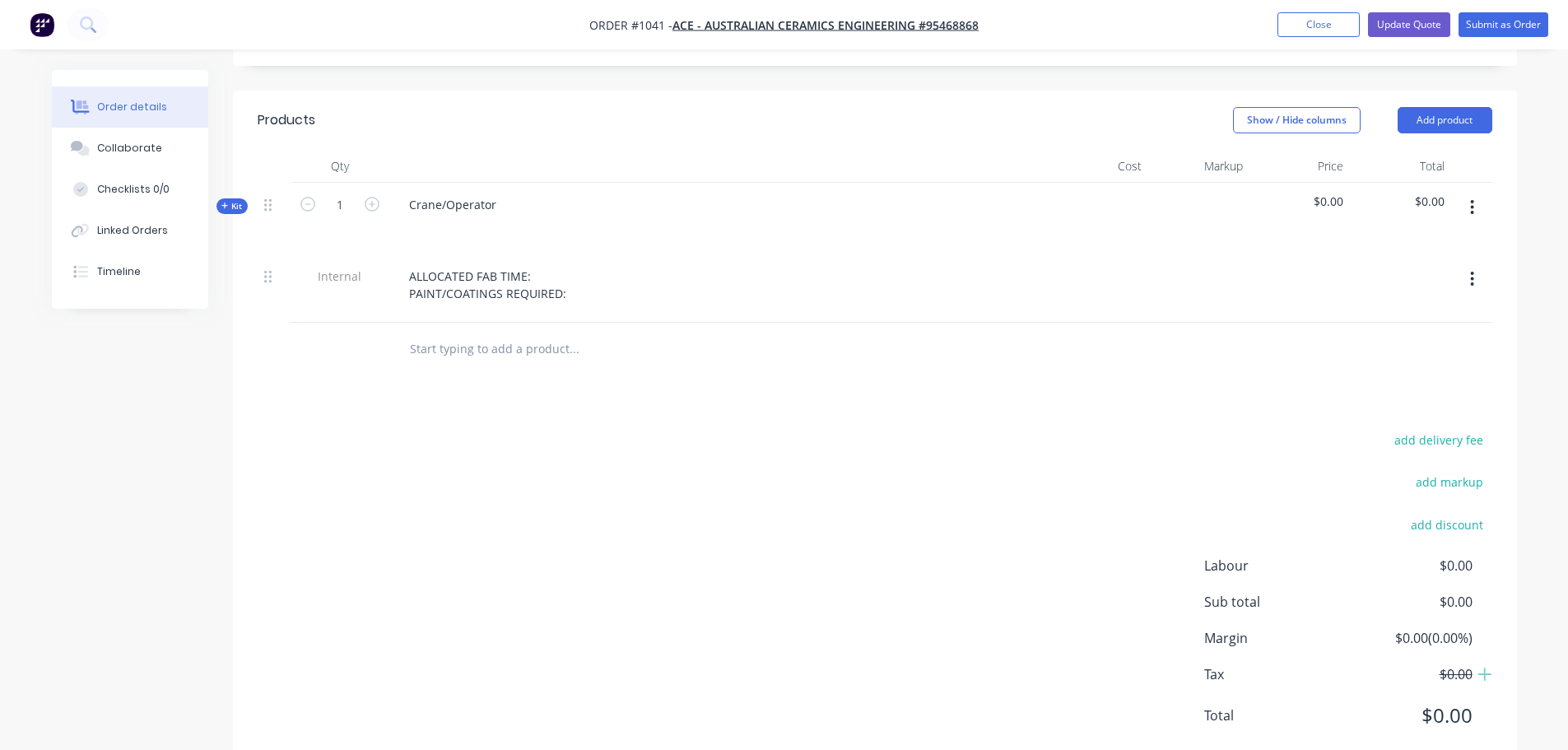
click at [226, 200] on span "Kit" at bounding box center [232, 206] width 21 height 12
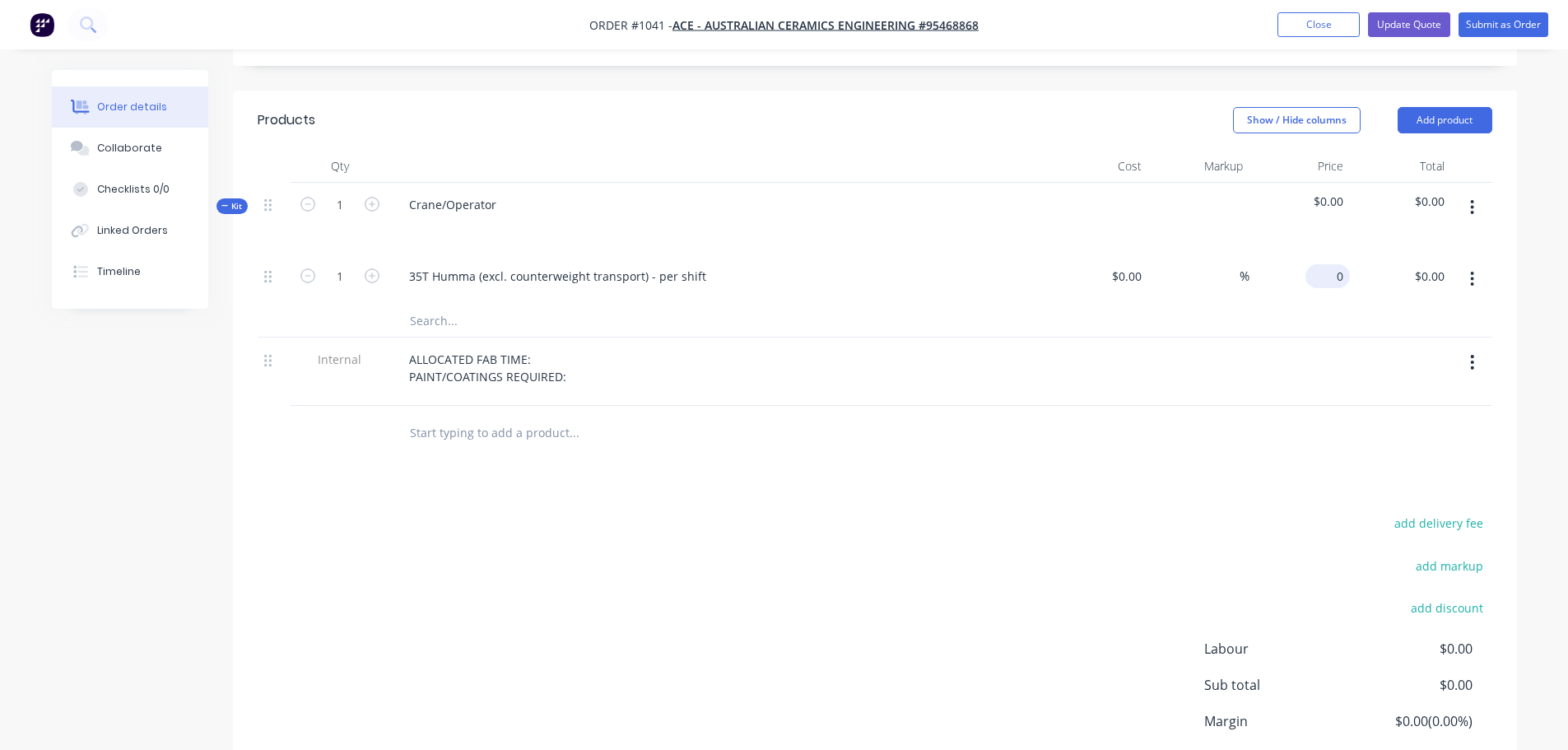
click at [1326, 264] on div "0 $0.00" at bounding box center [1328, 276] width 44 height 24
type input "$2,000.00"
click at [1217, 304] on div at bounding box center [874, 320] width 1235 height 33
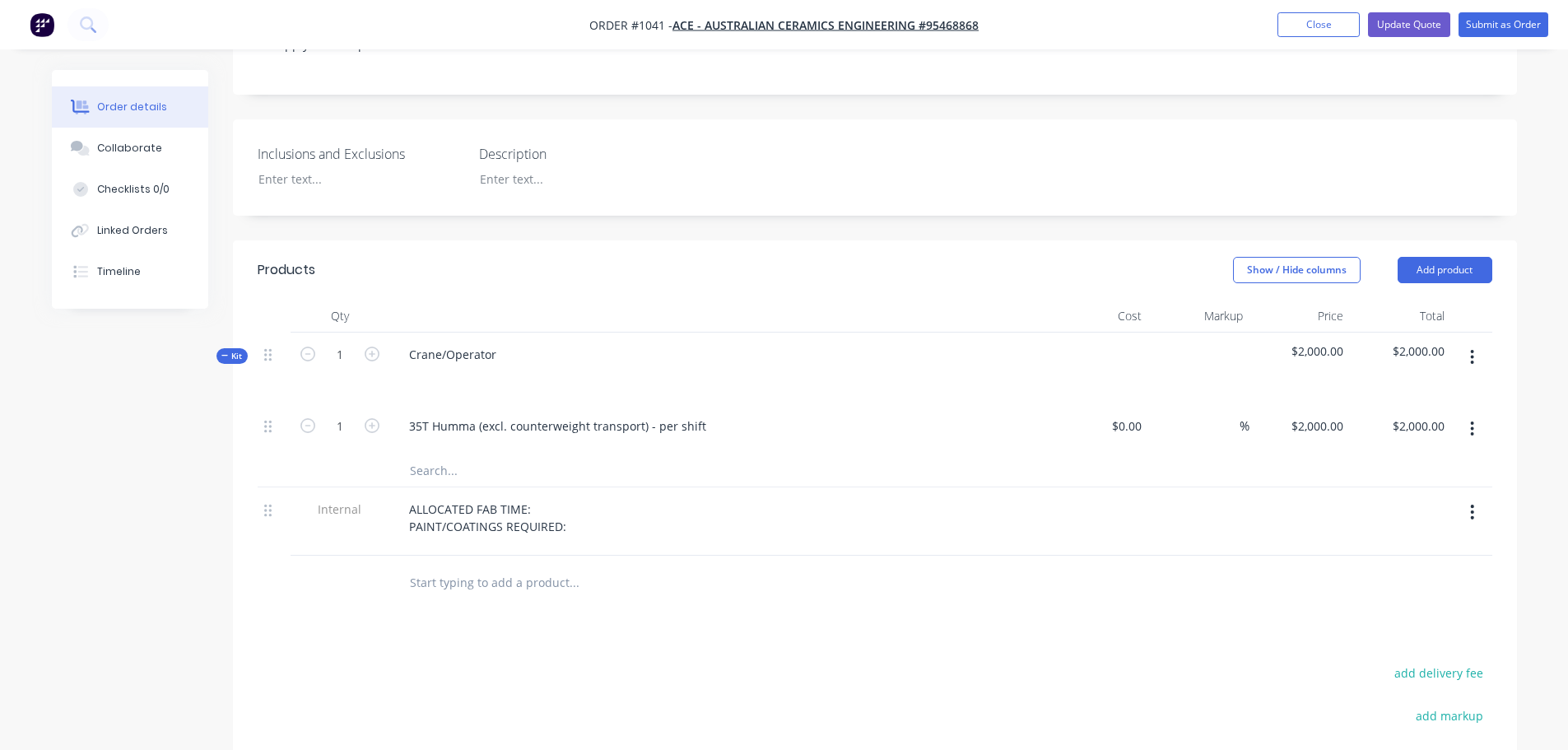
scroll to position [346, 0]
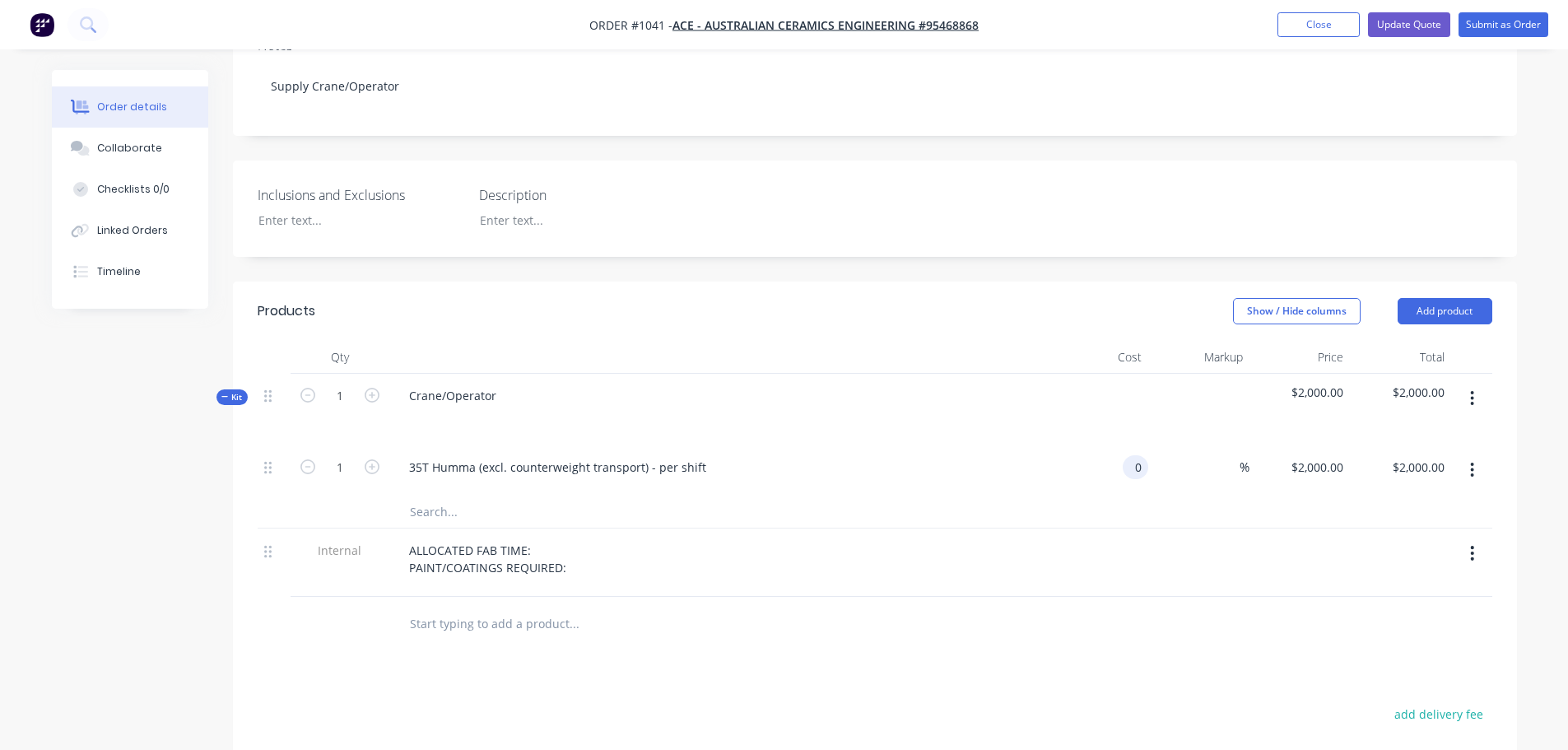
click at [1125, 455] on div "0 0" at bounding box center [1136, 467] width 26 height 24
type input "$800.00"
click at [1193, 495] on div at bounding box center [874, 511] width 1235 height 33
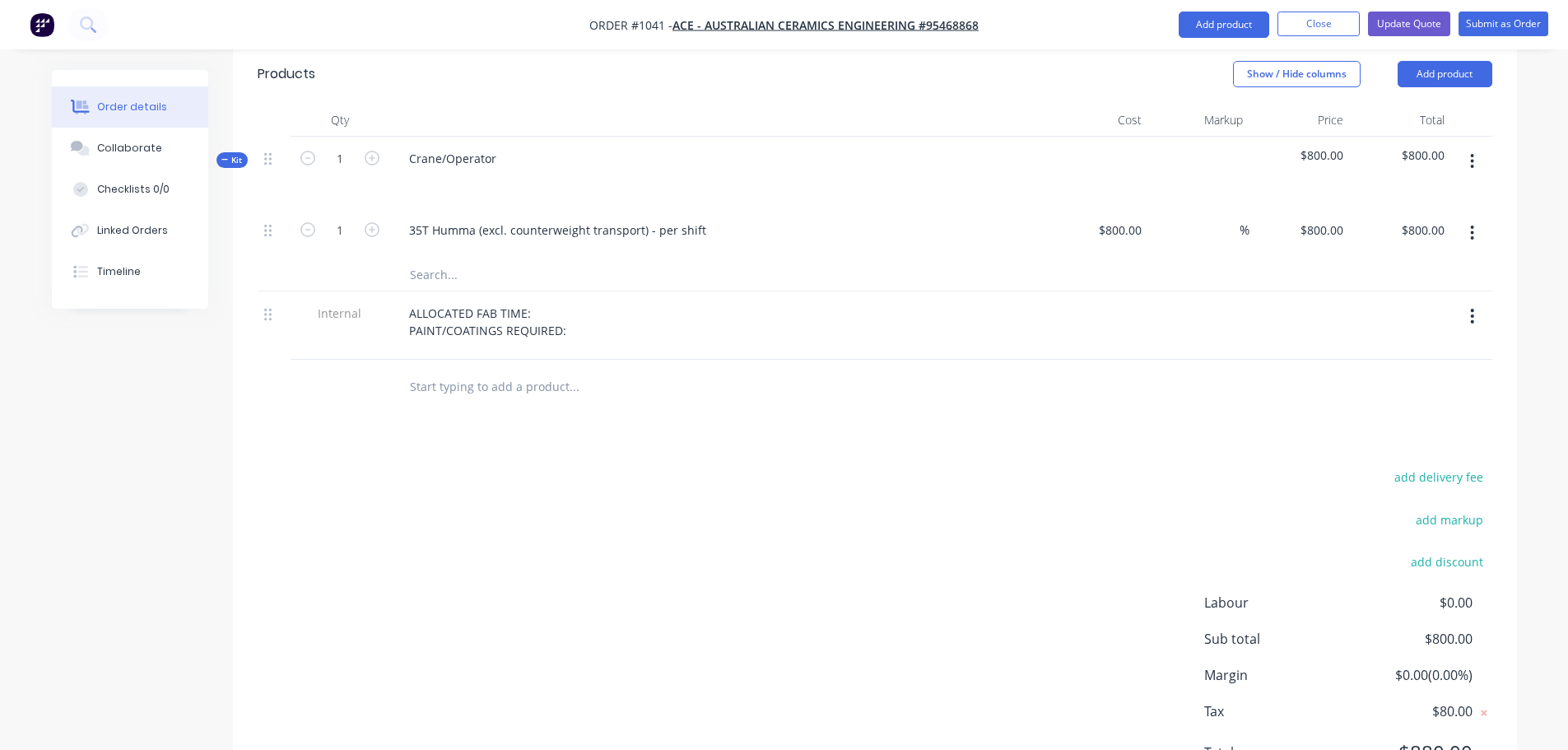
scroll to position [621, 0]
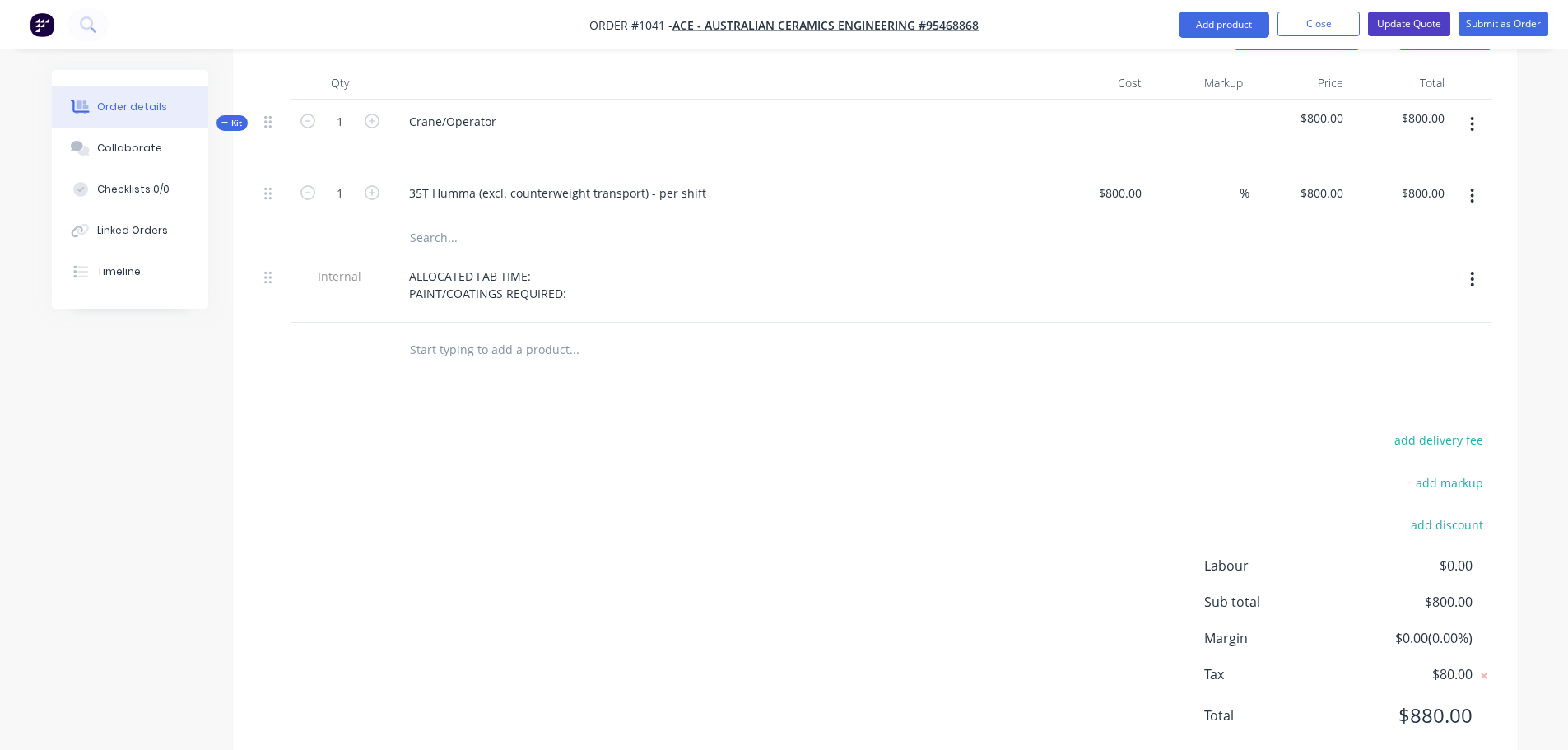
click at [1424, 30] on button "Update Quote" at bounding box center [1409, 24] width 82 height 25
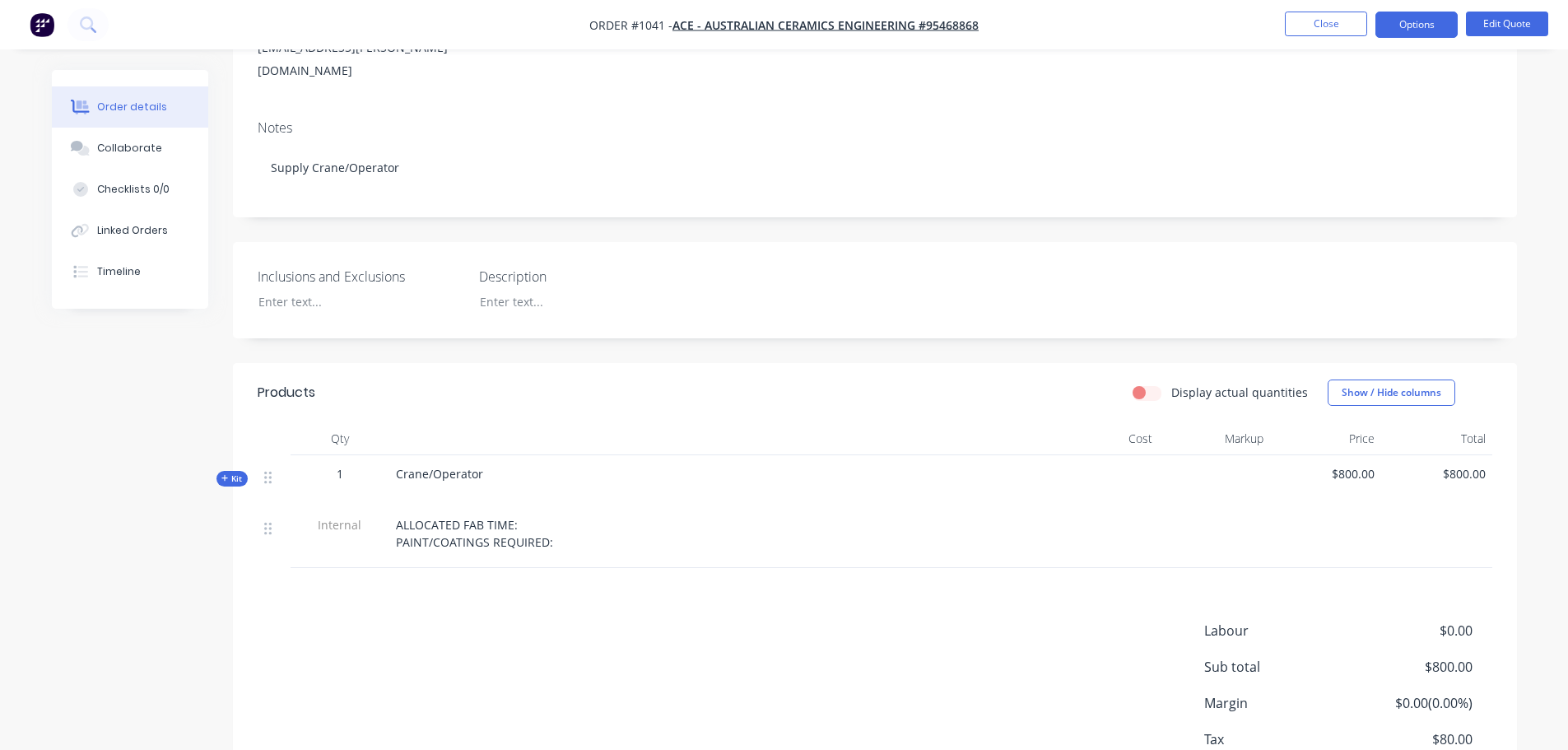
scroll to position [275, 0]
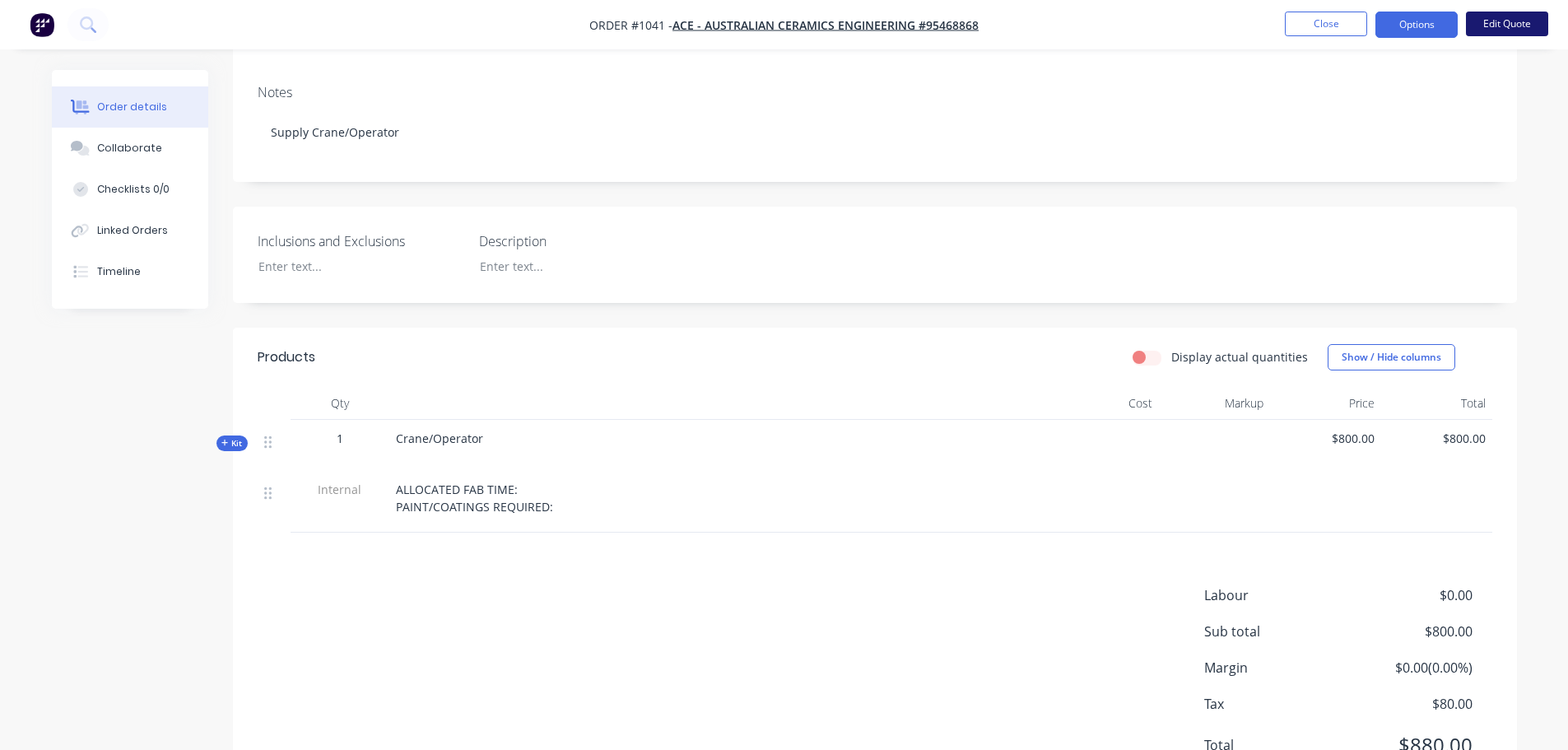
click at [1486, 23] on button "Edit Quote" at bounding box center [1508, 24] width 82 height 25
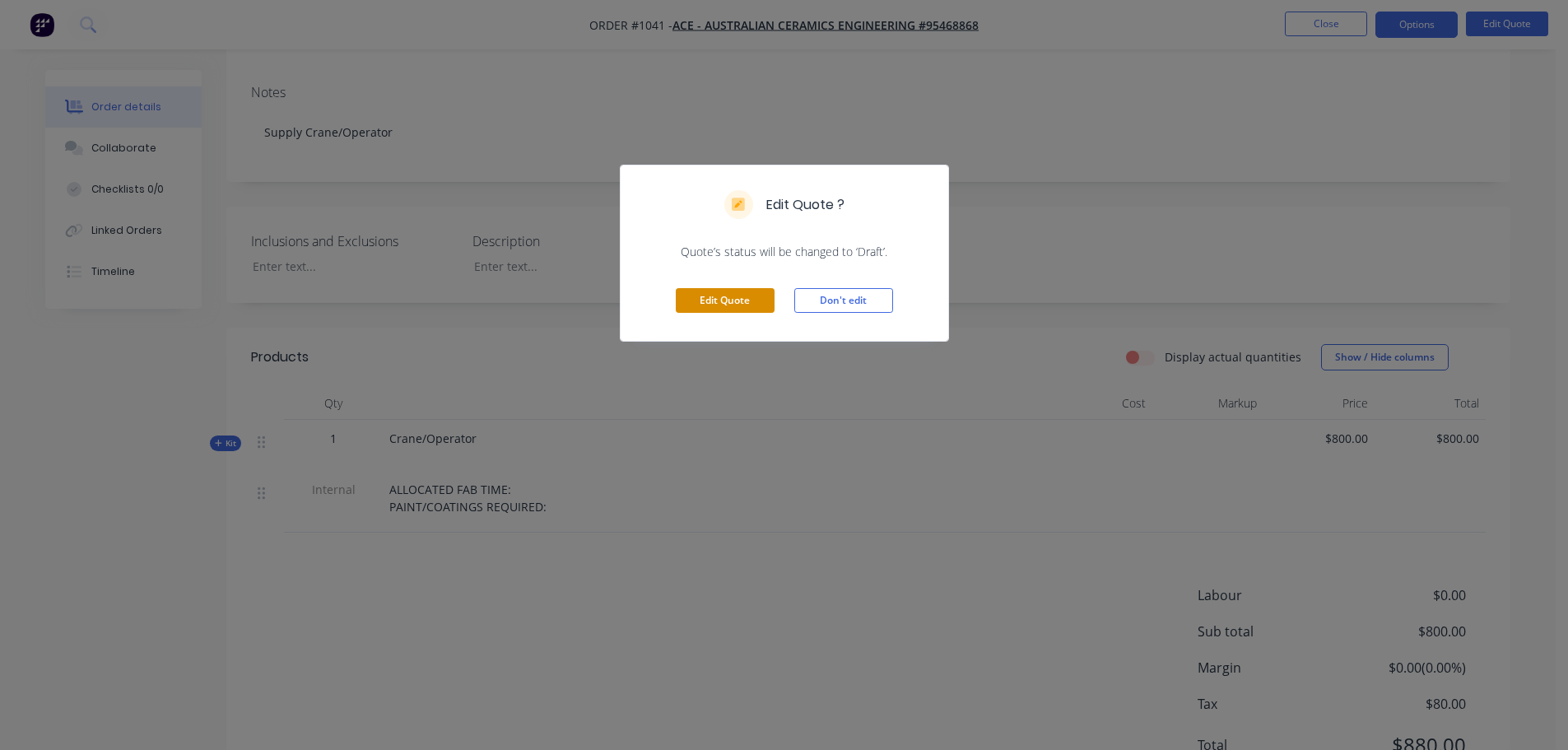
click at [724, 301] on button "Edit Quote" at bounding box center [725, 300] width 99 height 25
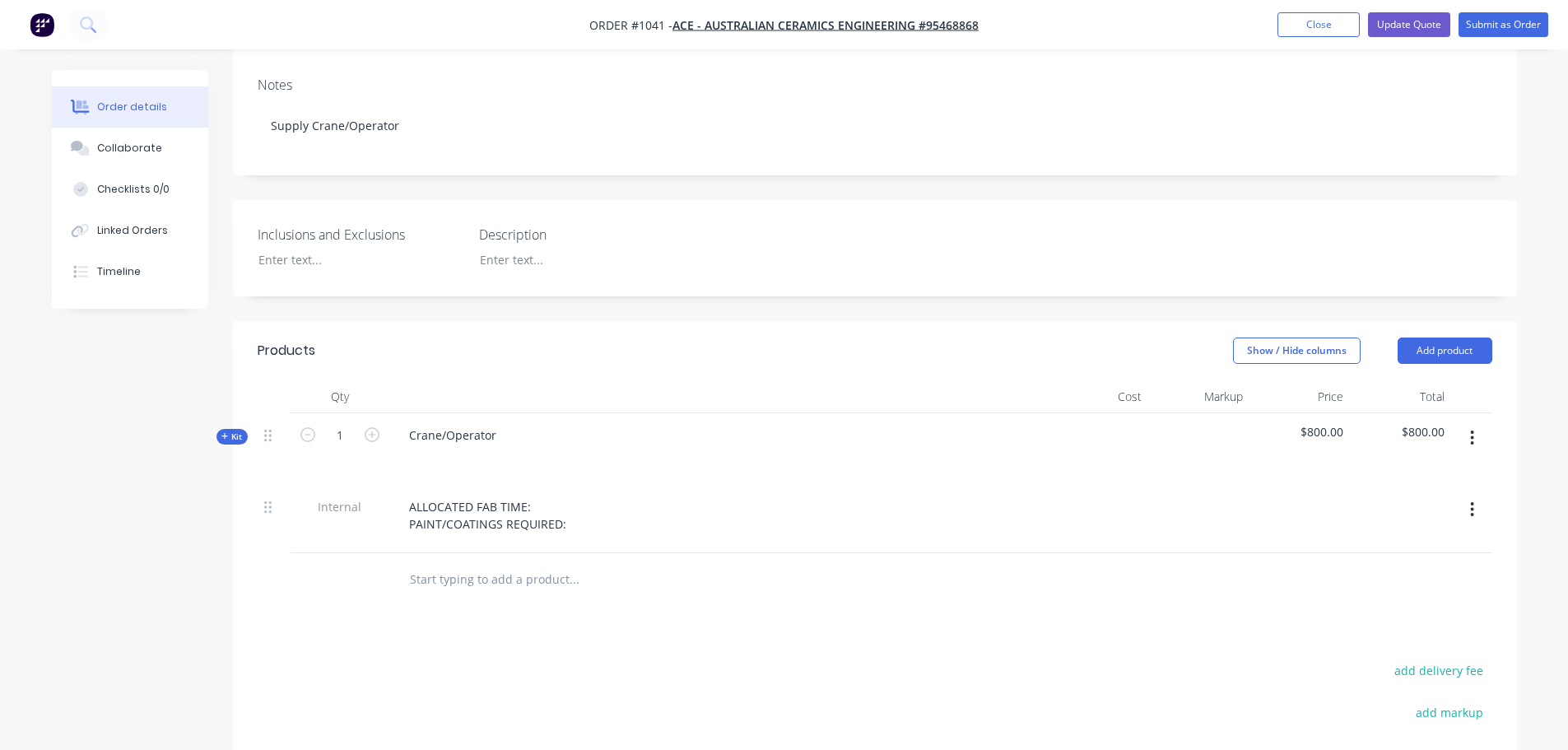
scroll to position [538, 0]
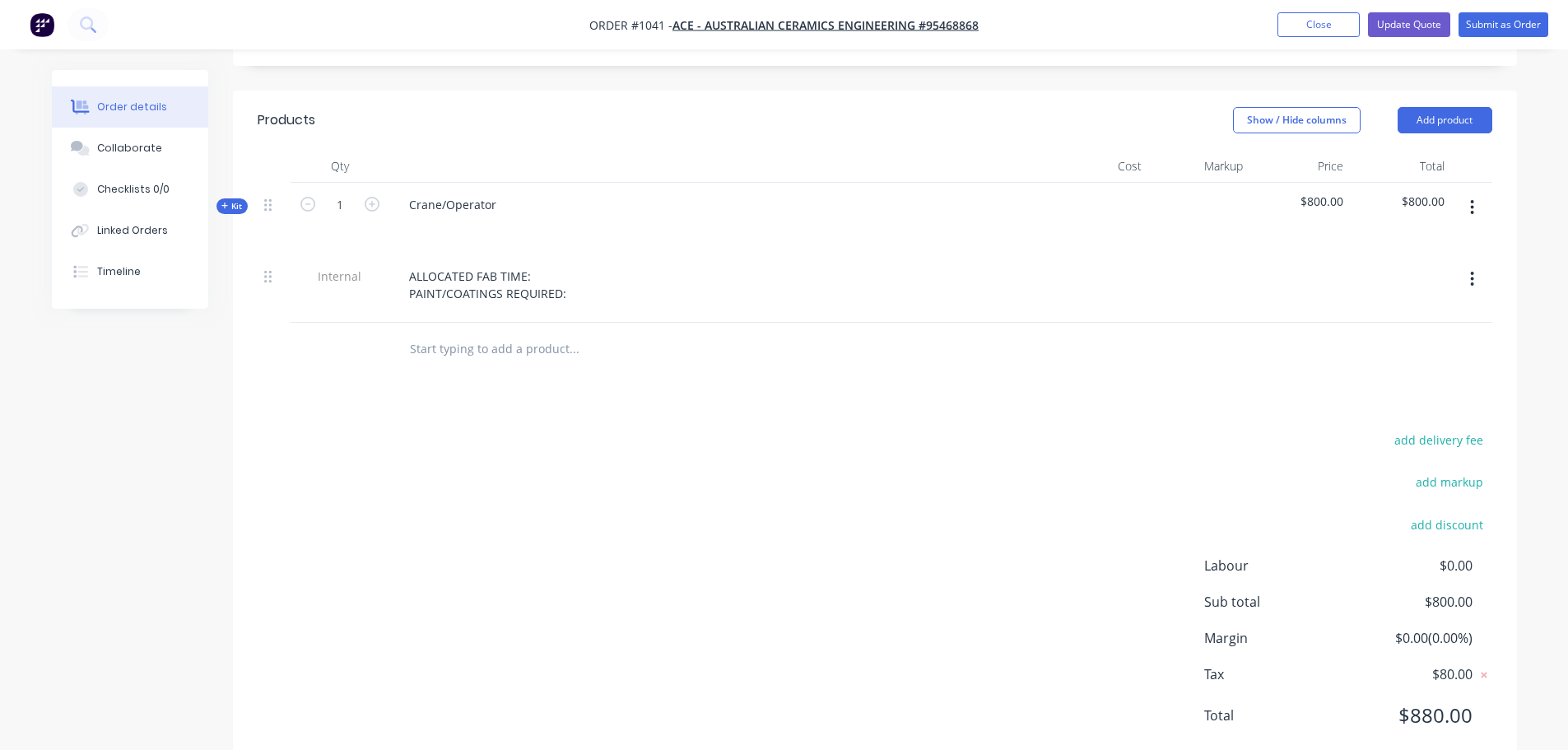
click at [238, 200] on span "Kit" at bounding box center [232, 206] width 21 height 12
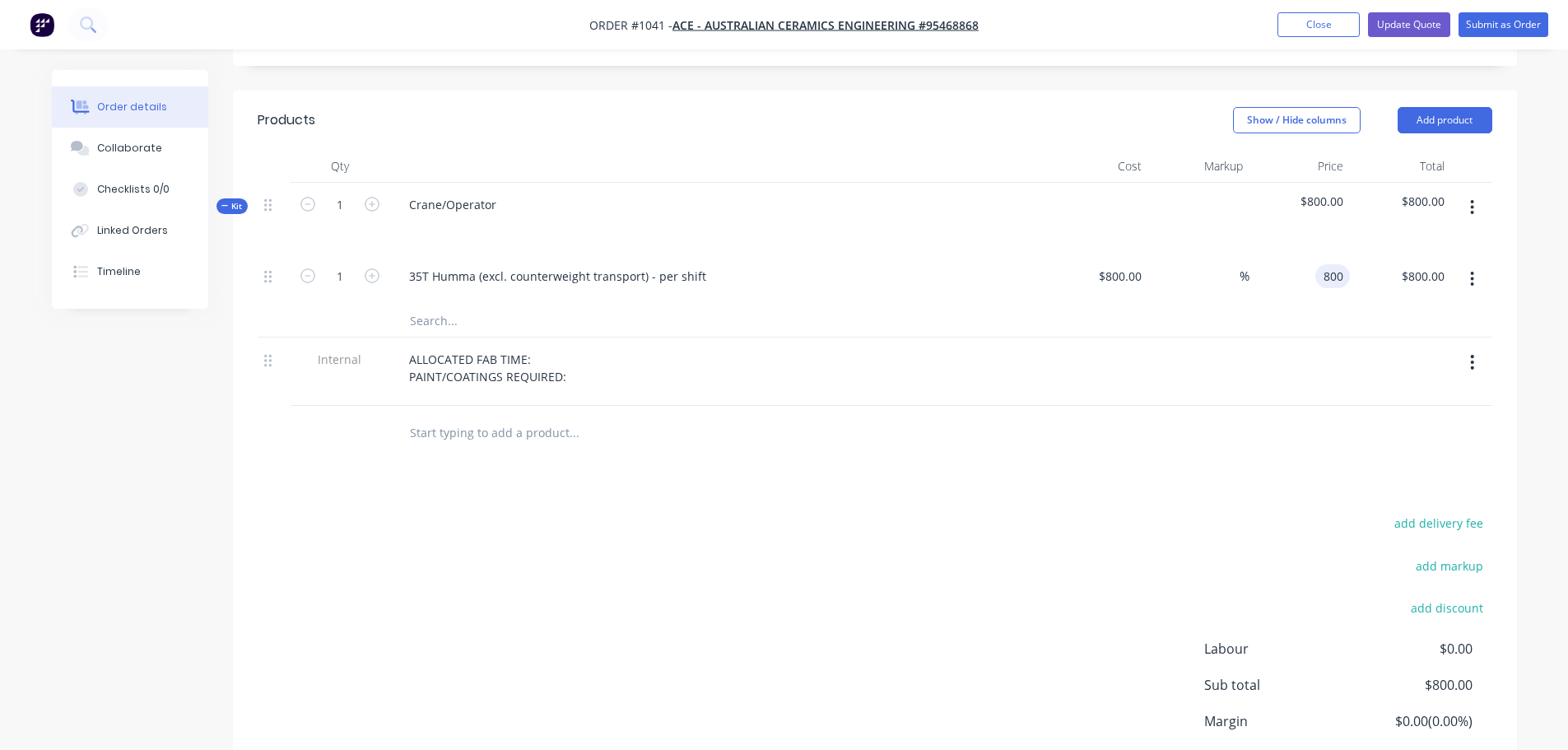
click at [1336, 264] on input "800" at bounding box center [1336, 276] width 28 height 24
type input "5"
type input "2000"
type input "150"
type input "$2,000.00"
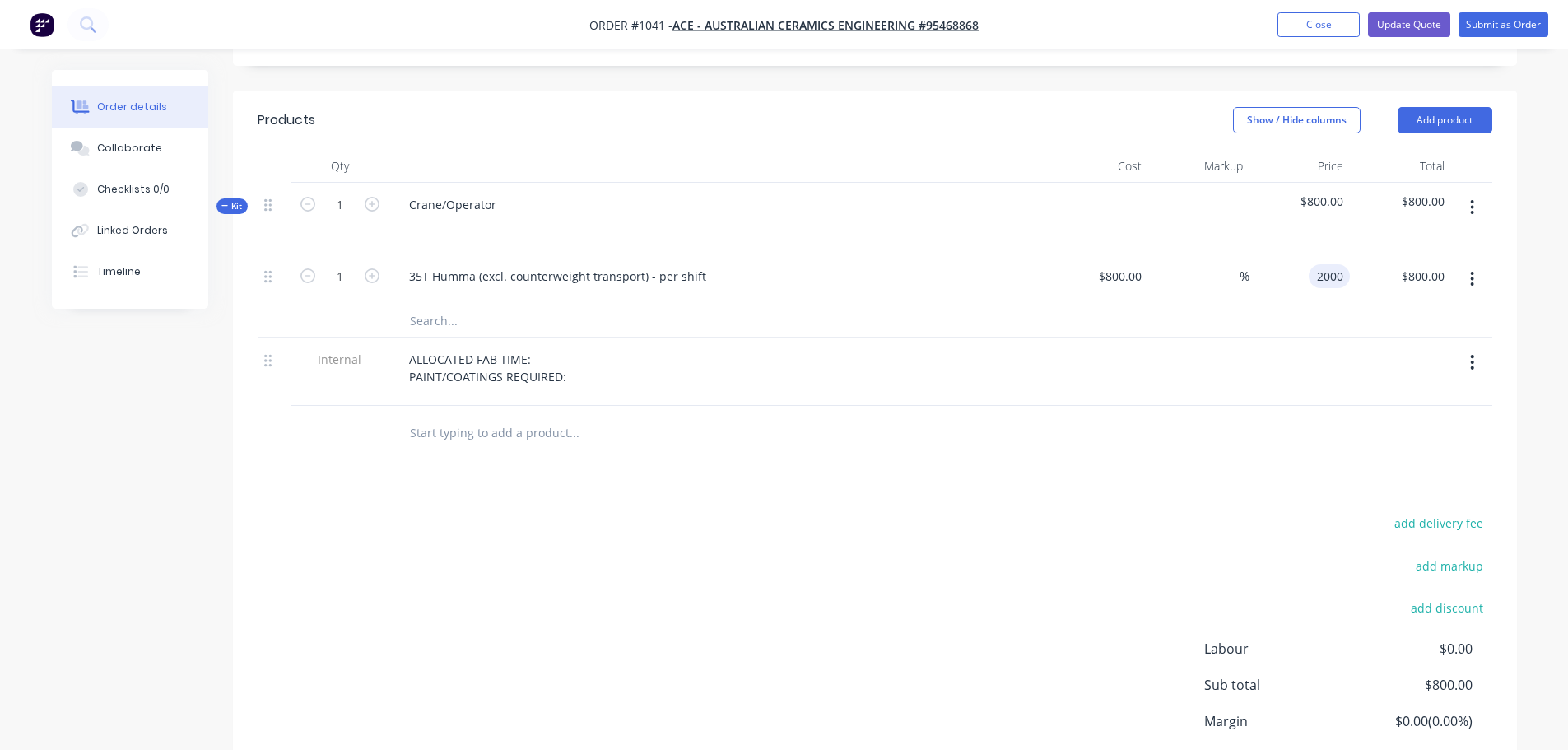
type input "$2,000.00"
click at [1326, 304] on div at bounding box center [874, 320] width 1235 height 33
click at [1420, 27] on button "Update Quote" at bounding box center [1409, 25] width 82 height 25
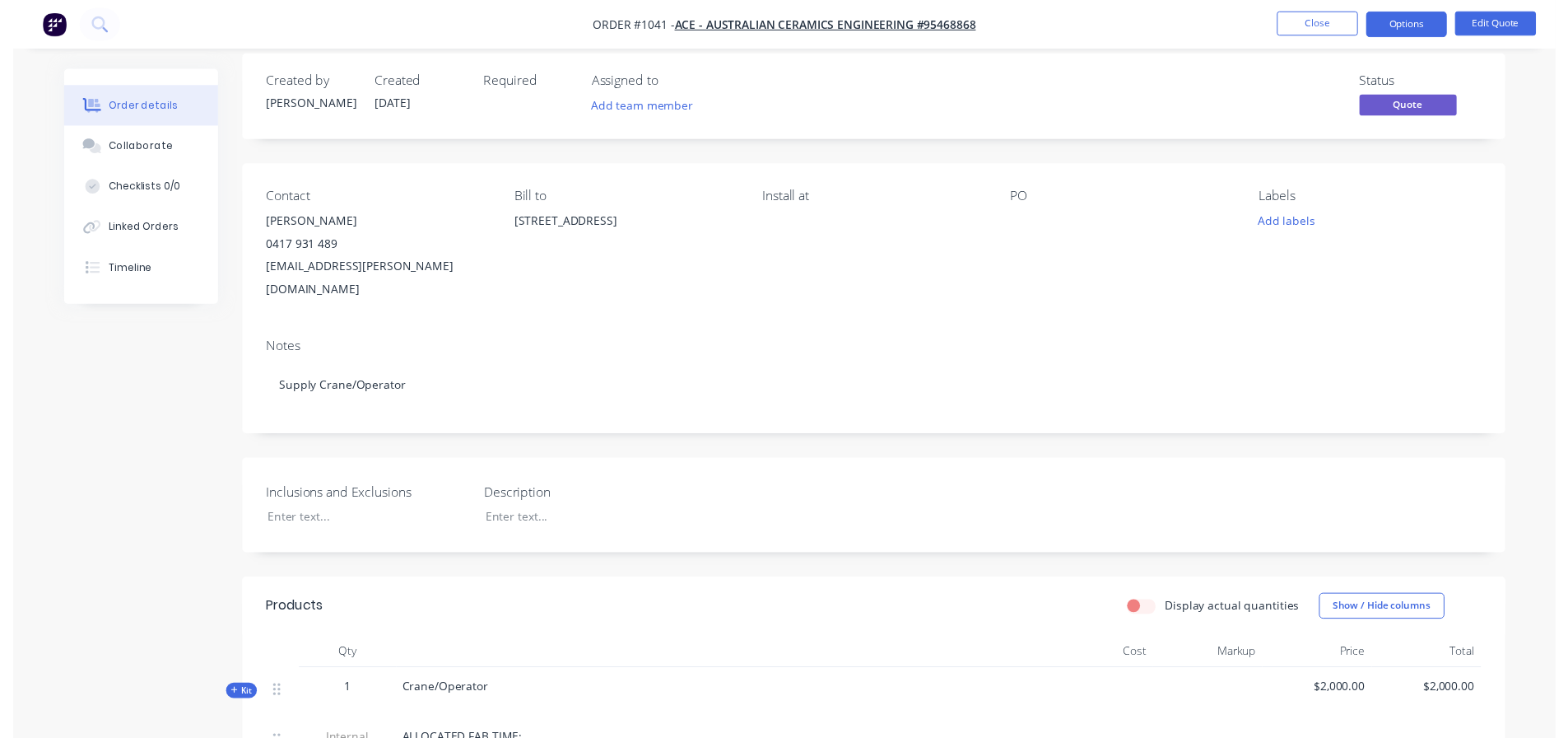
scroll to position [0, 0]
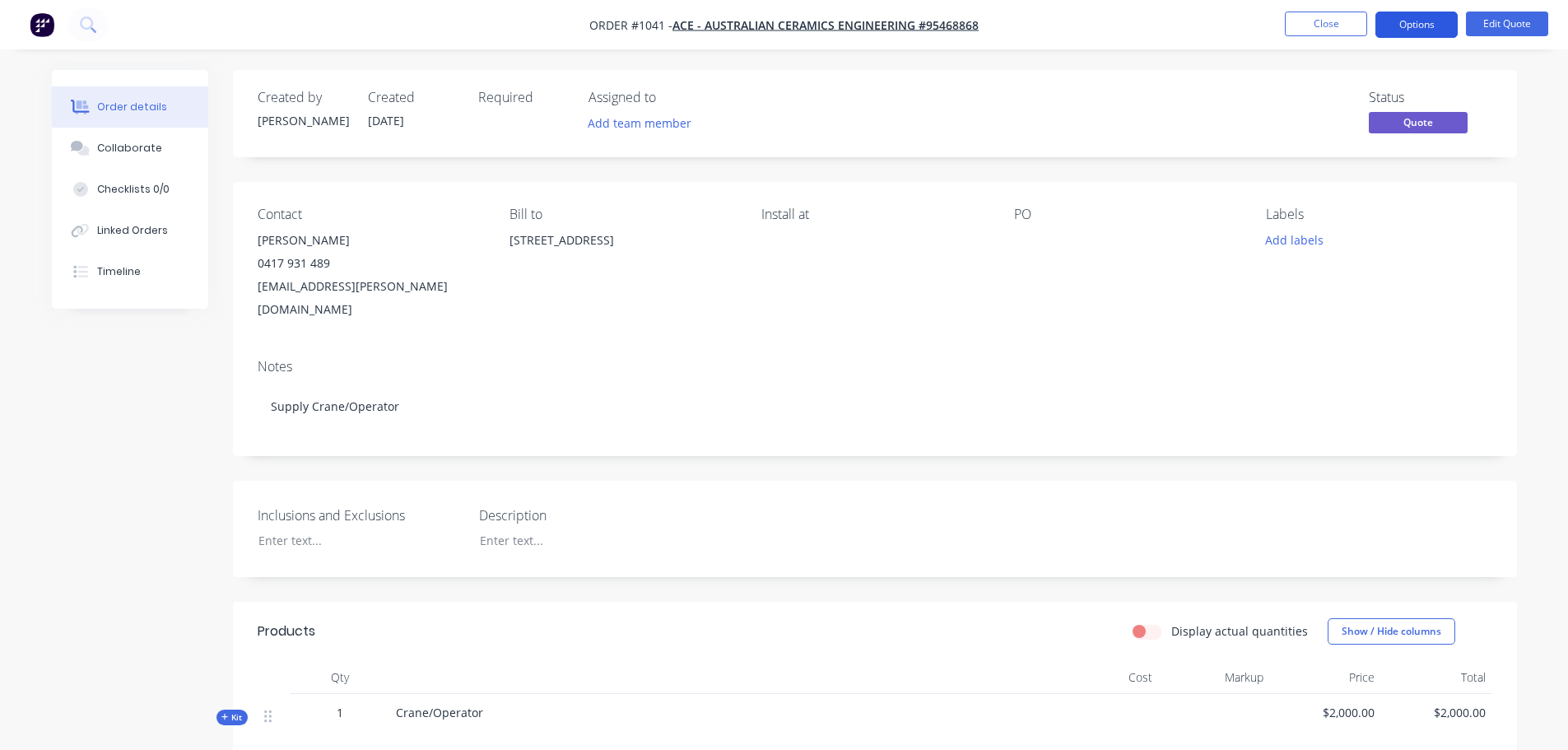
click at [1421, 28] on button "Options" at bounding box center [1417, 25] width 82 height 27
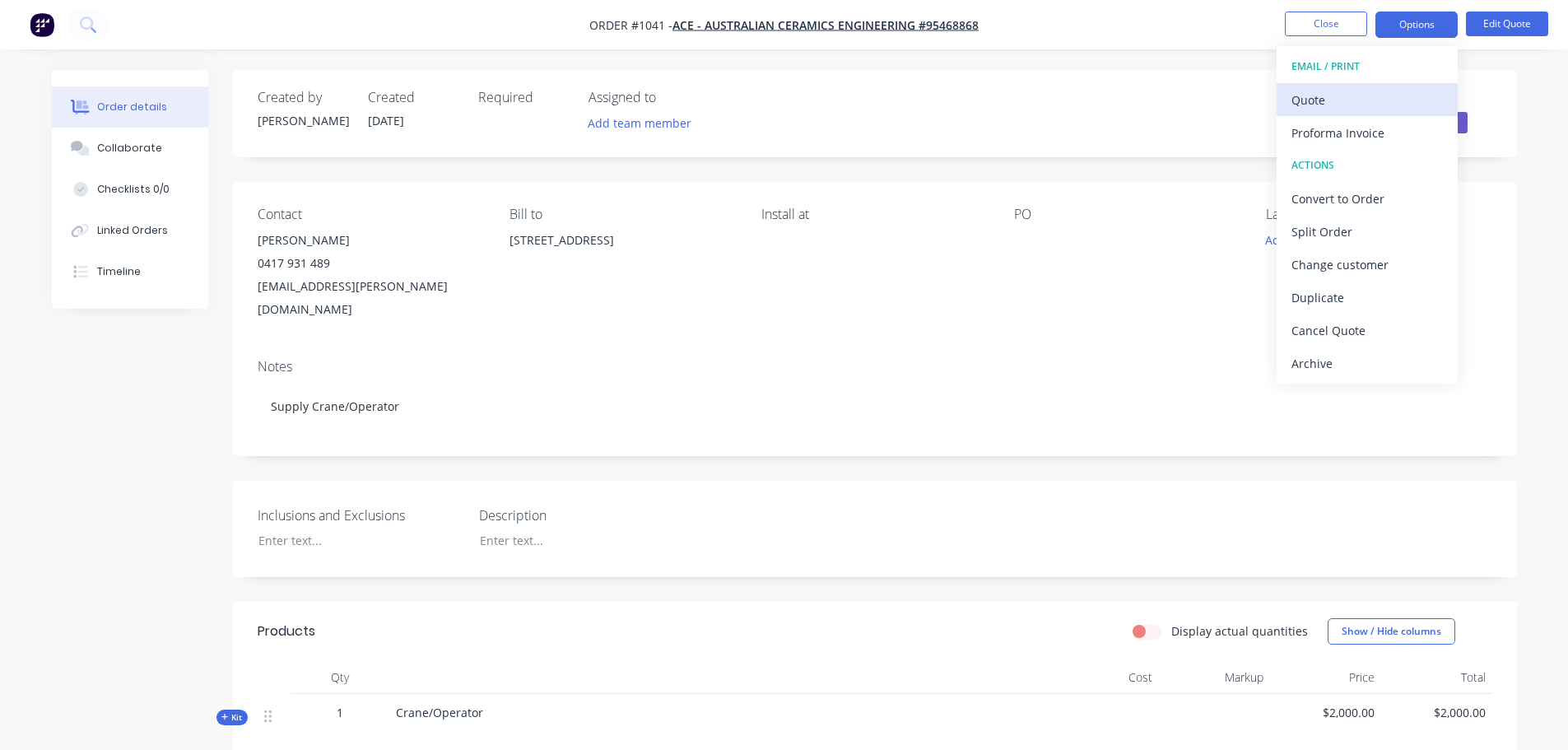
click at [1311, 89] on div "Quote" at bounding box center [1367, 99] width 151 height 24
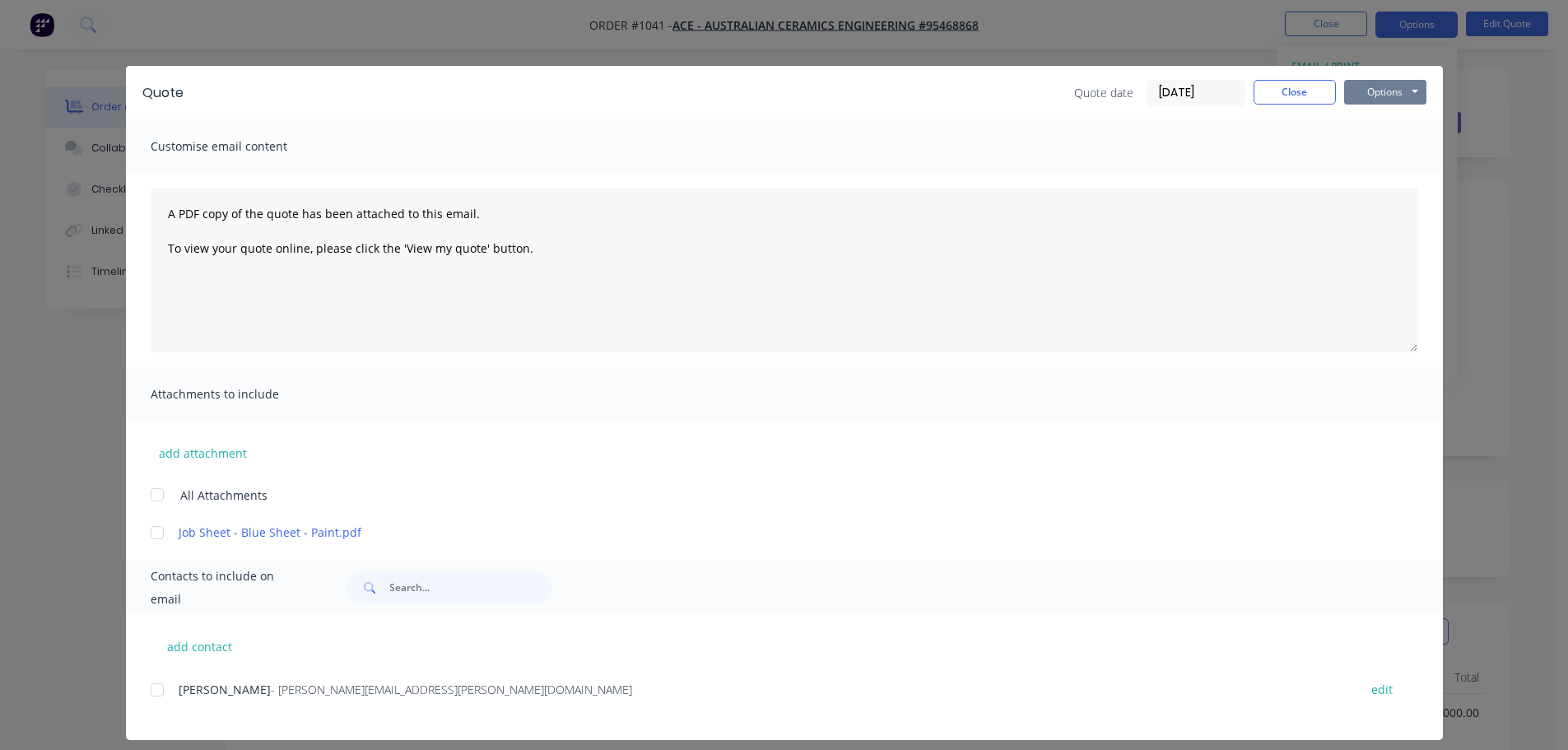
click at [1365, 95] on button "Options" at bounding box center [1385, 92] width 82 height 25
click at [1371, 118] on button "Preview" at bounding box center [1397, 121] width 105 height 27
click at [1187, 38] on div "Quote Quote date 04/09/25 Close Options Preview Print Email Customise email con…" at bounding box center [784, 375] width 1568 height 750
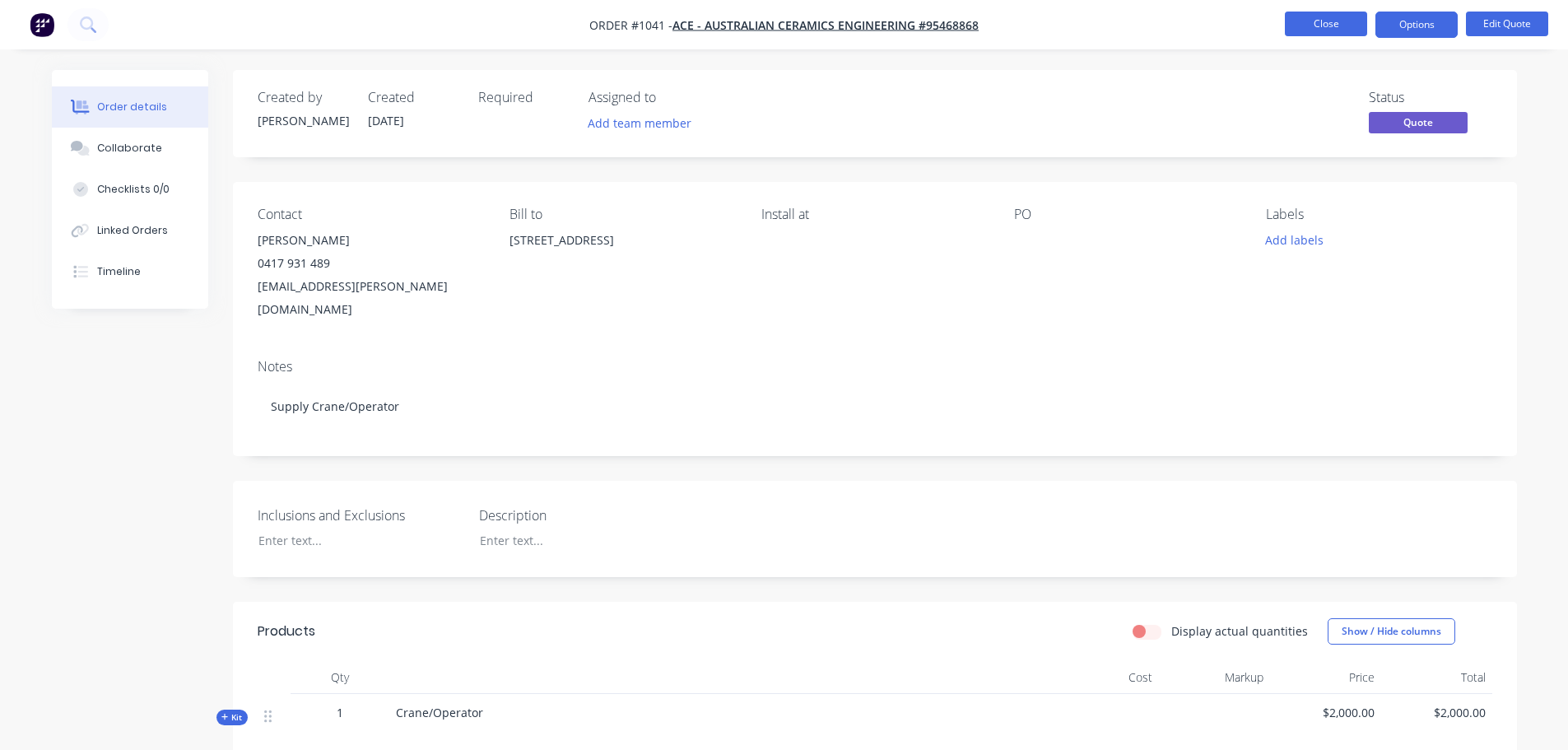
click at [1314, 23] on button "Close" at bounding box center [1326, 24] width 82 height 25
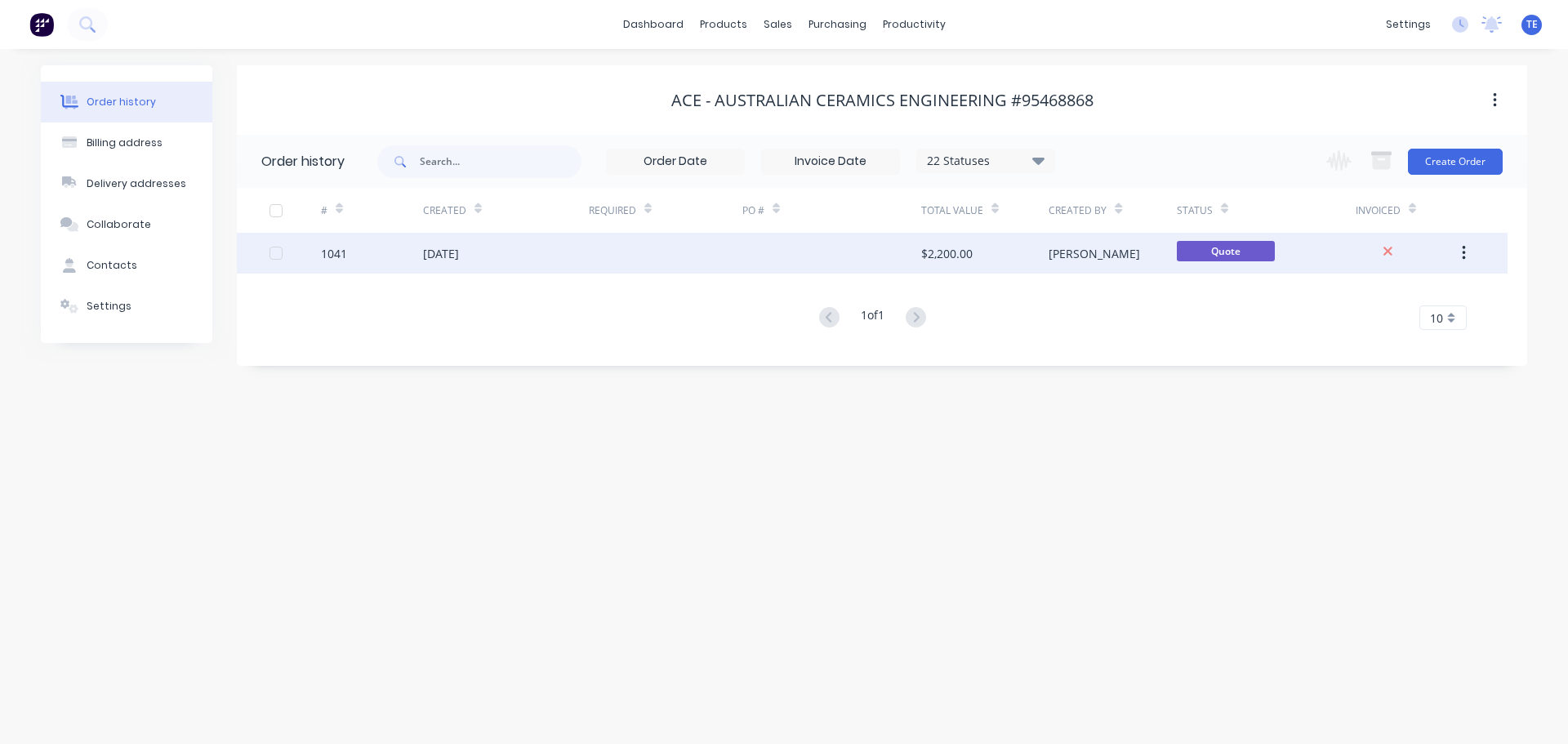
click at [1227, 252] on span "Quote" at bounding box center [1225, 251] width 98 height 21
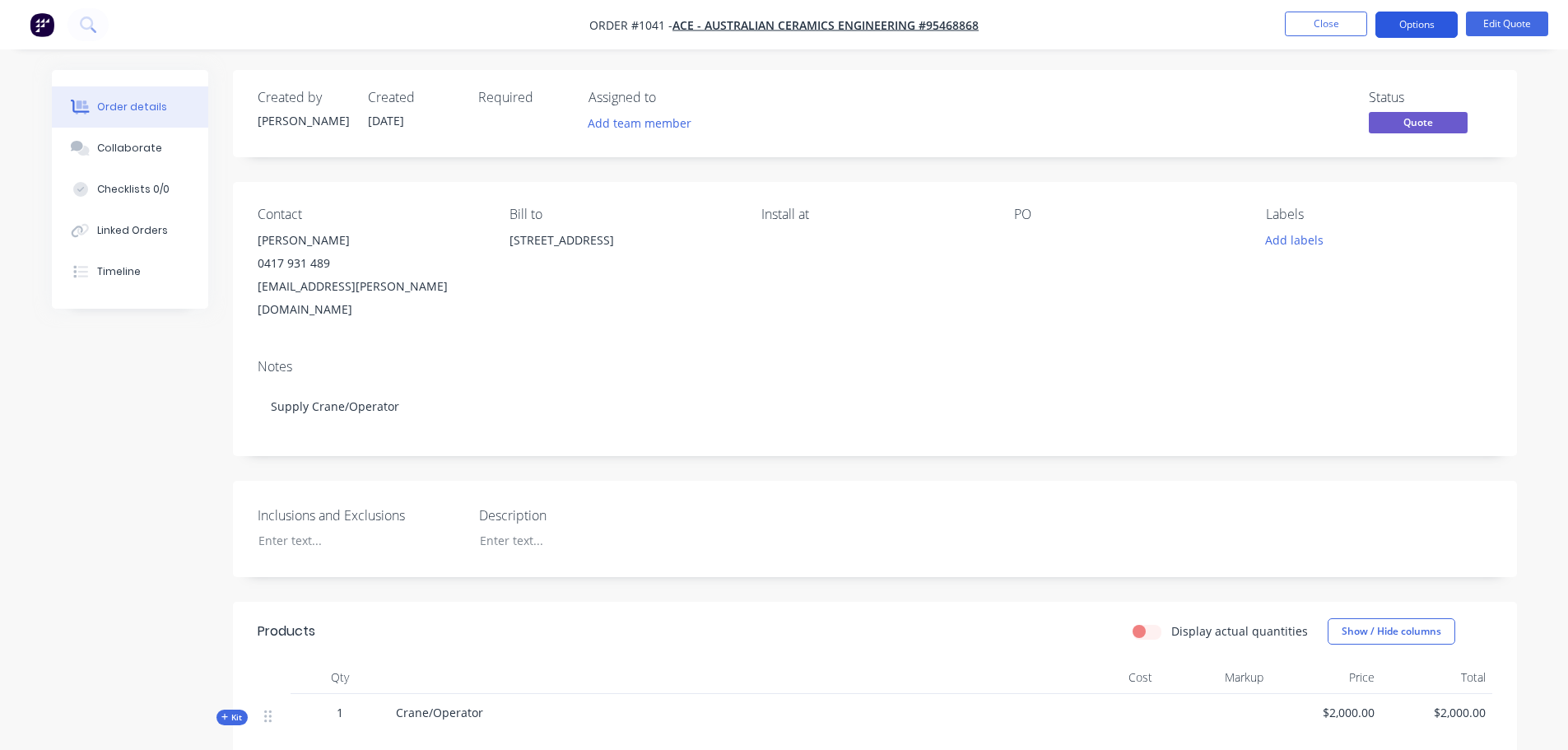
click at [1409, 28] on button "Options" at bounding box center [1417, 25] width 82 height 27
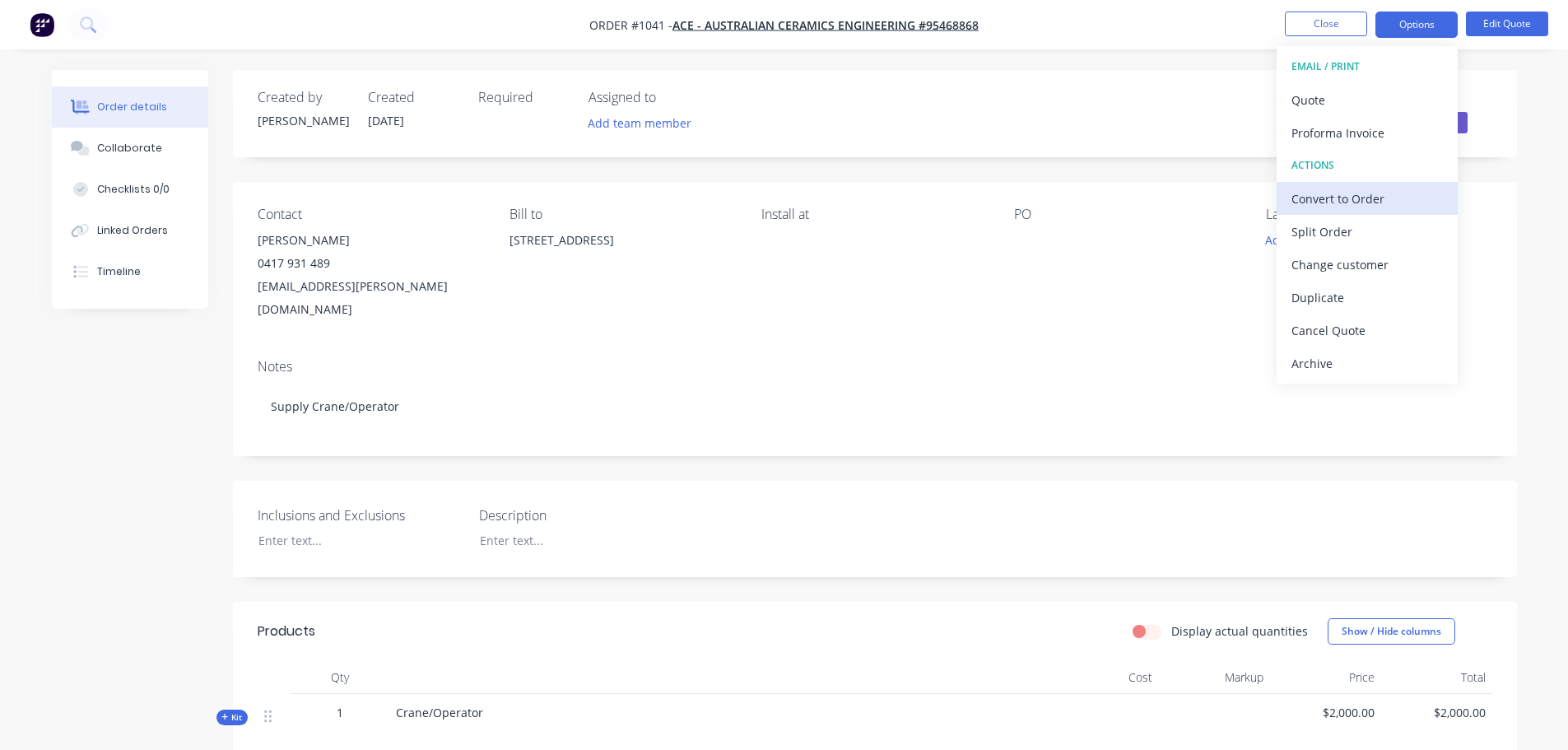
click at [1344, 195] on div "Convert to Order" at bounding box center [1367, 198] width 151 height 24
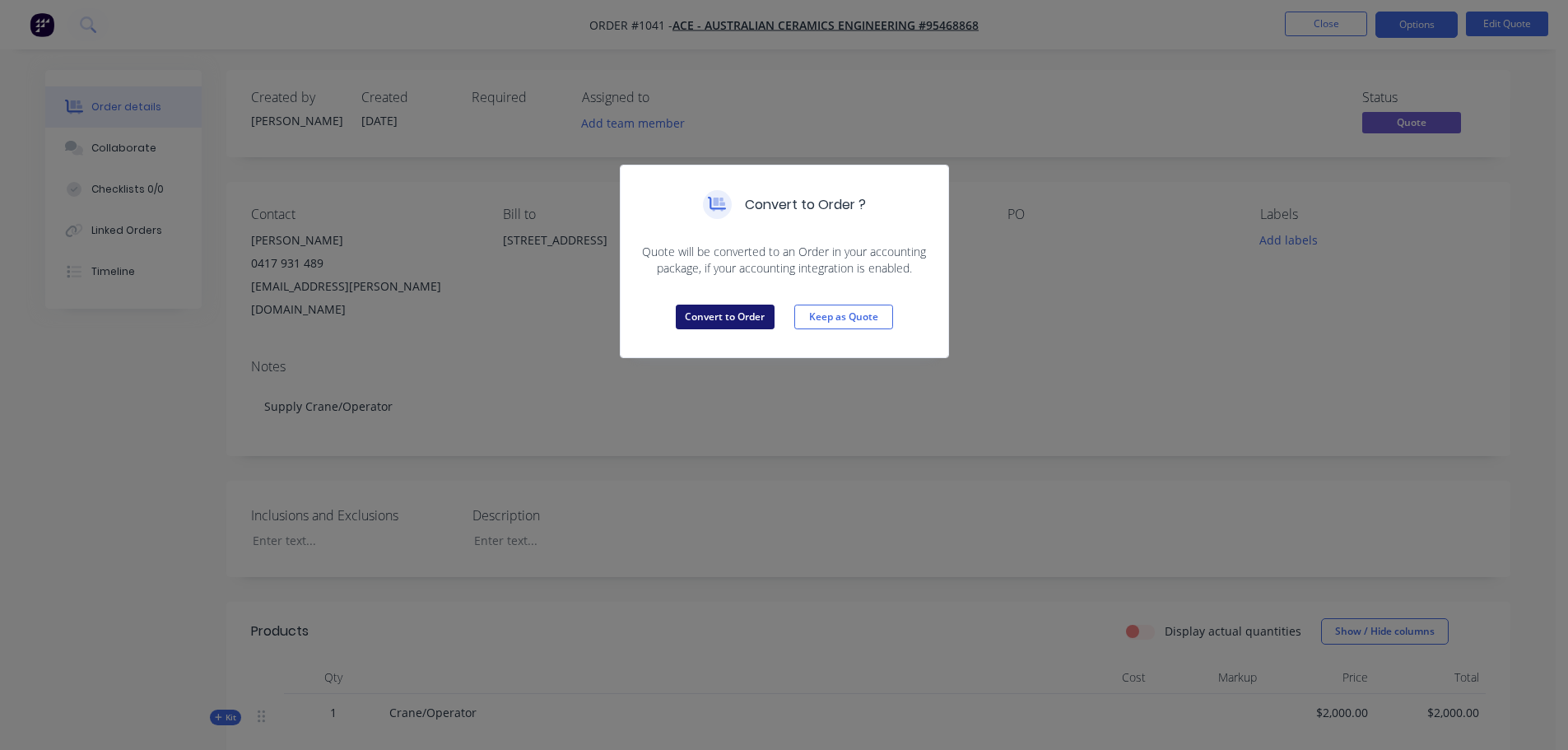
click at [758, 312] on button "Convert to Order" at bounding box center [725, 317] width 99 height 25
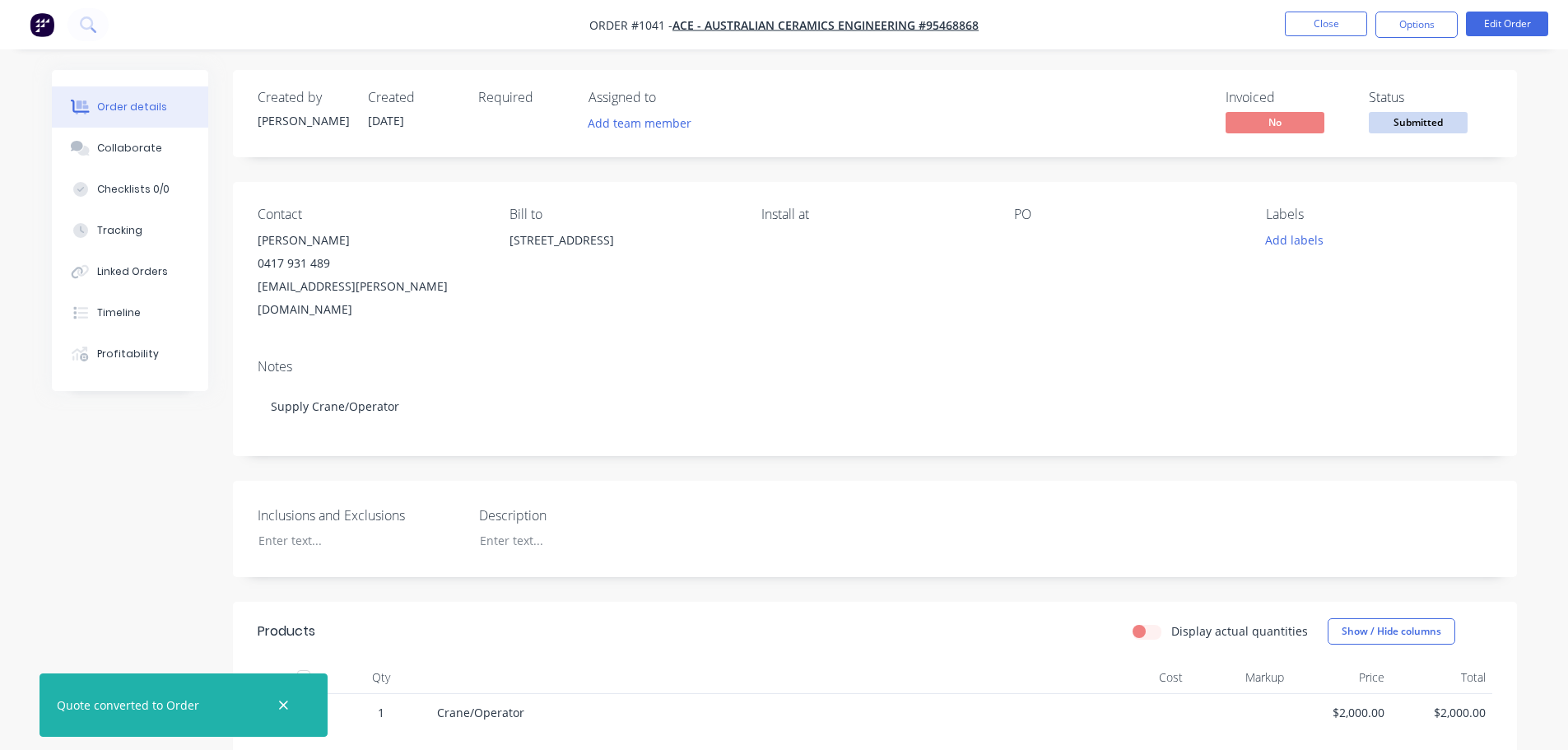
click at [1408, 119] on span "Submitted" at bounding box center [1418, 122] width 99 height 21
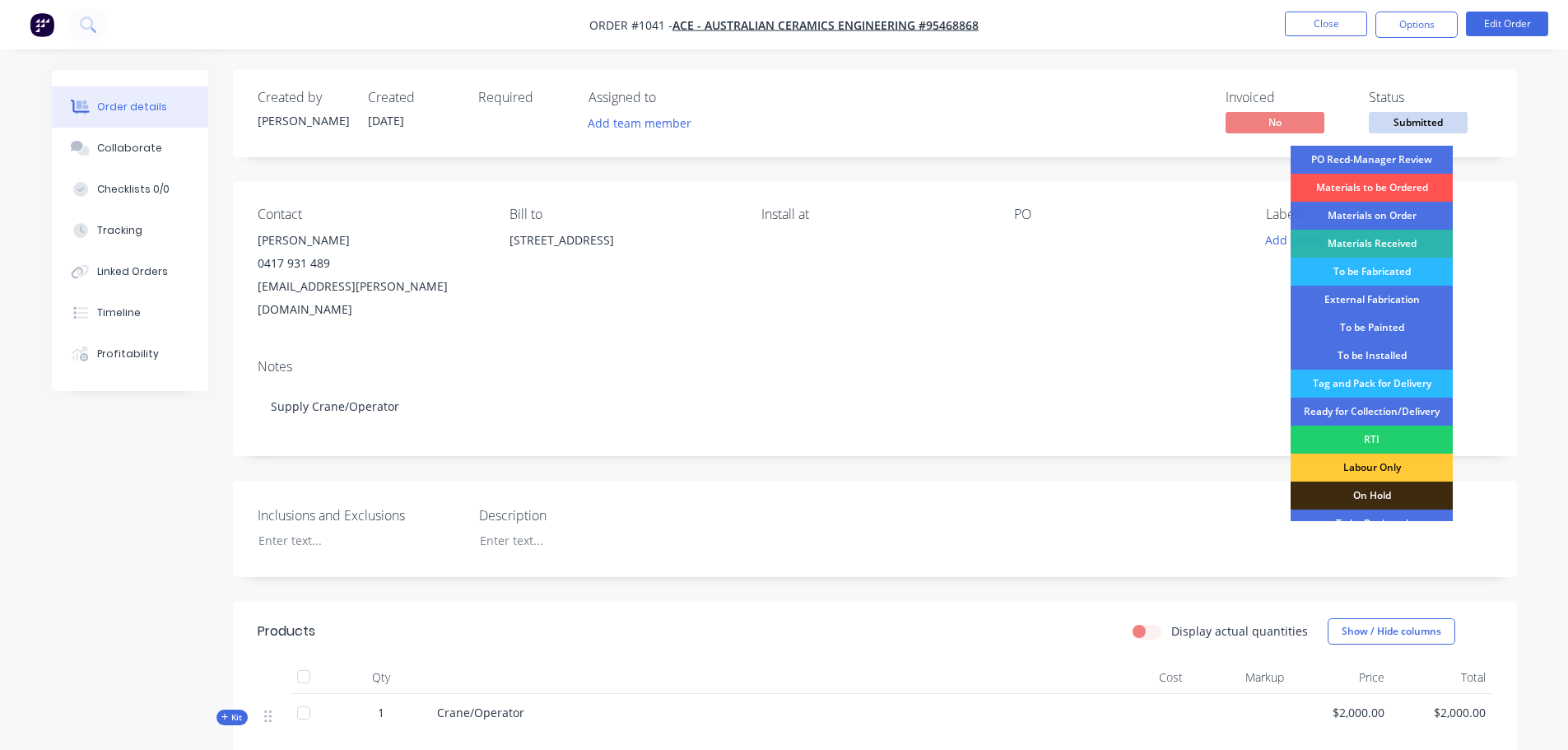
click at [1358, 69] on div "Order details Collaborate Checklists 0/0 Tracking Linked Orders Timeline Profit…" at bounding box center [784, 550] width 1568 height 1100
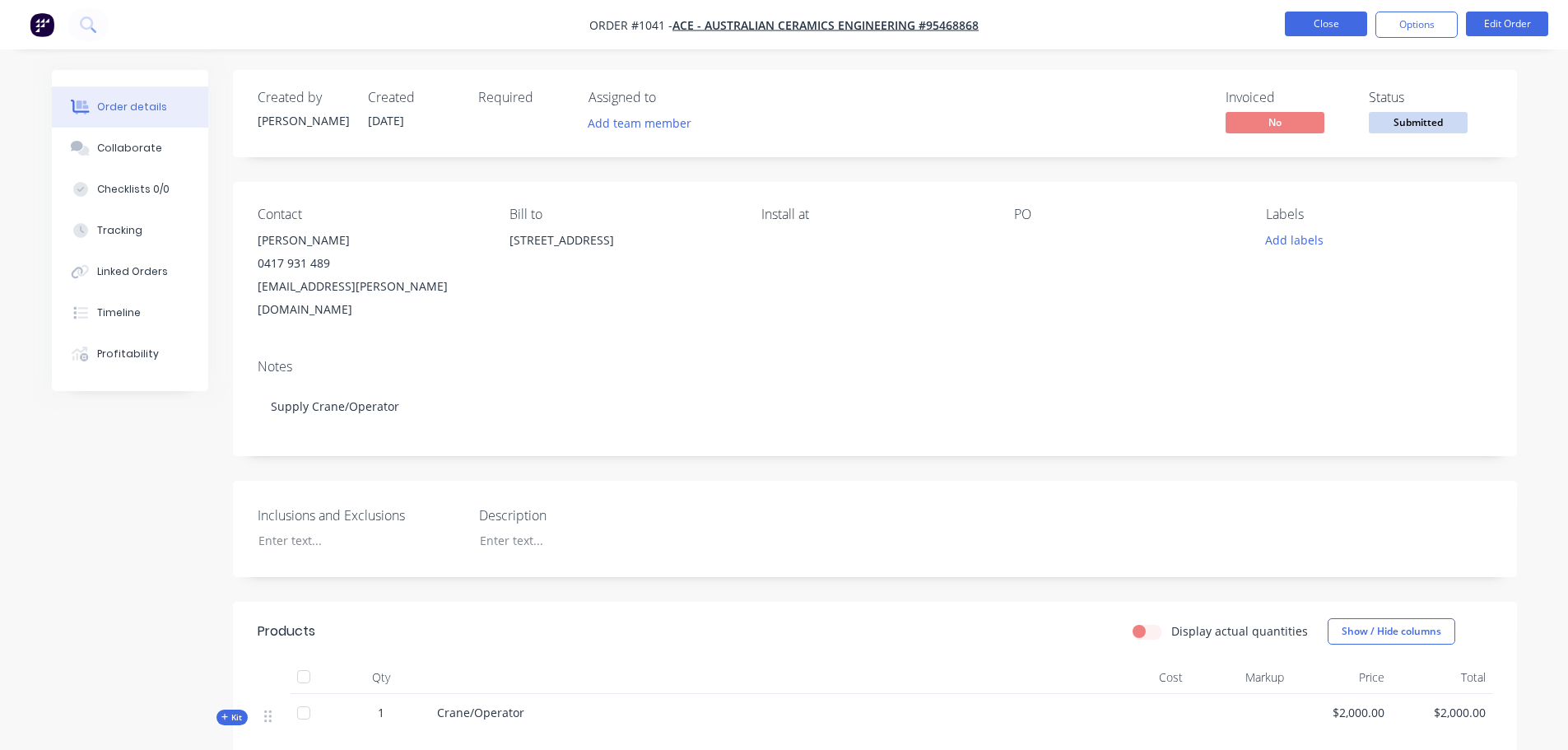
click at [1322, 23] on button "Close" at bounding box center [1326, 24] width 82 height 25
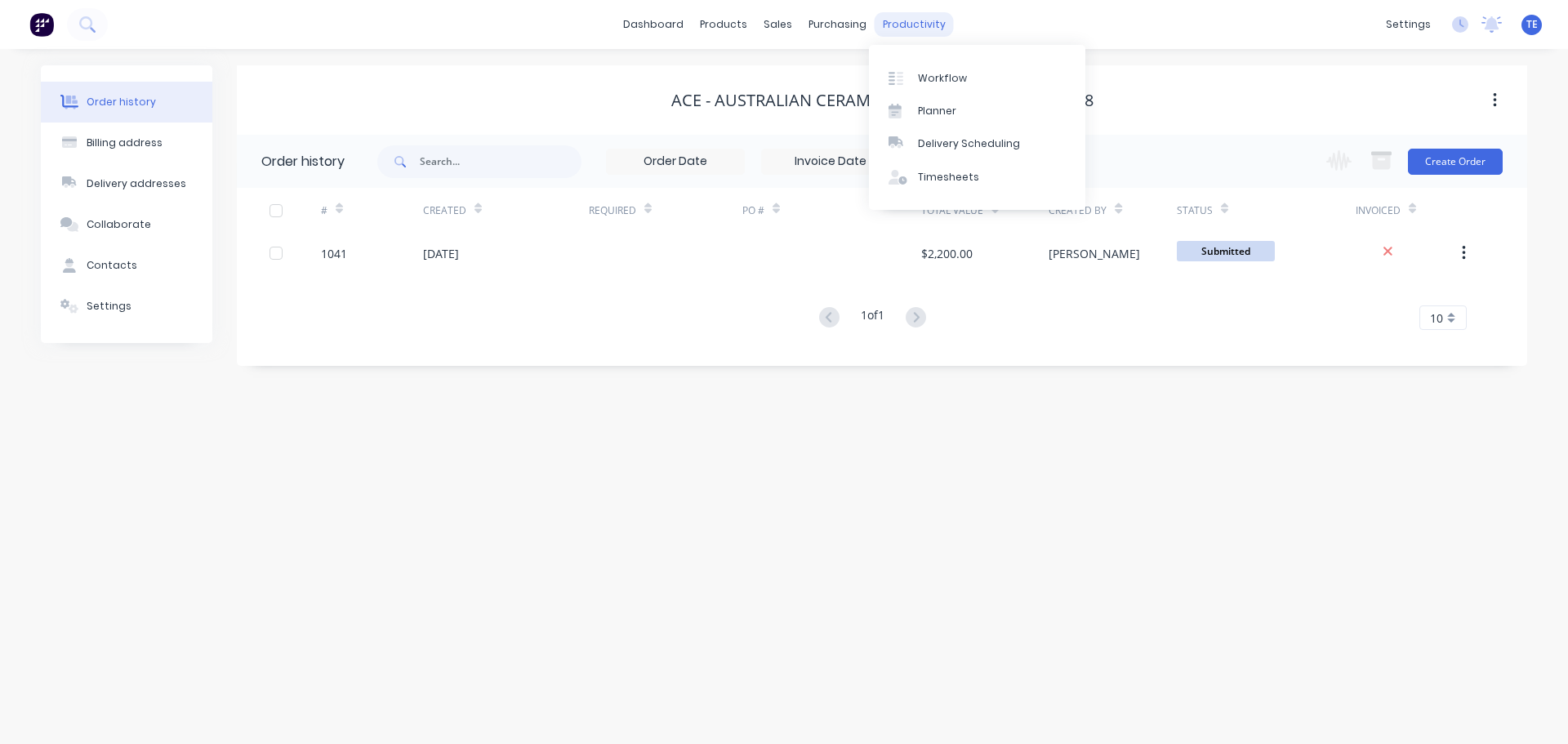
click at [911, 32] on div "productivity" at bounding box center [914, 25] width 79 height 25
click at [927, 77] on div "Workflow" at bounding box center [943, 78] width 49 height 14
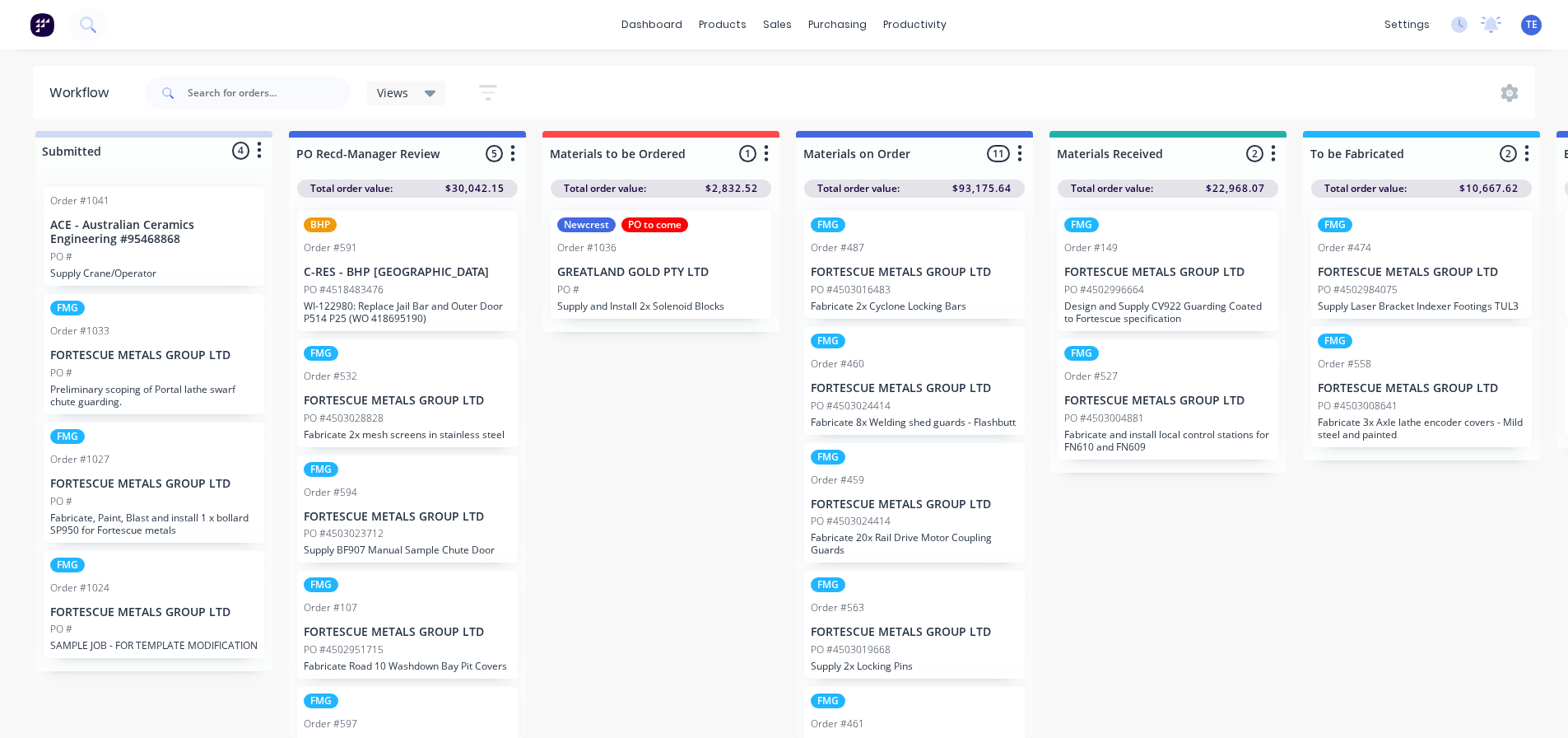
scroll to position [21, 0]
